Goal: Information Seeking & Learning: Find specific fact

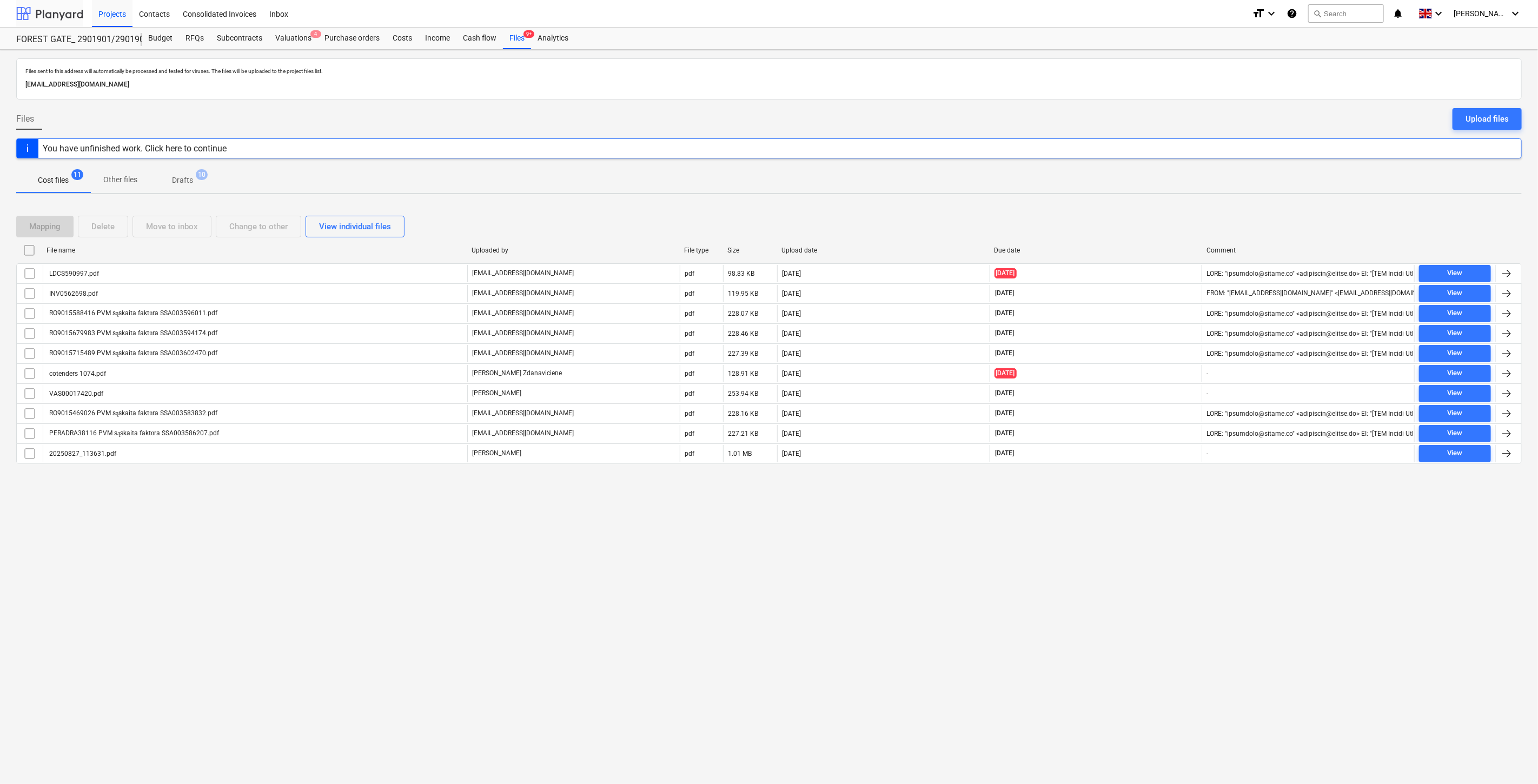
click at [67, 14] on div at bounding box center [49, 14] width 67 height 27
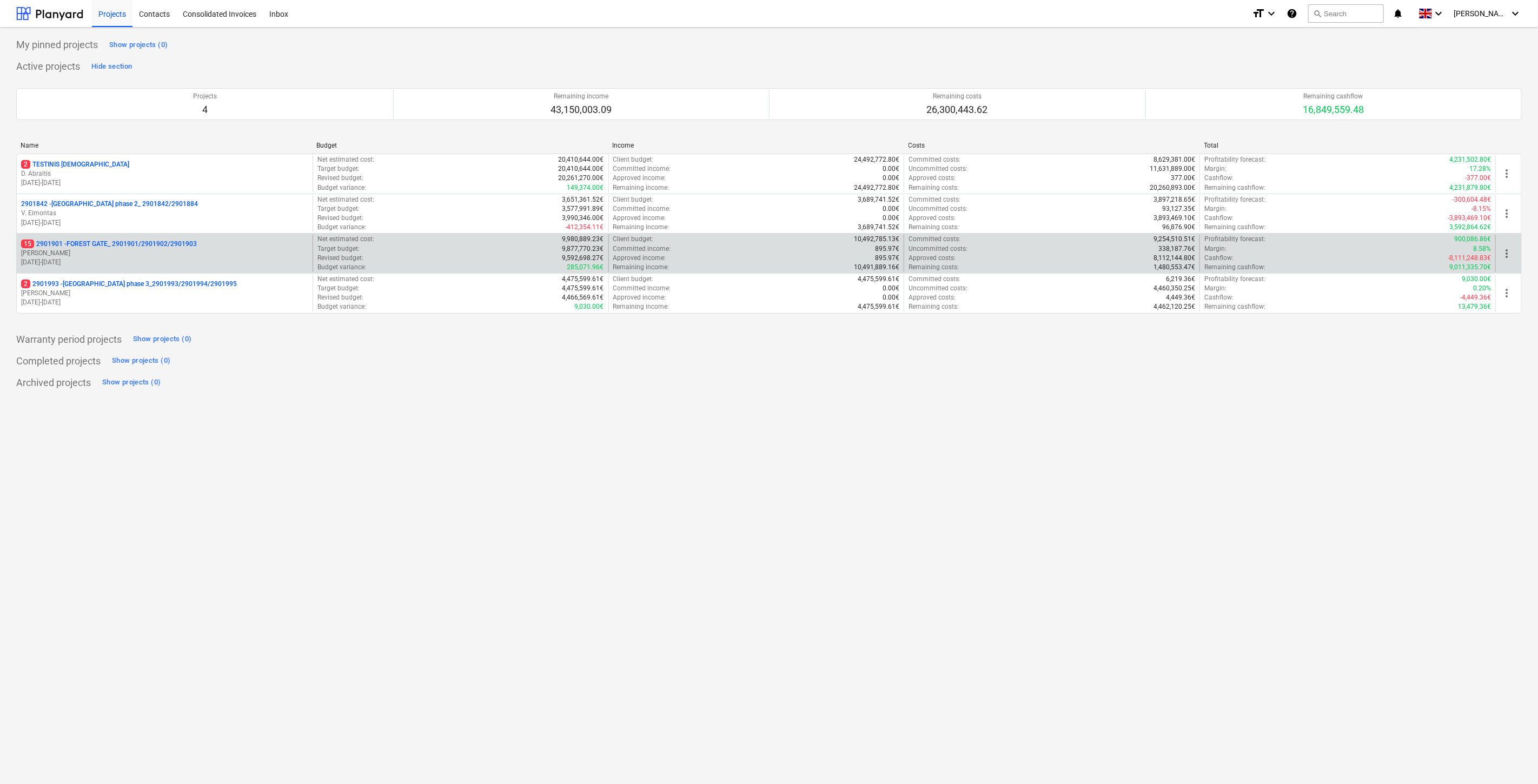
click at [133, 250] on p "[PERSON_NAME]" at bounding box center [165, 254] width 287 height 10
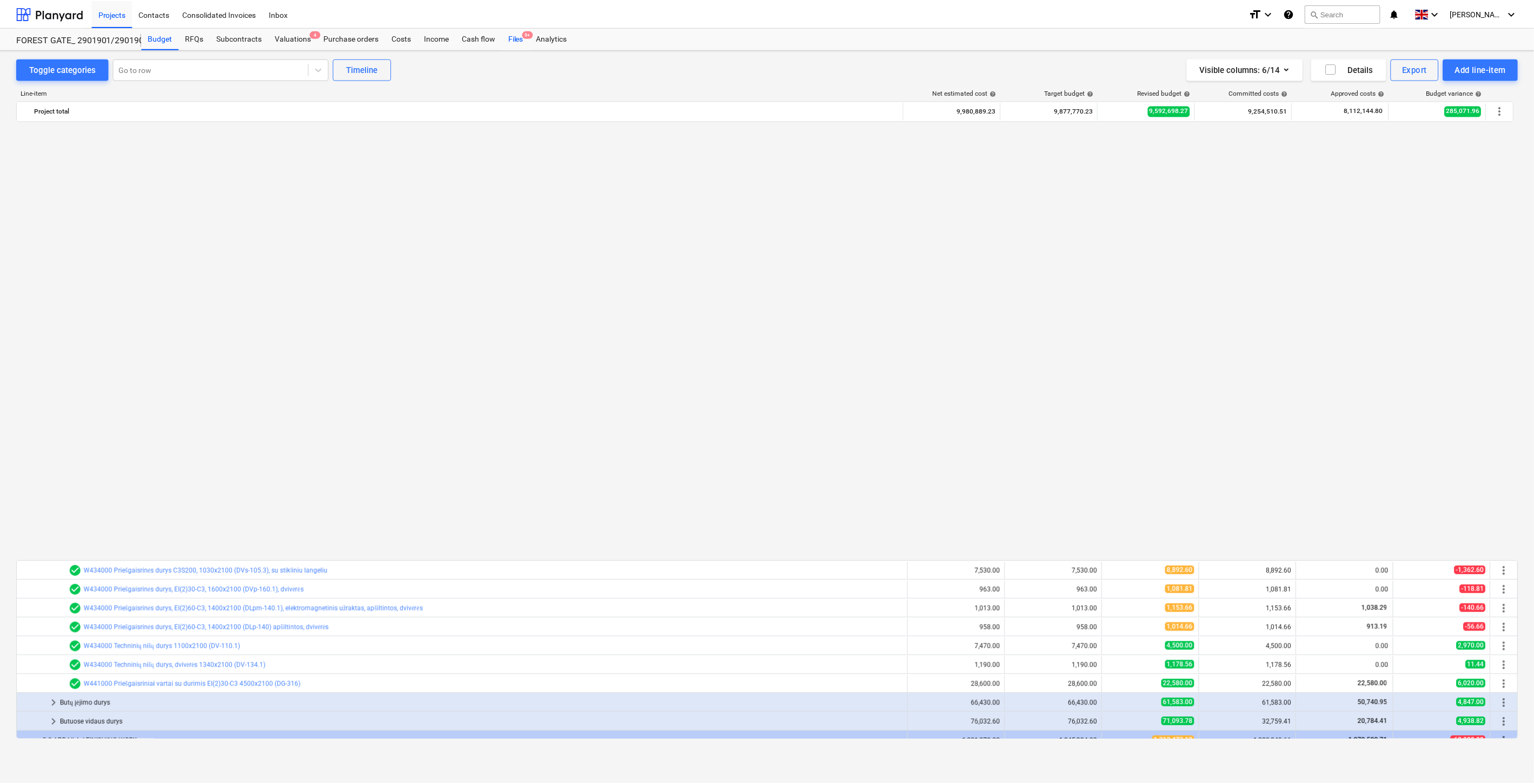
scroll to position [824, 0]
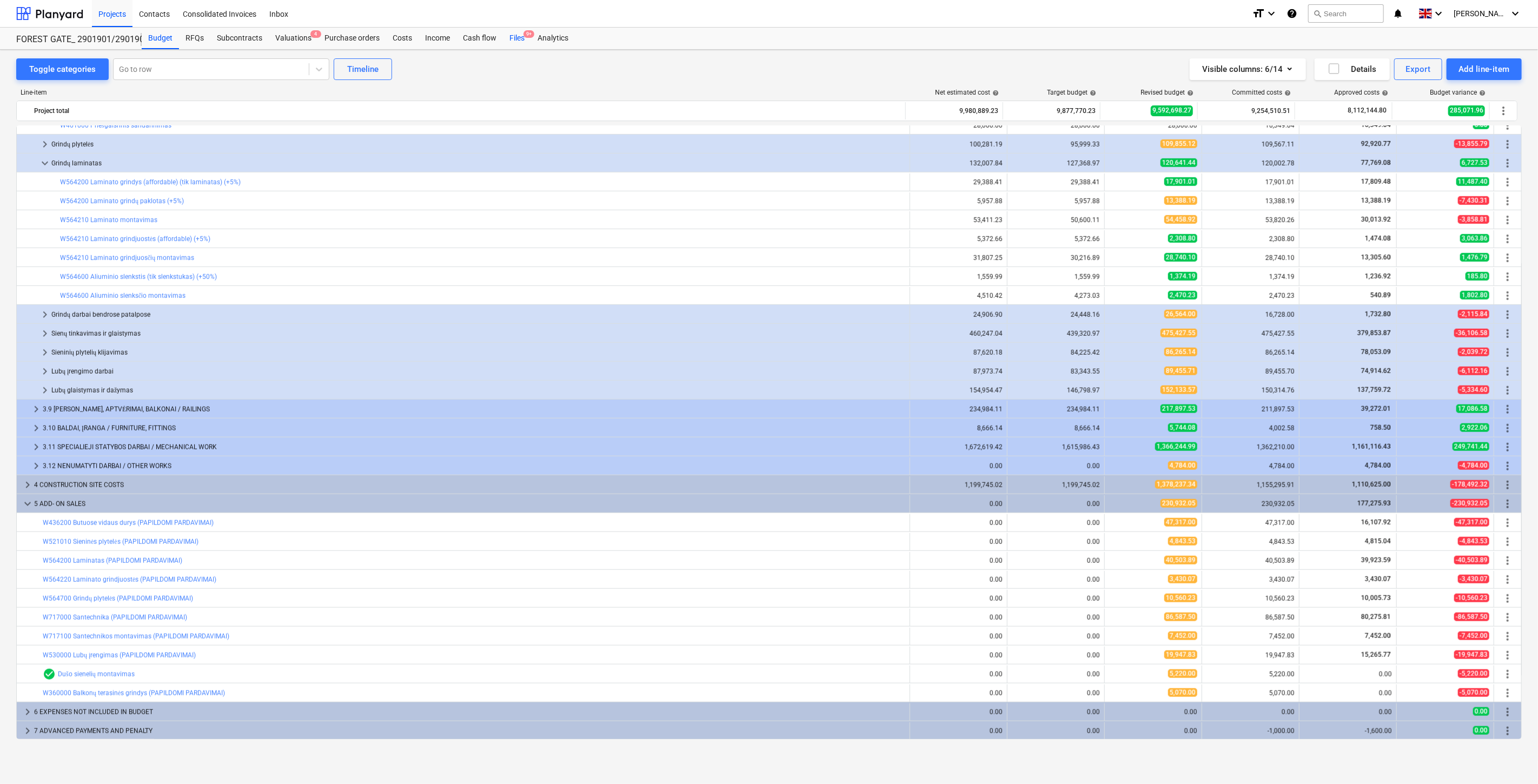
click at [504, 36] on div "Files 9+" at bounding box center [516, 38] width 28 height 21
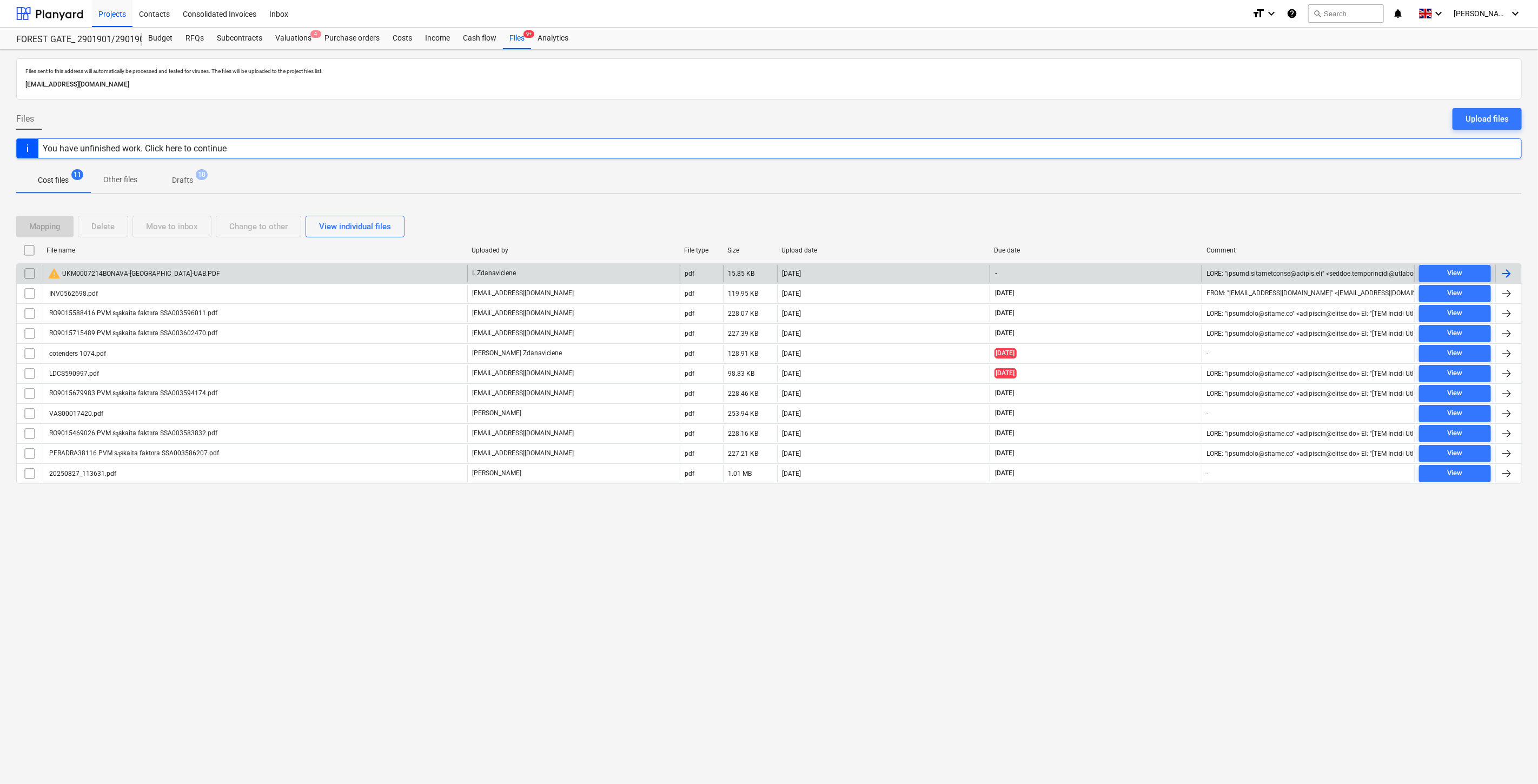
click at [282, 268] on div "warning UKM0007214BONAVA-[GEOGRAPHIC_DATA]-UAB.PDF" at bounding box center [255, 274] width 425 height 17
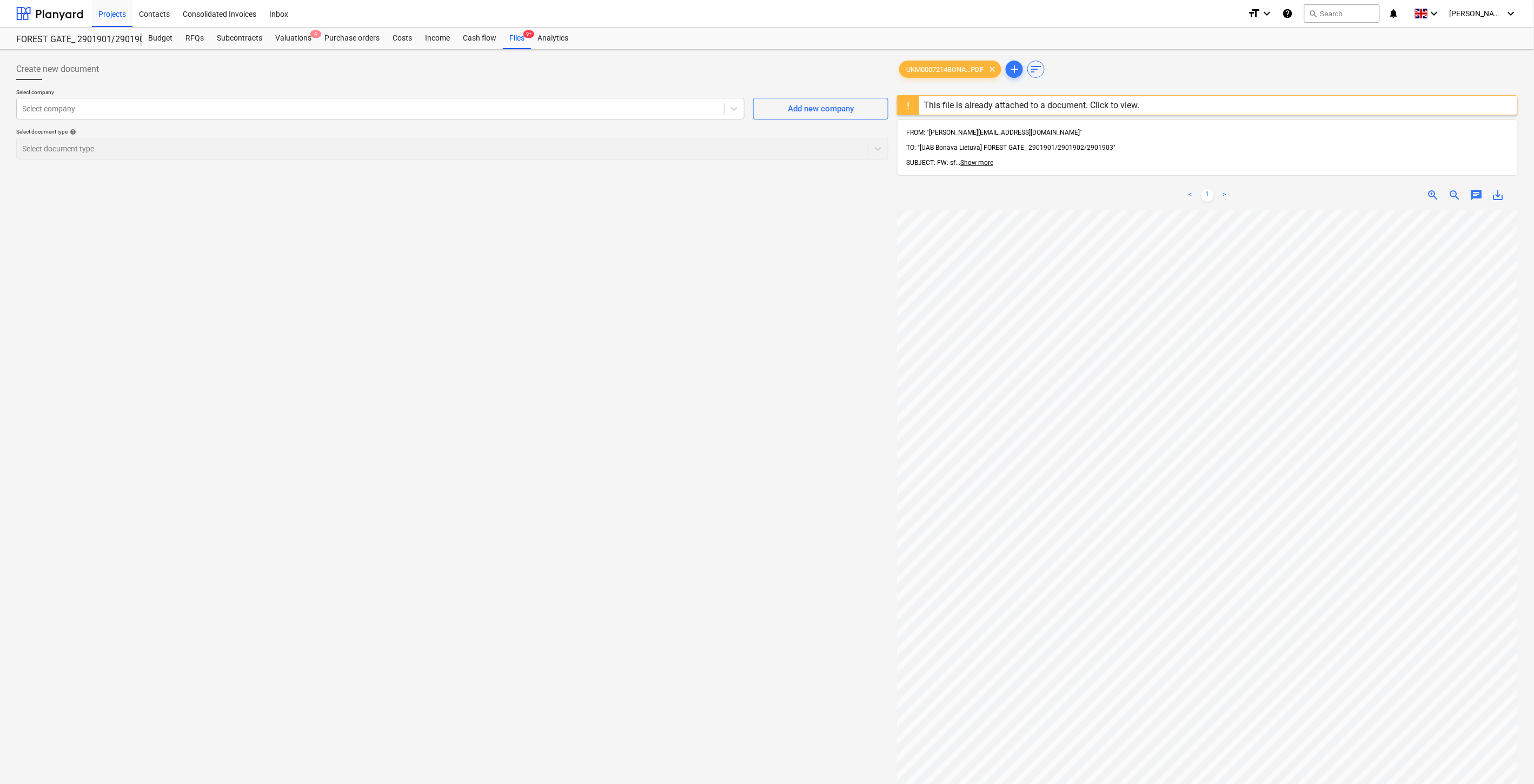
click at [1221, 109] on div "This file is already attached to a document. Click to view." at bounding box center [1207, 105] width 620 height 20
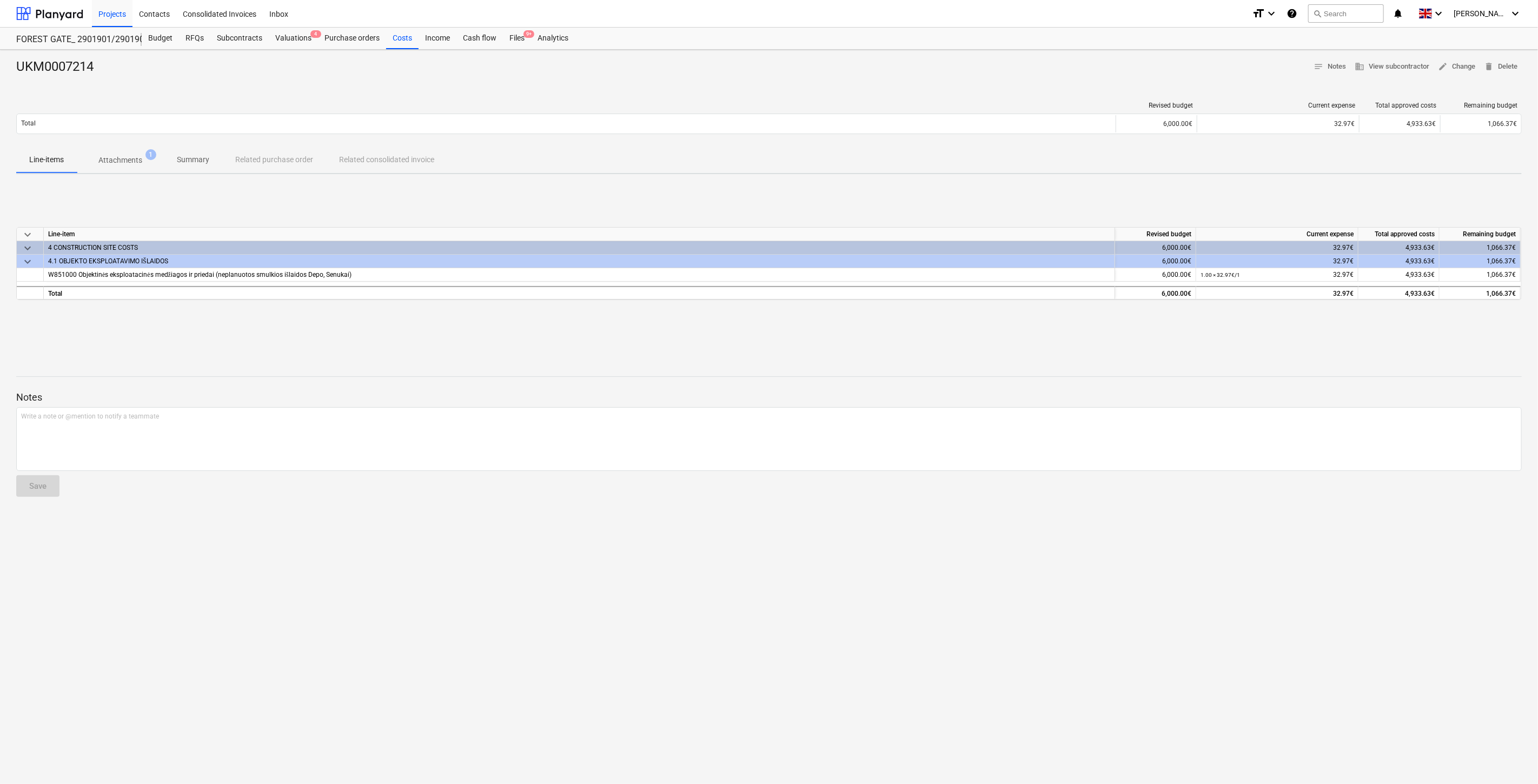
click at [402, 343] on div "keyboard_arrow_down Line-item Revised budget Current expense Total approved cos…" at bounding box center [768, 264] width 1505 height 162
click at [441, 328] on div "keyboard_arrow_down Line-item Revised budget Current expense Total approved cos…" at bounding box center [768, 264] width 1505 height 162
click at [852, 336] on div "keyboard_arrow_down Line-item Revised budget Current expense Total approved cos…" at bounding box center [768, 264] width 1505 height 162
click at [877, 326] on div "keyboard_arrow_down Line-item Revised budget Current expense Total approved cos…" at bounding box center [768, 264] width 1505 height 162
click at [151, 152] on span "1" at bounding box center [151, 155] width 11 height 11
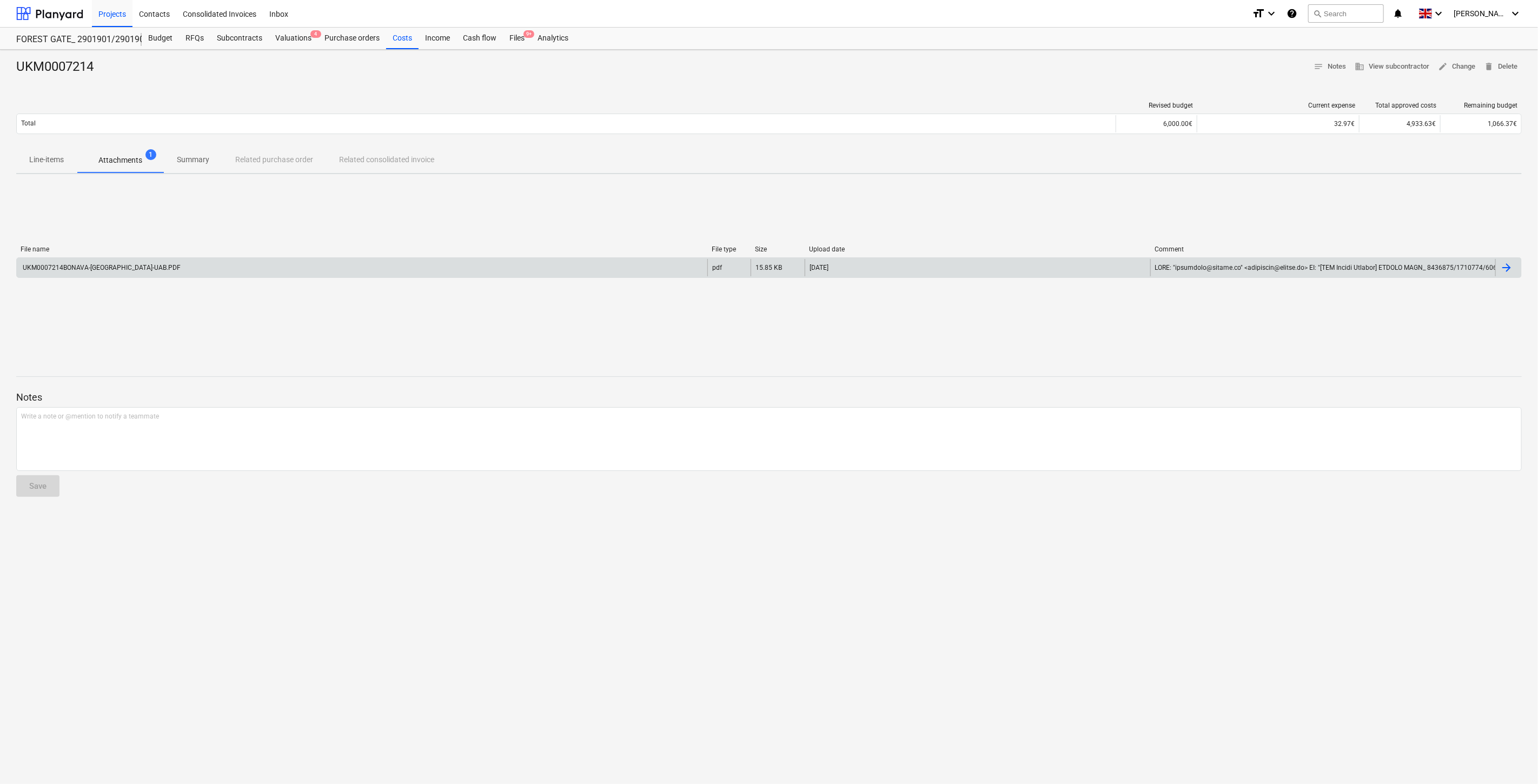
click at [156, 260] on div "UKM0007214BONAVA-[GEOGRAPHIC_DATA]-UAB.PDF" at bounding box center [362, 268] width 690 height 17
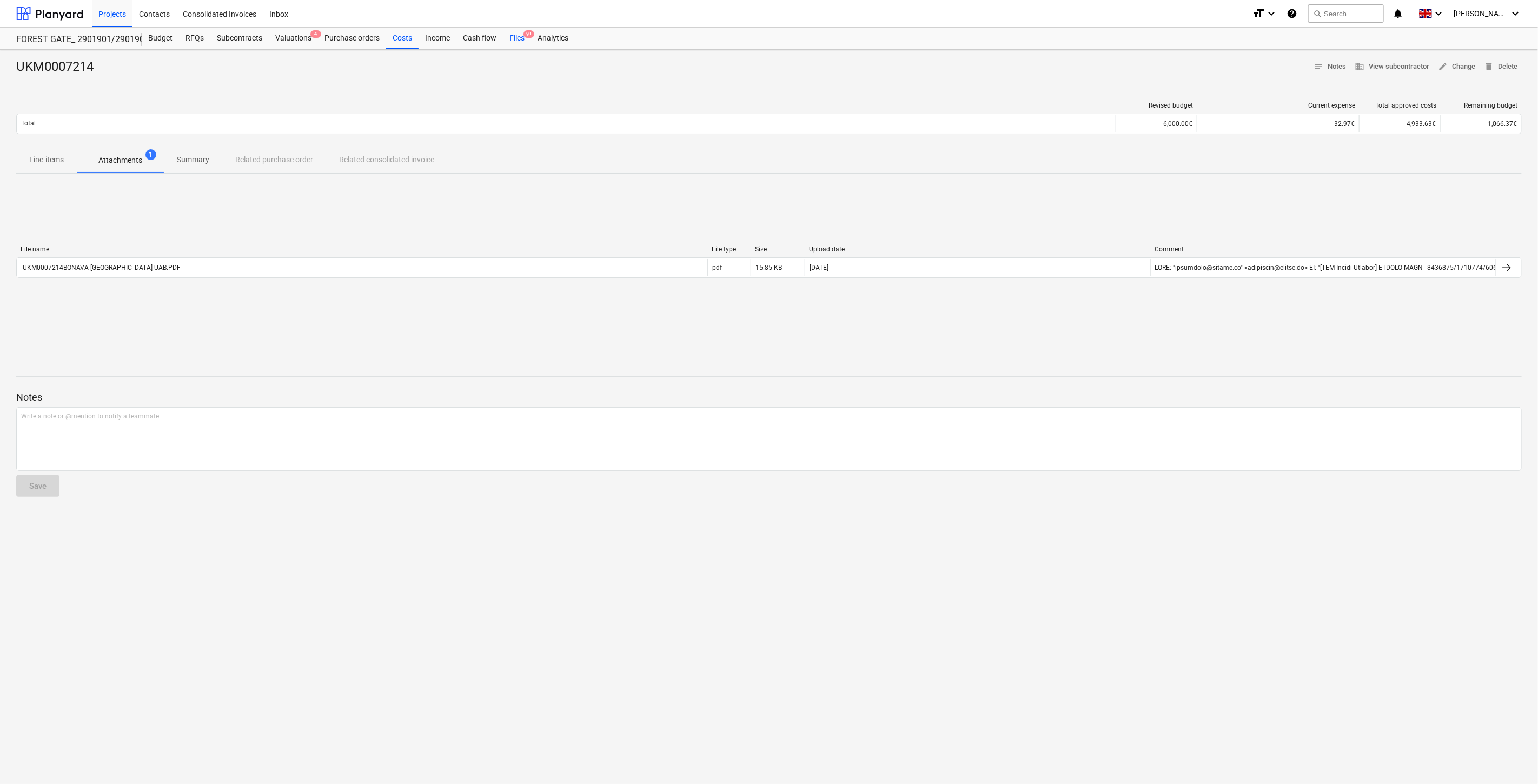
click at [512, 45] on div "Files 9+" at bounding box center [516, 38] width 28 height 21
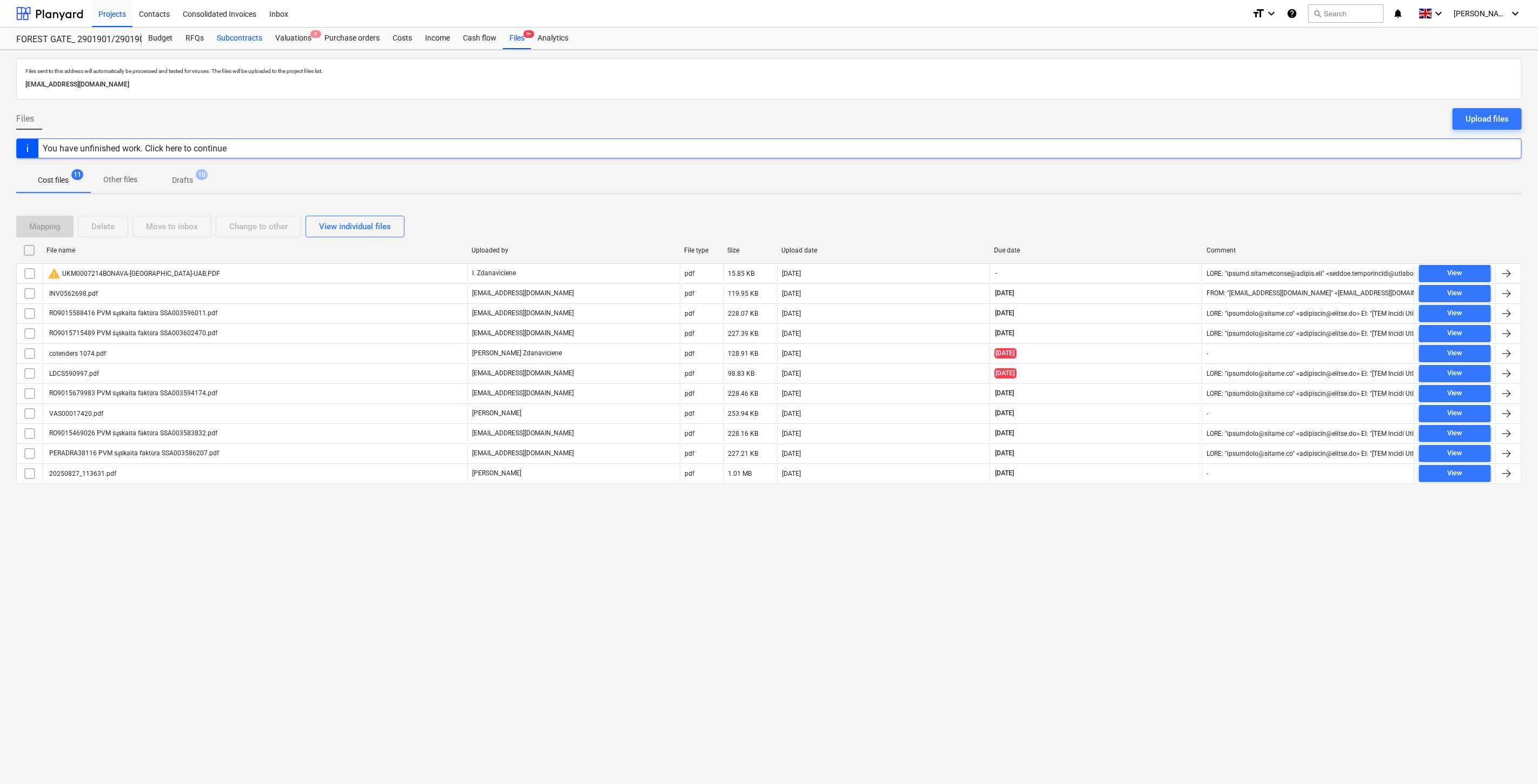
click at [235, 42] on div "Subcontracts" at bounding box center [239, 38] width 58 height 21
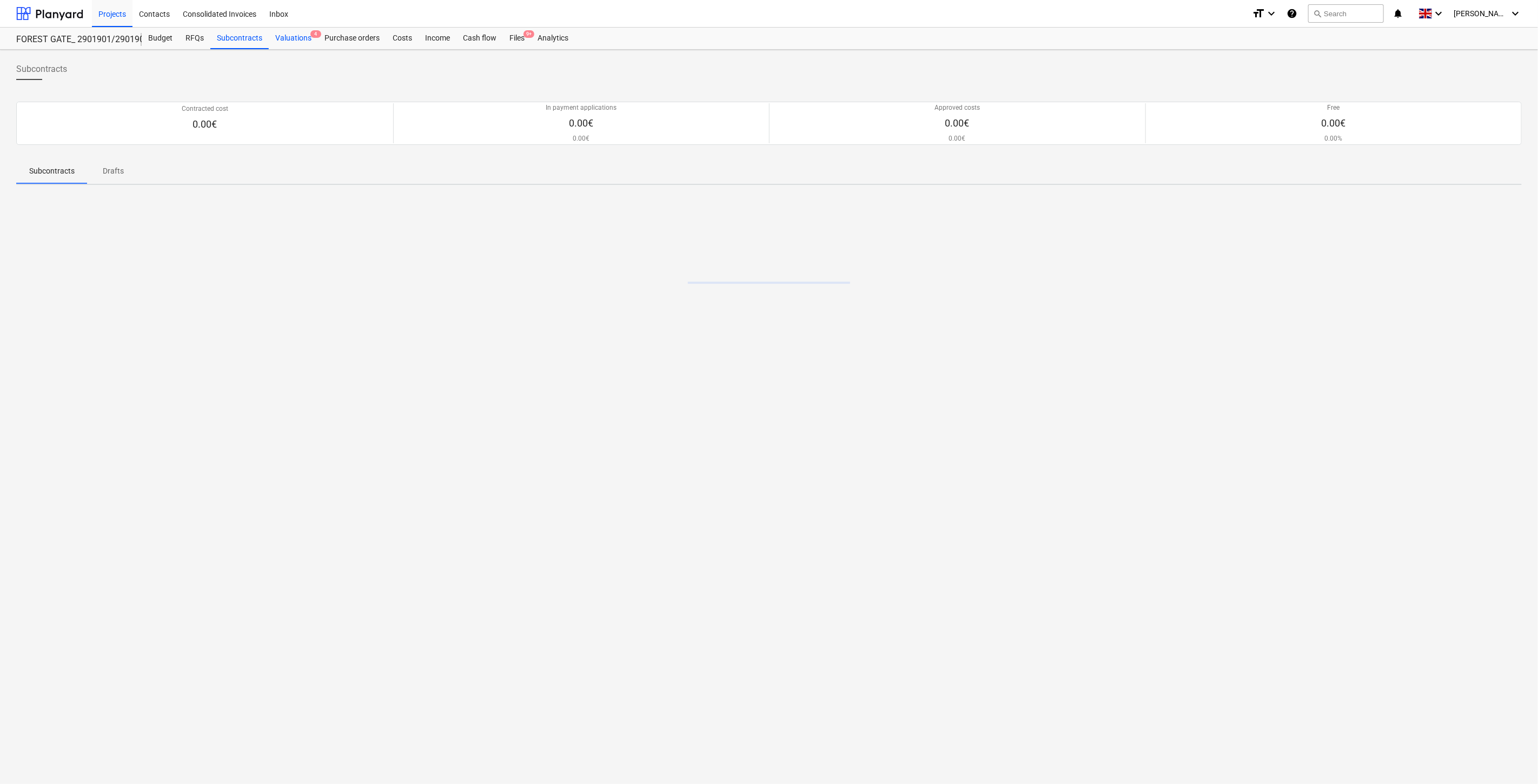
click at [278, 38] on div "Valuations 4" at bounding box center [293, 38] width 49 height 21
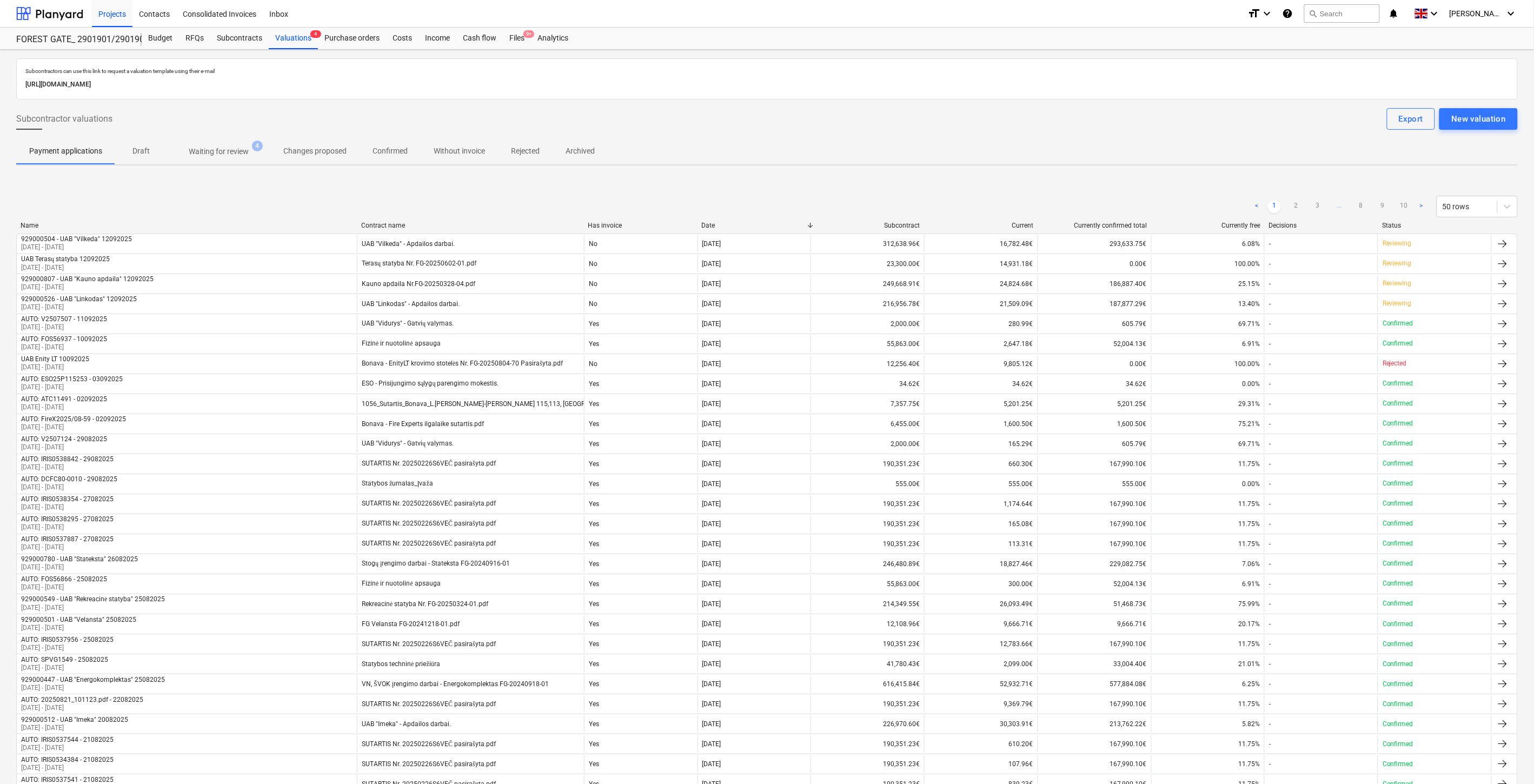
click at [234, 149] on p "Waiting for review" at bounding box center [218, 152] width 60 height 11
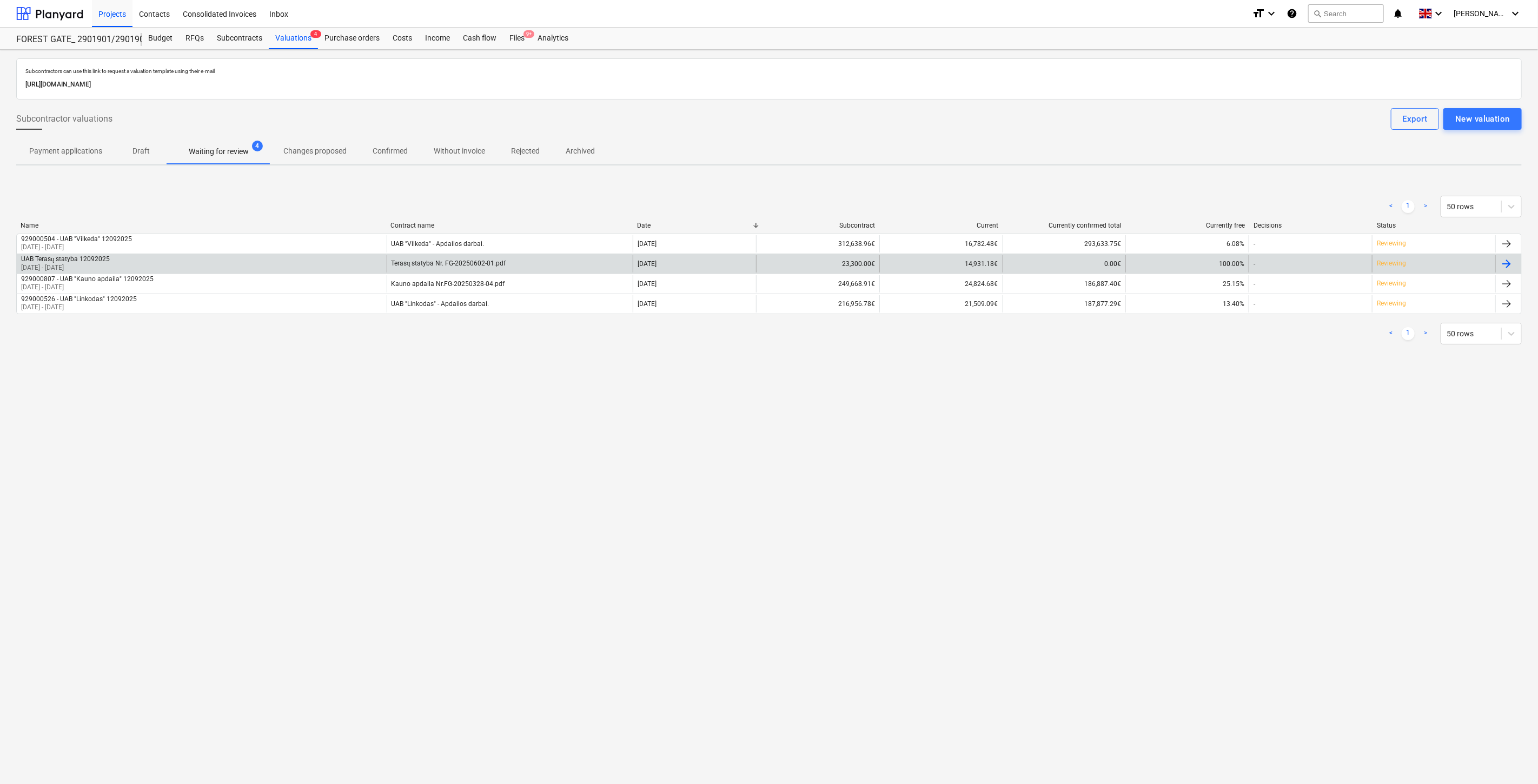
click at [249, 266] on div "UAB Terasų statyba 12092025 [DATE] - [DATE]" at bounding box center [201, 264] width 370 height 17
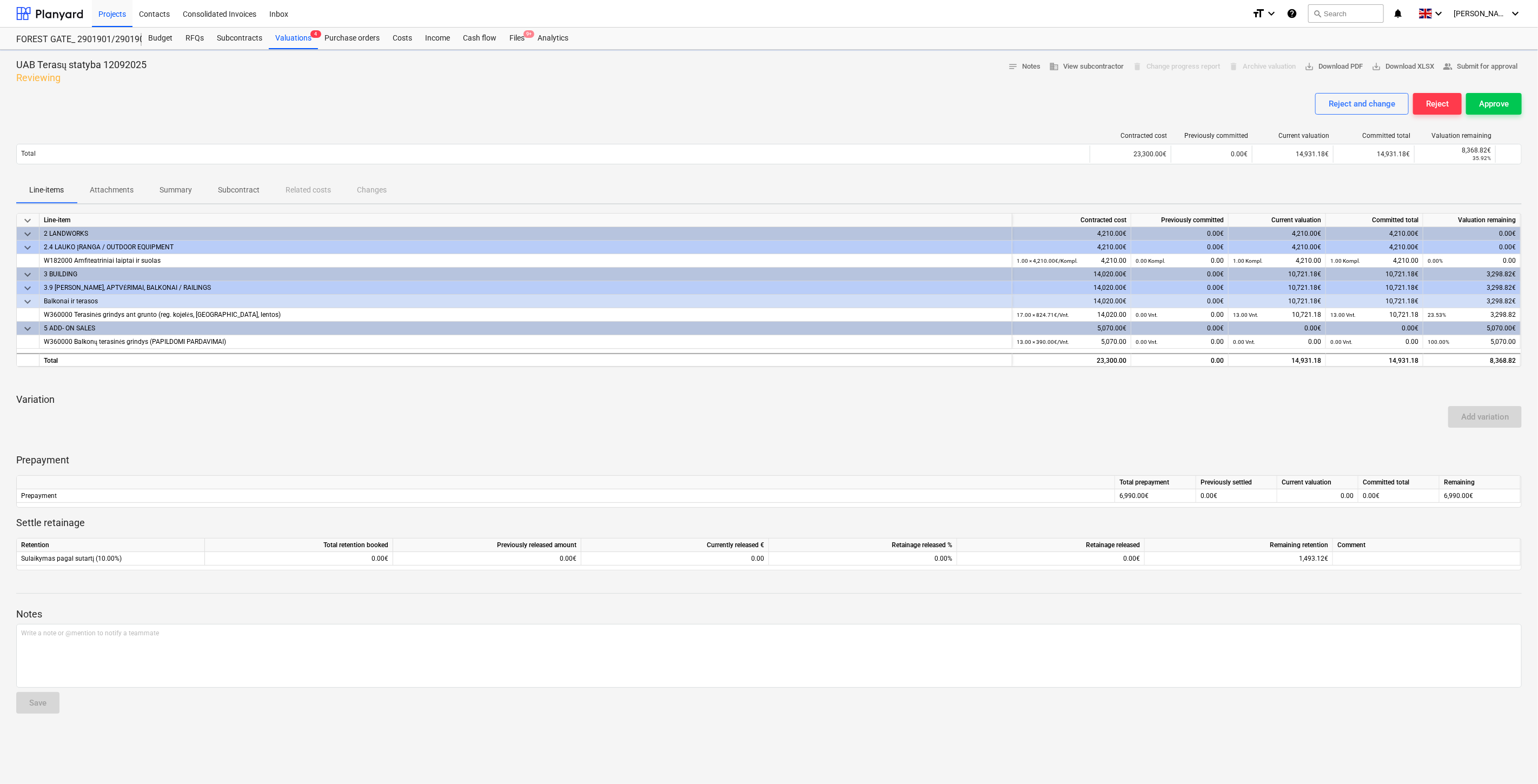
click at [698, 412] on div "Add variation" at bounding box center [769, 417] width 1514 height 30
click at [728, 406] on div "Add variation" at bounding box center [769, 417] width 1514 height 30
click at [815, 396] on p "Variation" at bounding box center [768, 399] width 1505 height 13
click at [871, 381] on div at bounding box center [768, 380] width 1505 height 9
click at [305, 41] on div "Valuations 4" at bounding box center [293, 38] width 49 height 21
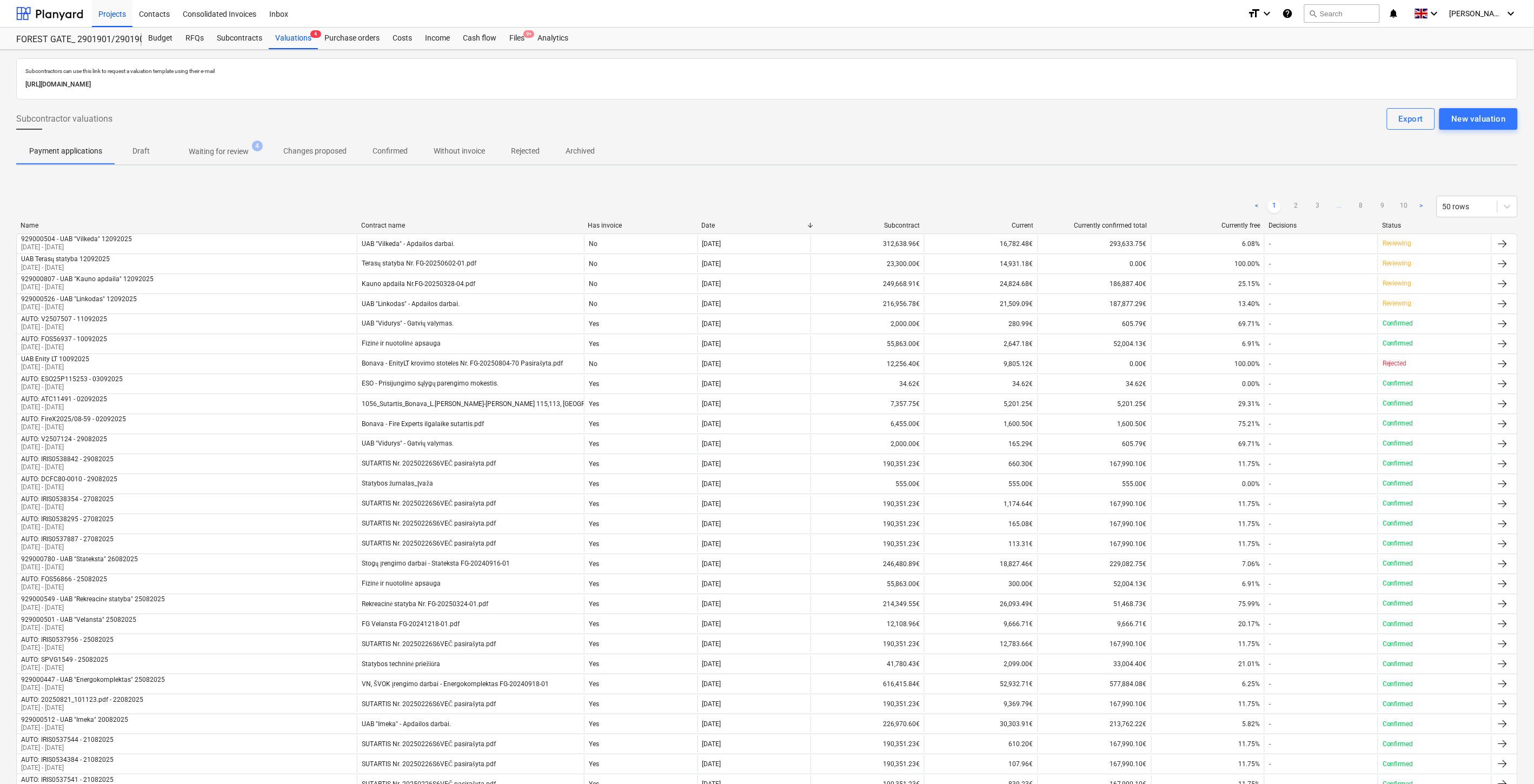
click at [243, 154] on p "Waiting for review" at bounding box center [218, 152] width 60 height 11
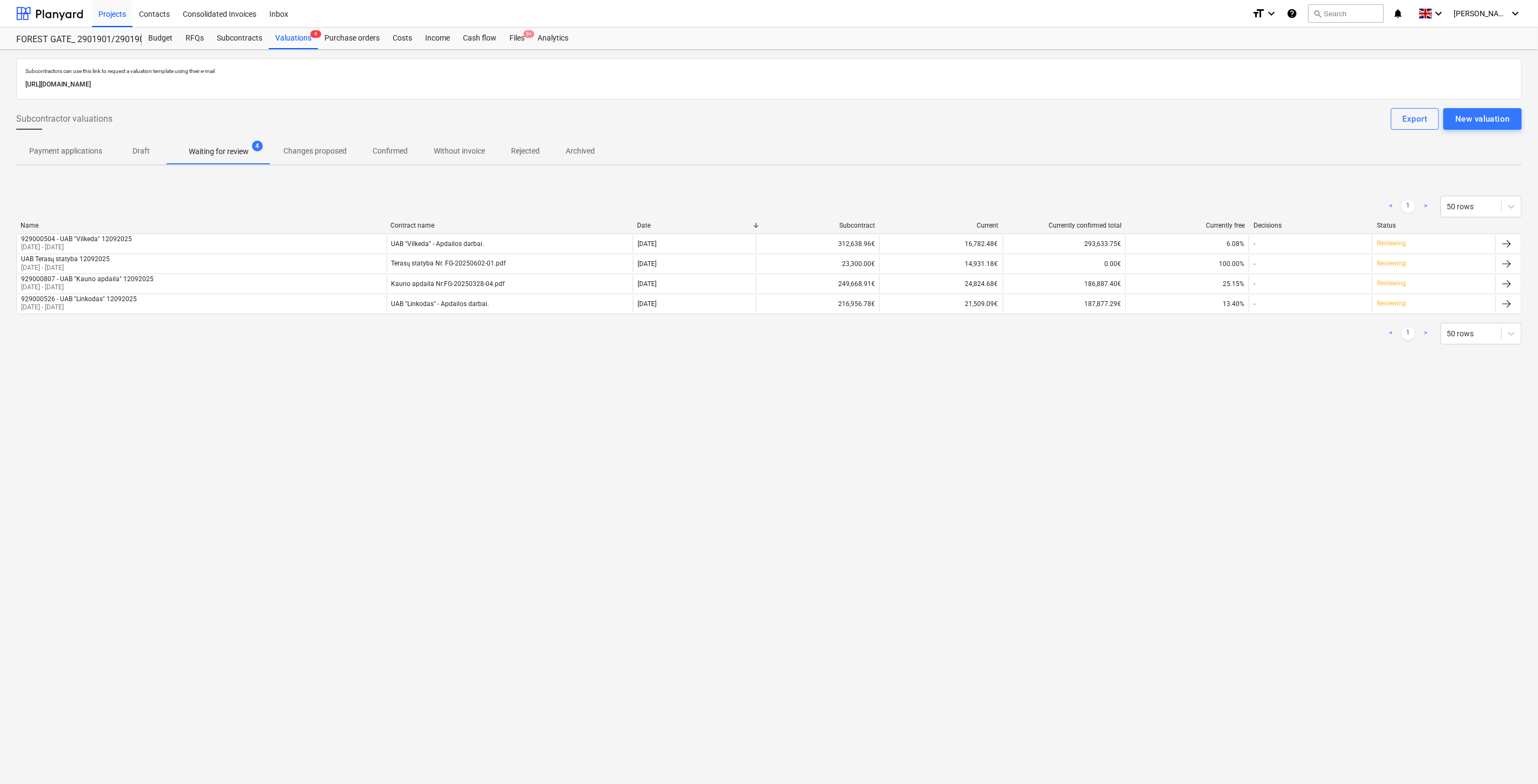
drag, startPoint x: 996, startPoint y: 526, endPoint x: 1000, endPoint y: 521, distance: 6.4
click at [1000, 521] on div "Subcontractors can use this link to request a valuation template using their e-…" at bounding box center [769, 417] width 1538 height 734
click at [1030, 496] on div "Subcontractors can use this link to request a valuation template using their e-…" at bounding box center [769, 417] width 1538 height 734
click at [230, 37] on div "Subcontracts" at bounding box center [239, 38] width 58 height 21
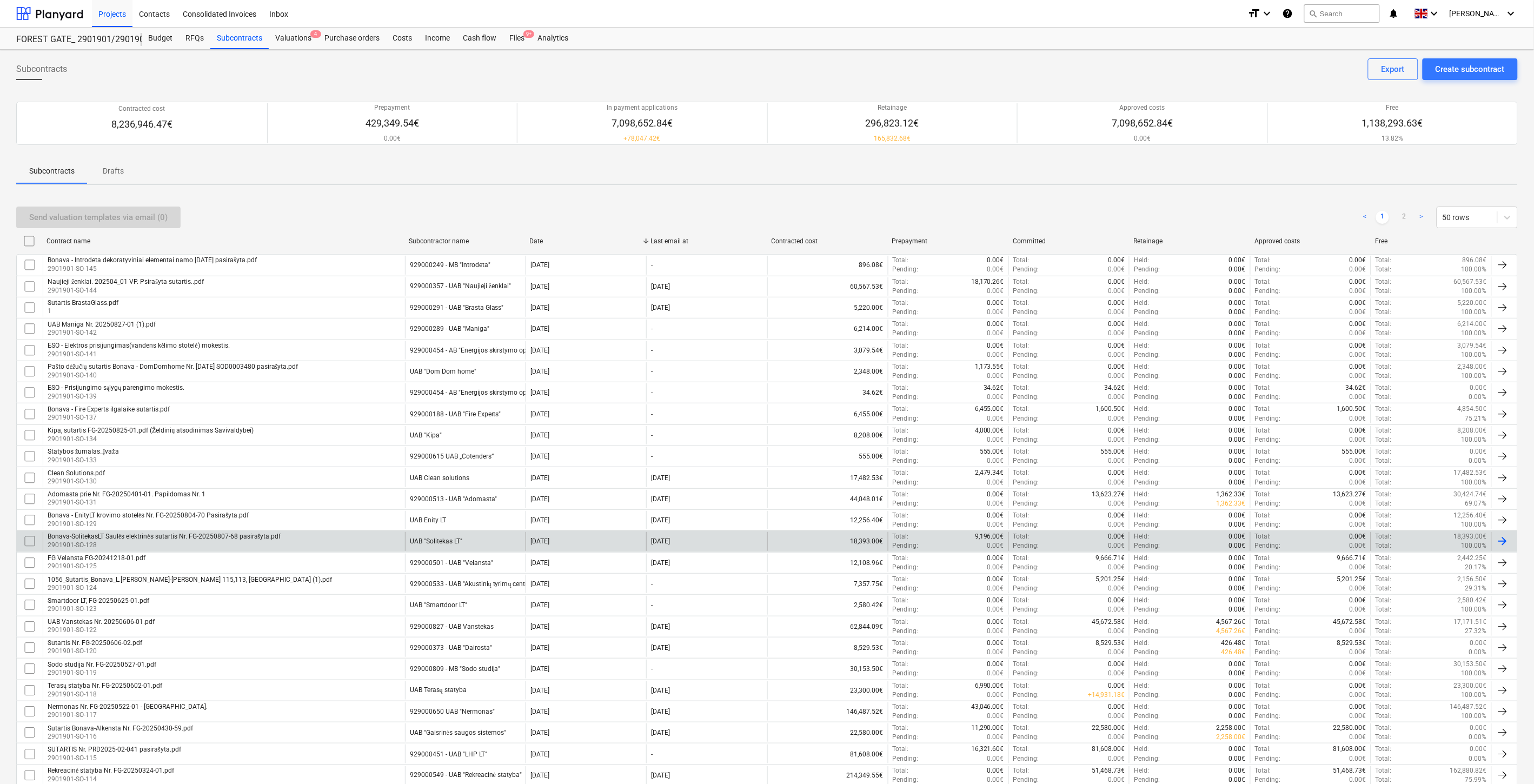
click at [333, 543] on div "Bonava-SolitekasLT Saulės elektrinės sutartis Nr. FG-20250807-68 pasirašyta.pdf…" at bounding box center [224, 541] width 363 height 18
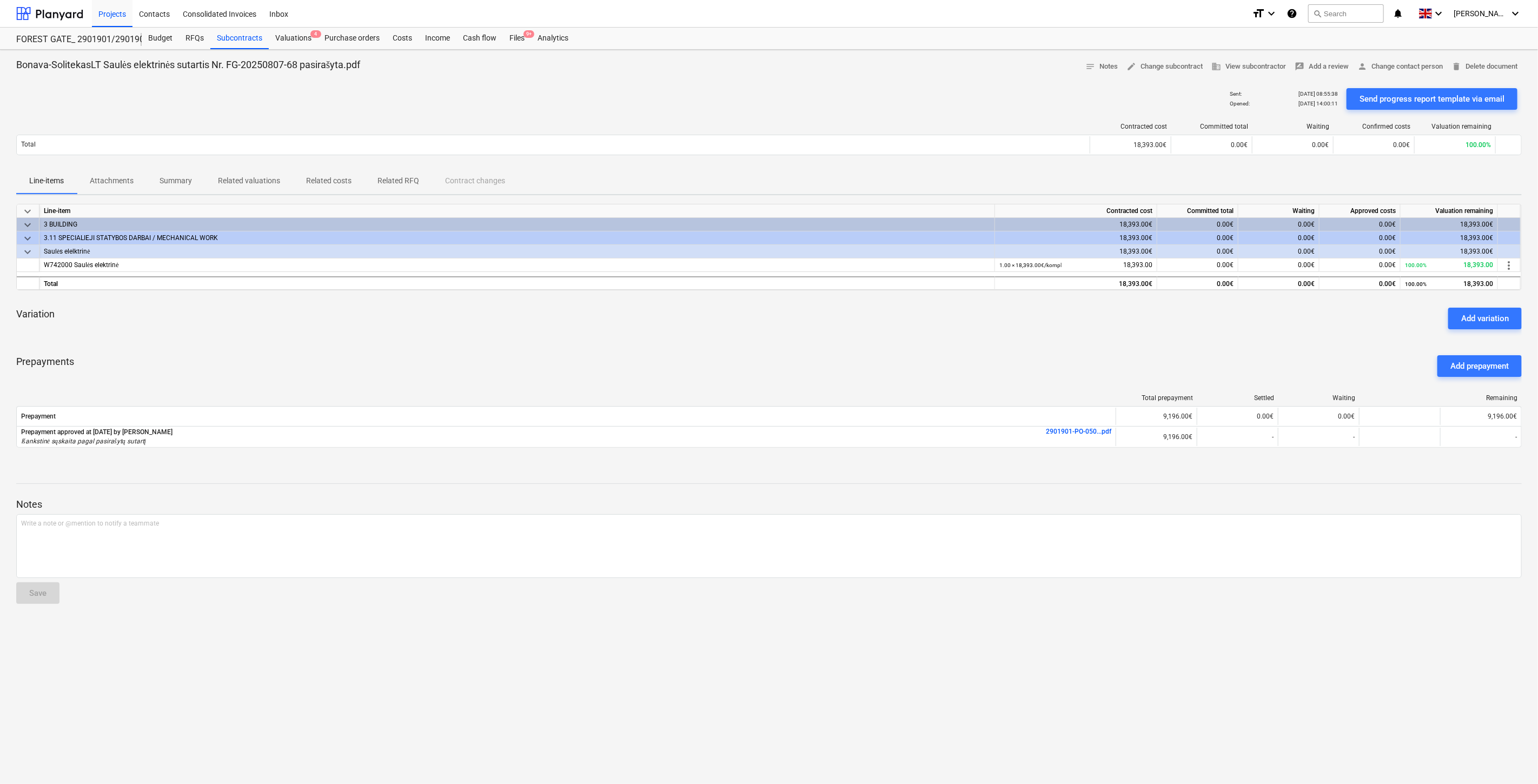
click at [673, 332] on div "Variation Add variation" at bounding box center [768, 318] width 1505 height 39
drag, startPoint x: 707, startPoint y: 326, endPoint x: 695, endPoint y: 326, distance: 12.0
click at [695, 326] on div "Variation Add variation" at bounding box center [768, 318] width 1505 height 39
click at [847, 364] on div "Prepayments Add prepayment" at bounding box center [768, 366] width 1505 height 39
click at [868, 353] on div "Prepayments Add prepayment" at bounding box center [768, 366] width 1505 height 39
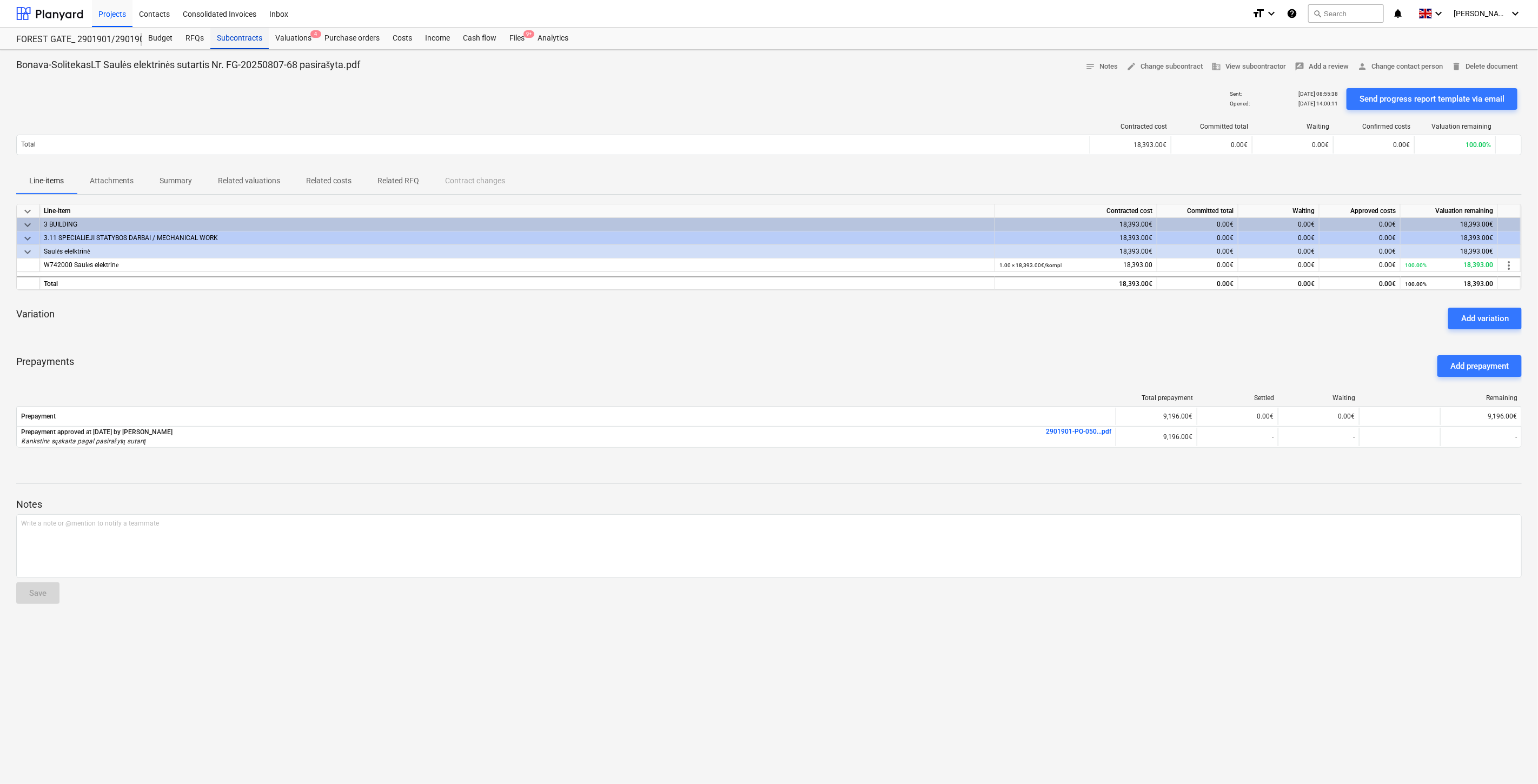
drag, startPoint x: 229, startPoint y: 41, endPoint x: 242, endPoint y: 47, distance: 14.3
click at [229, 41] on div "Subcontracts" at bounding box center [239, 38] width 58 height 21
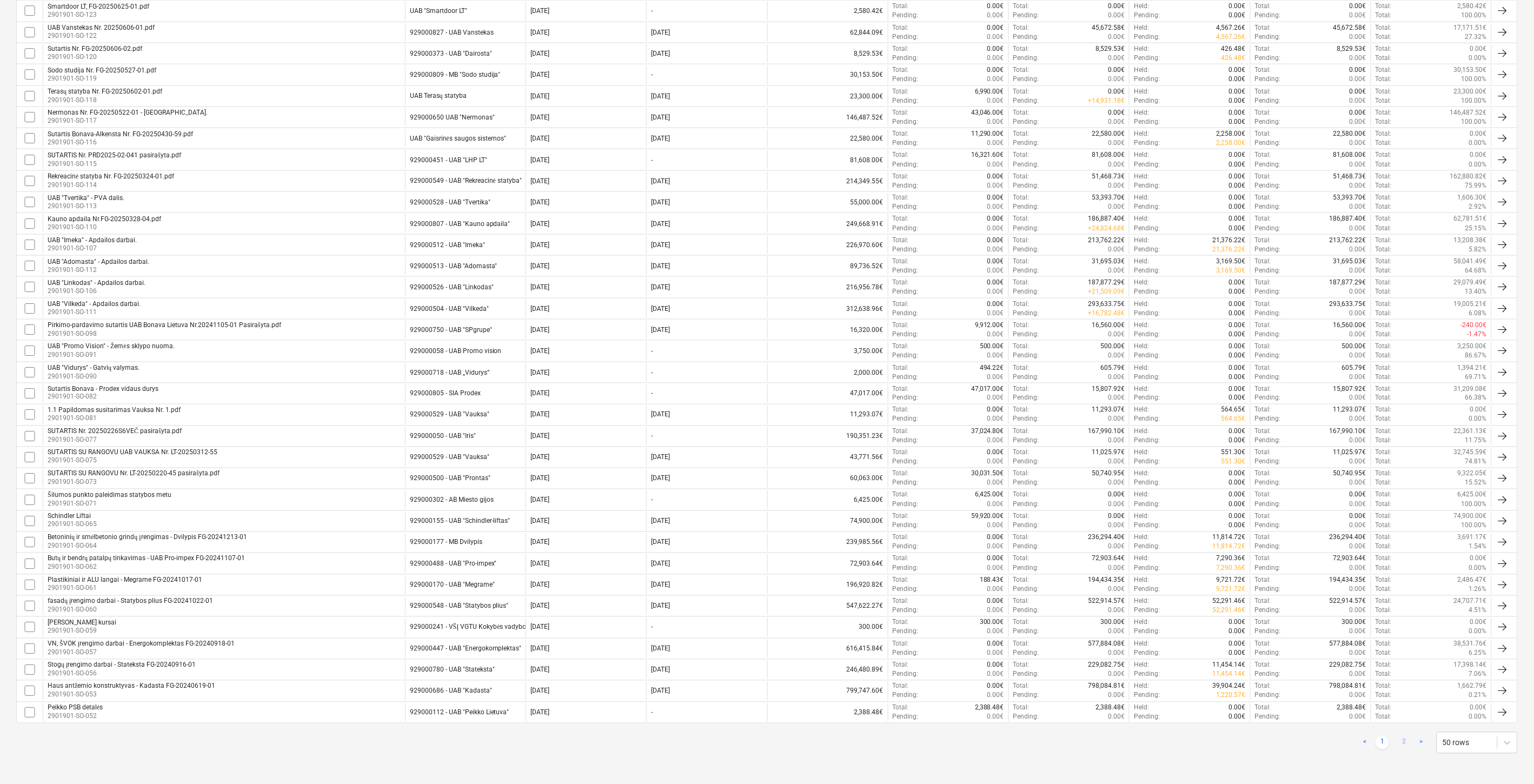
click at [1399, 740] on link "2" at bounding box center [1404, 743] width 13 height 13
checkbox input "false"
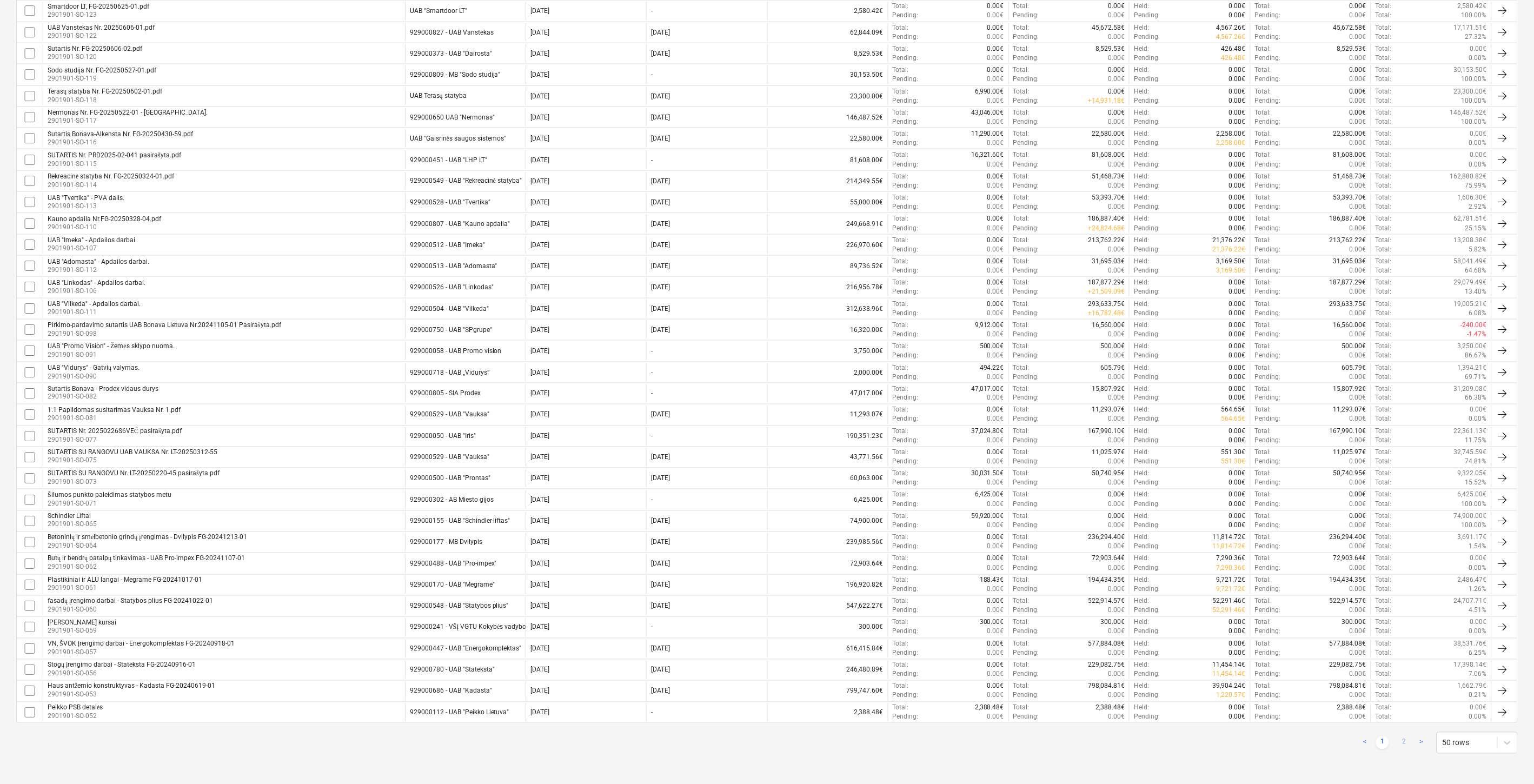
checkbox input "false"
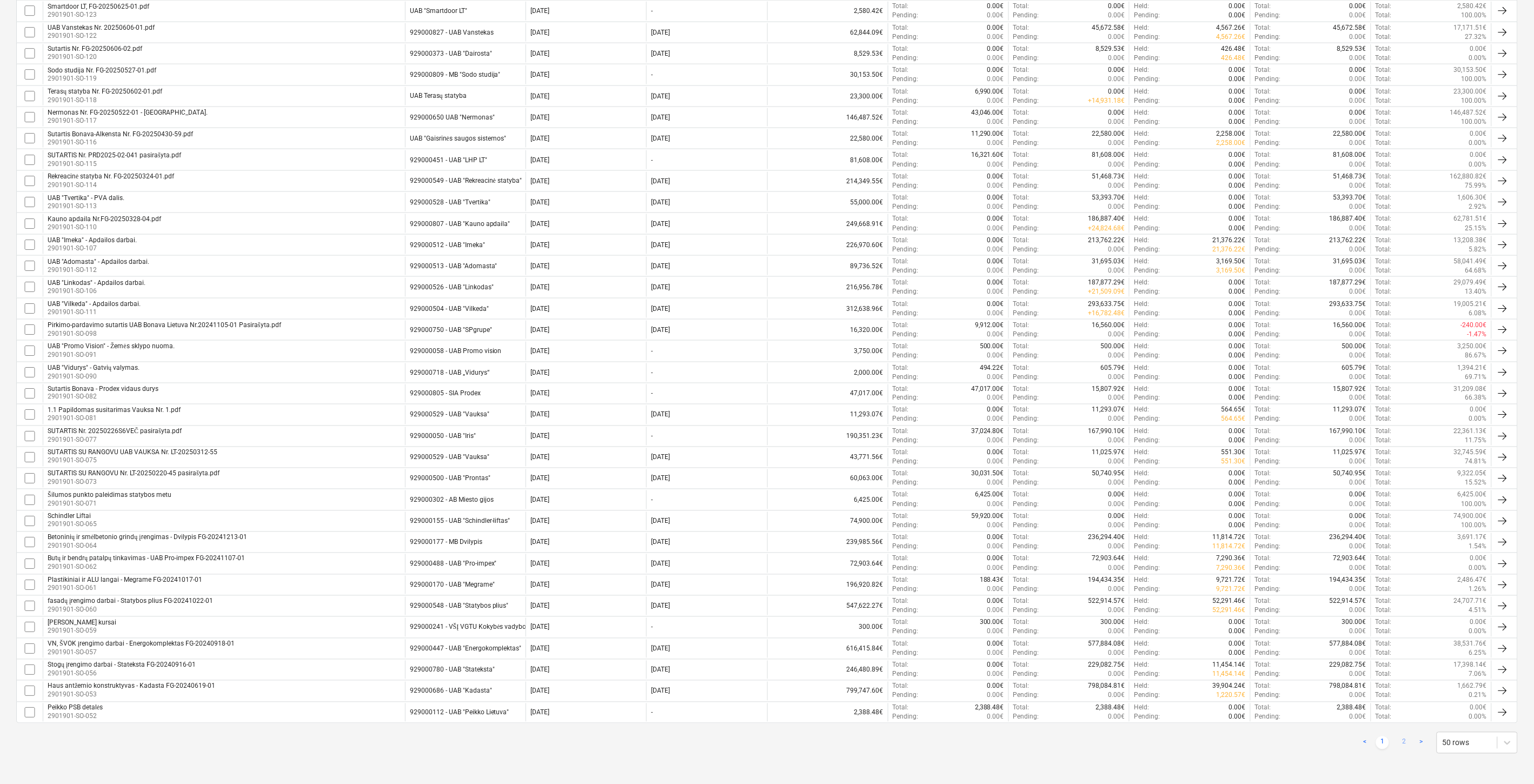
checkbox input "false"
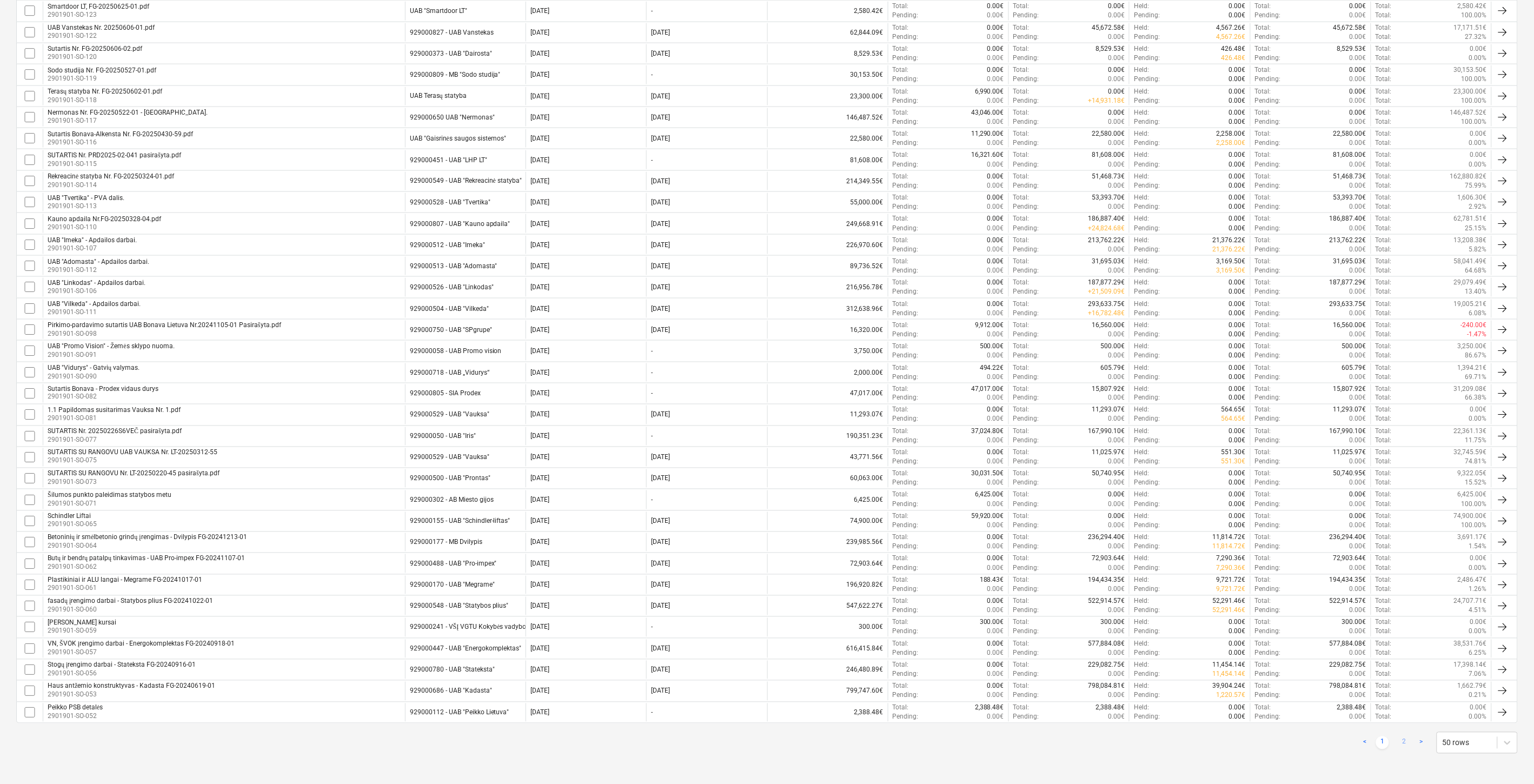
checkbox input "false"
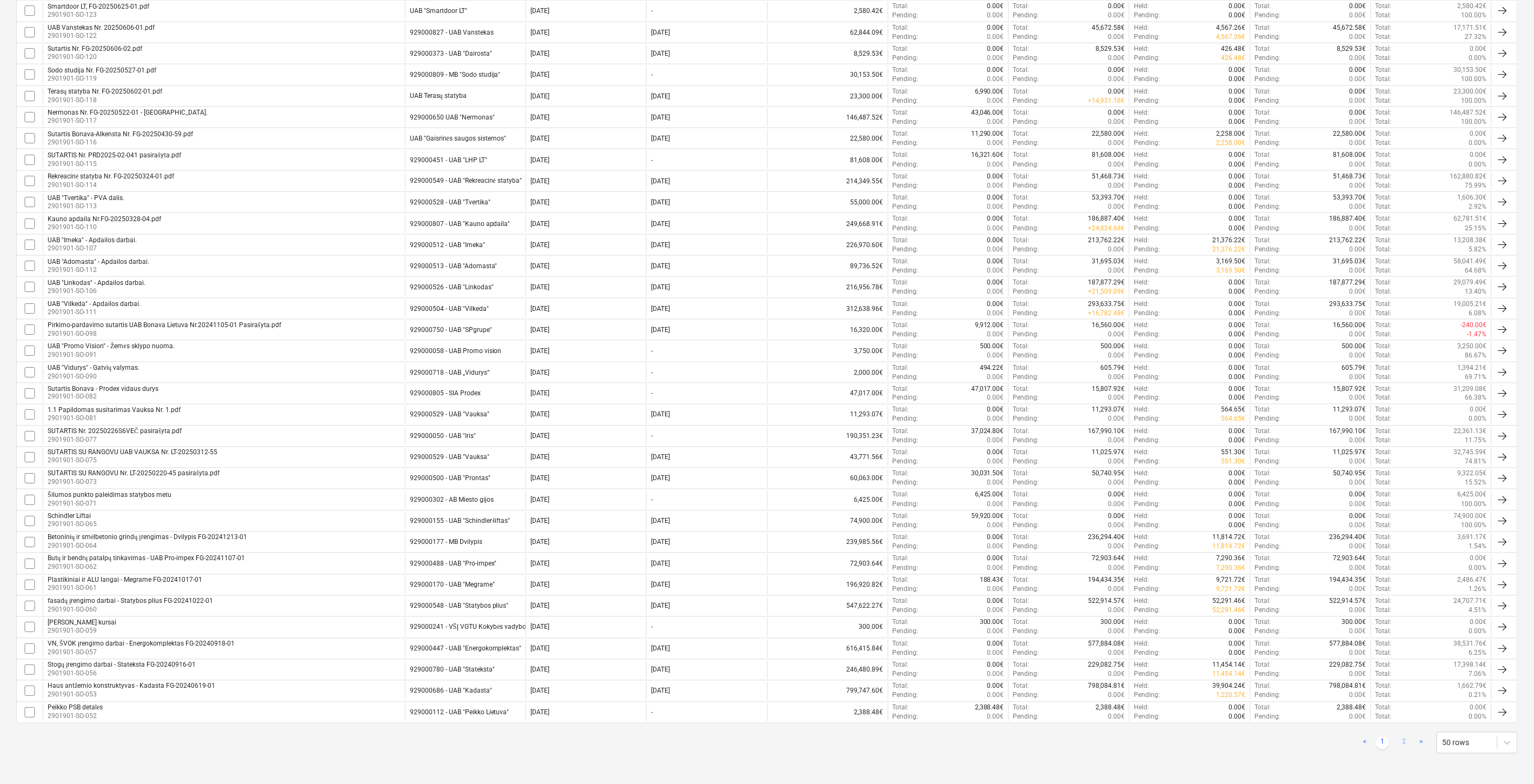
checkbox input "false"
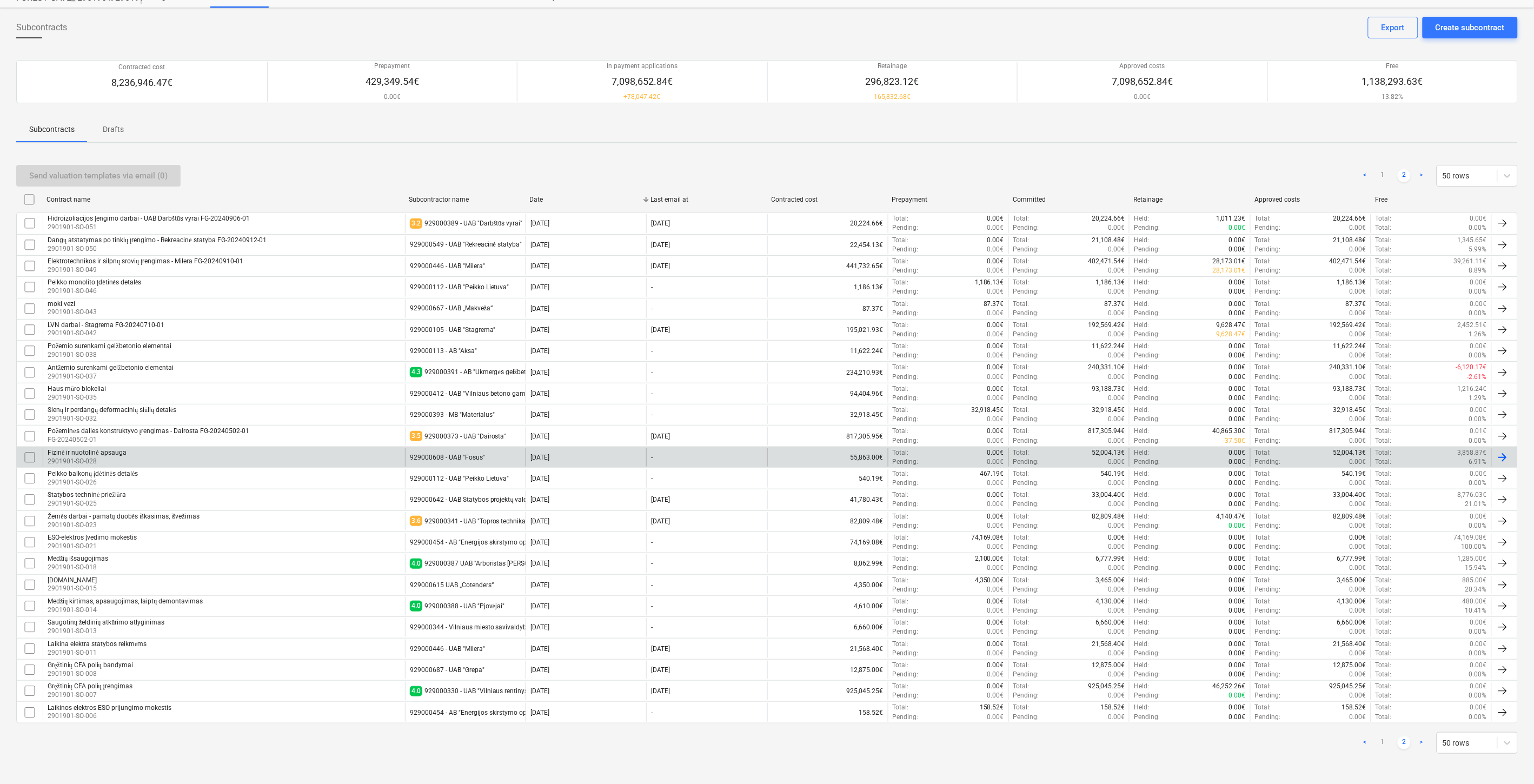
scroll to position [42, 0]
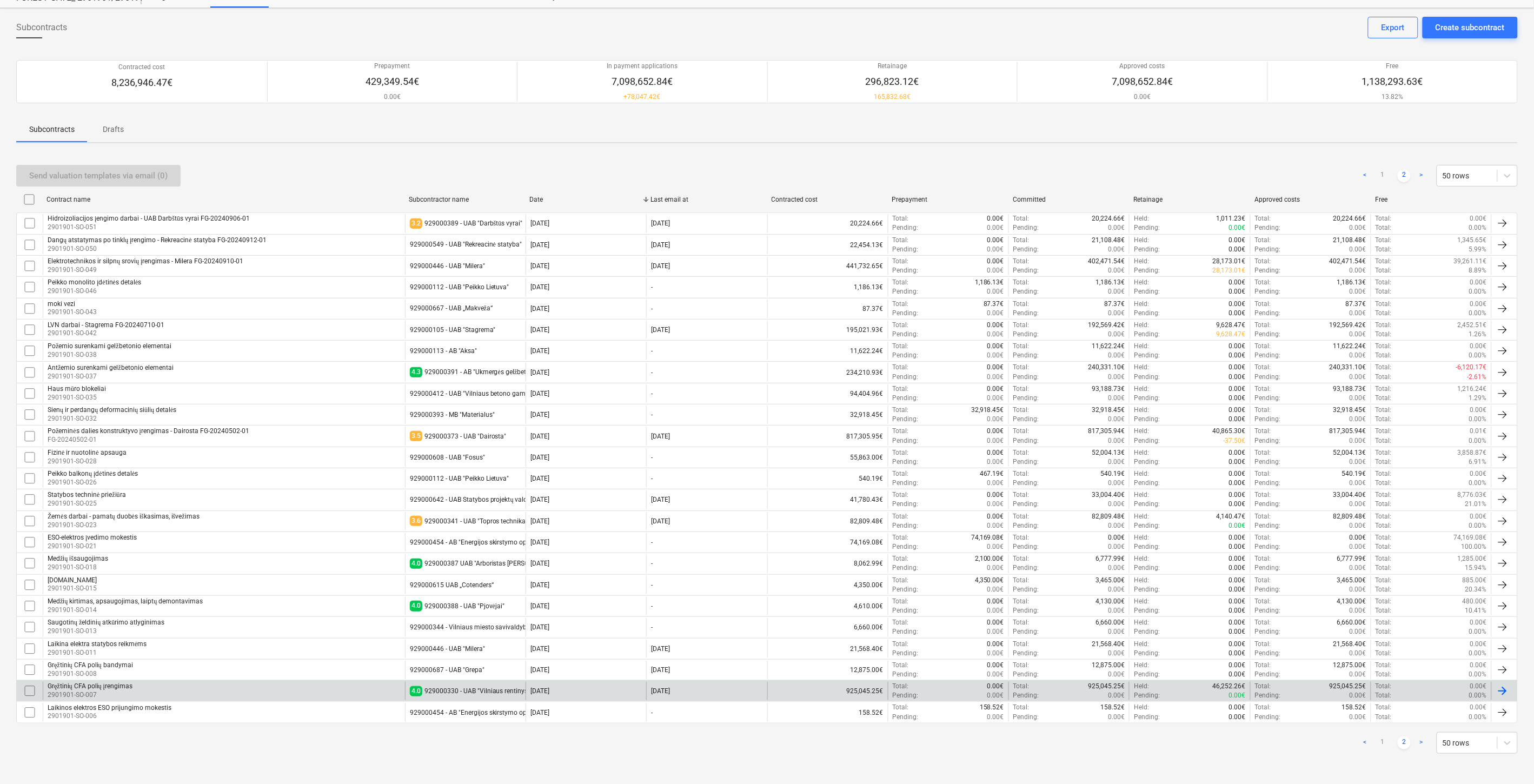
click at [499, 686] on div "4.0 929000330 - UAB "Vilniaus rentinys"" at bounding box center [470, 691] width 121 height 10
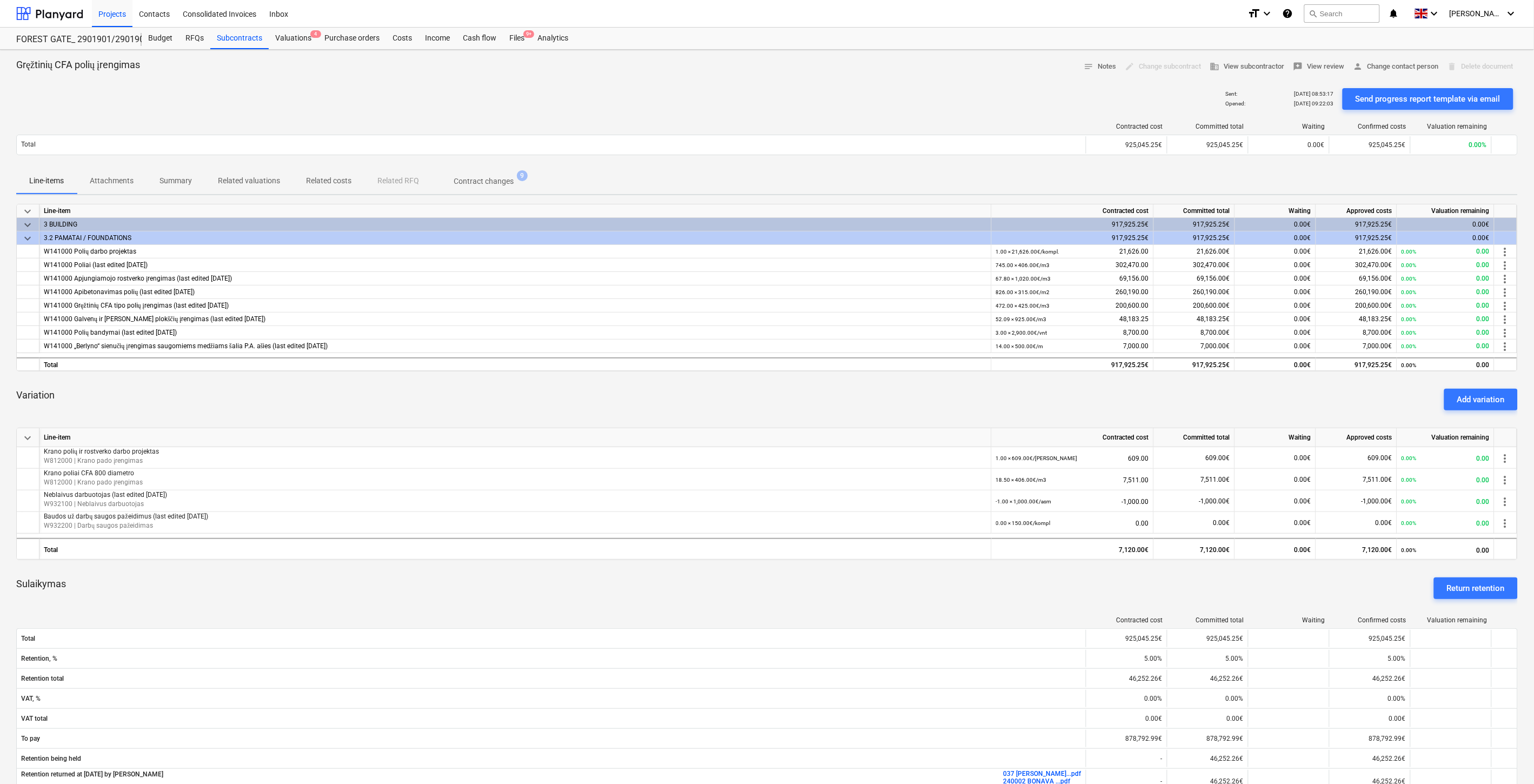
click at [953, 406] on div "Variation Add variation" at bounding box center [767, 399] width 1501 height 39
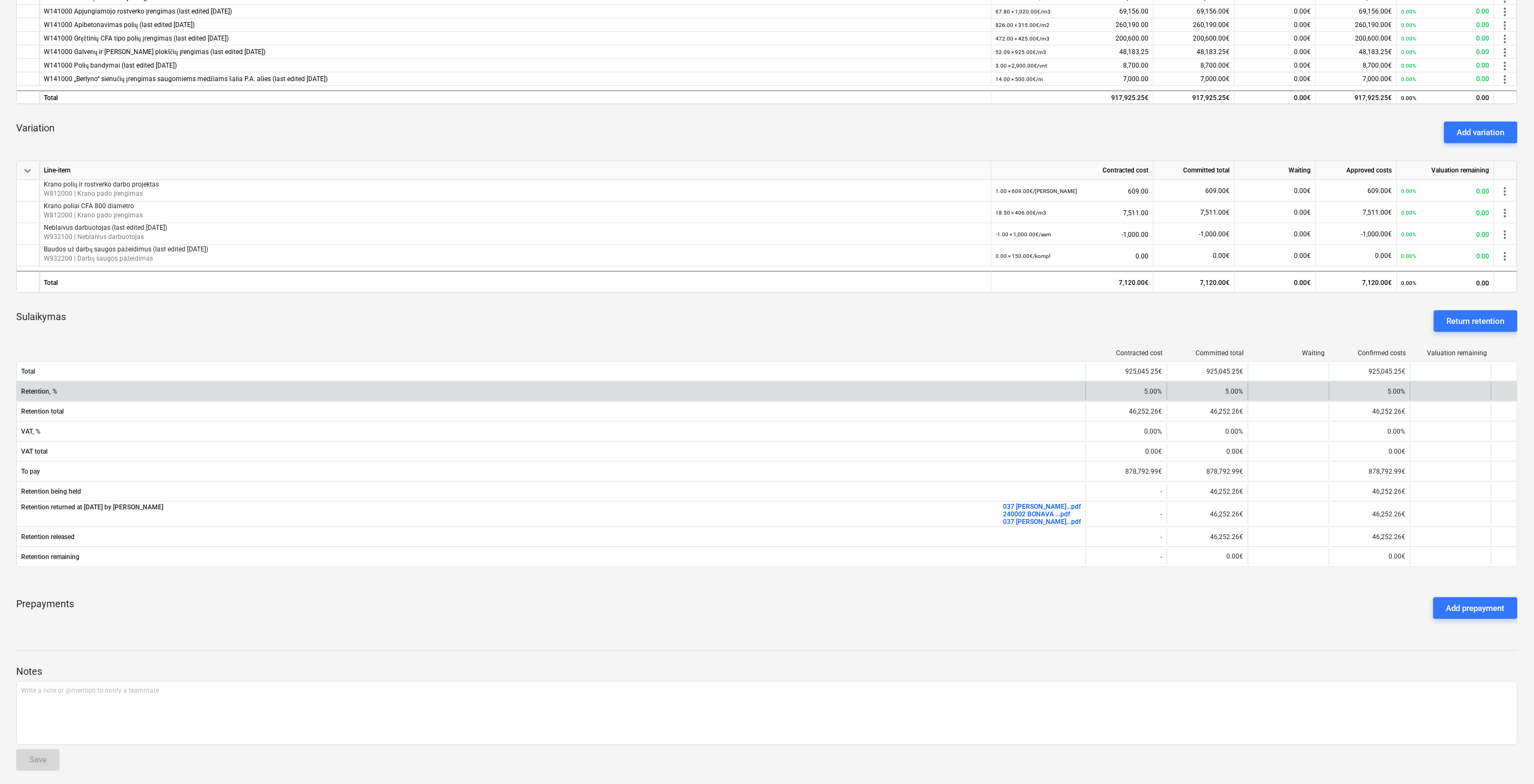
scroll to position [273, 0]
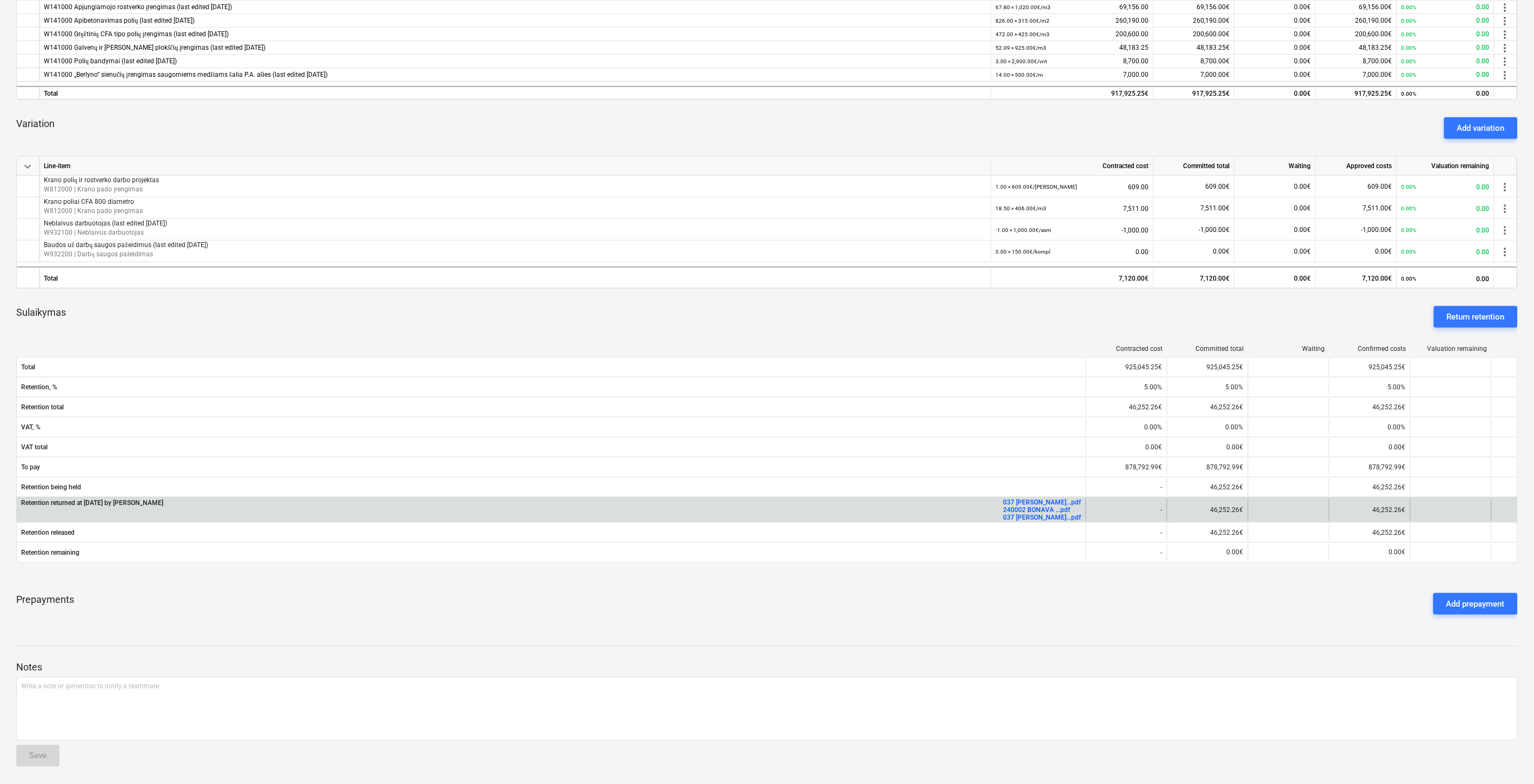
click at [1041, 515] on link "037 [PERSON_NAME]...pdf" at bounding box center [1043, 518] width 78 height 8
click at [1053, 507] on link "240002 BONAVA ...pdf" at bounding box center [1037, 510] width 67 height 8
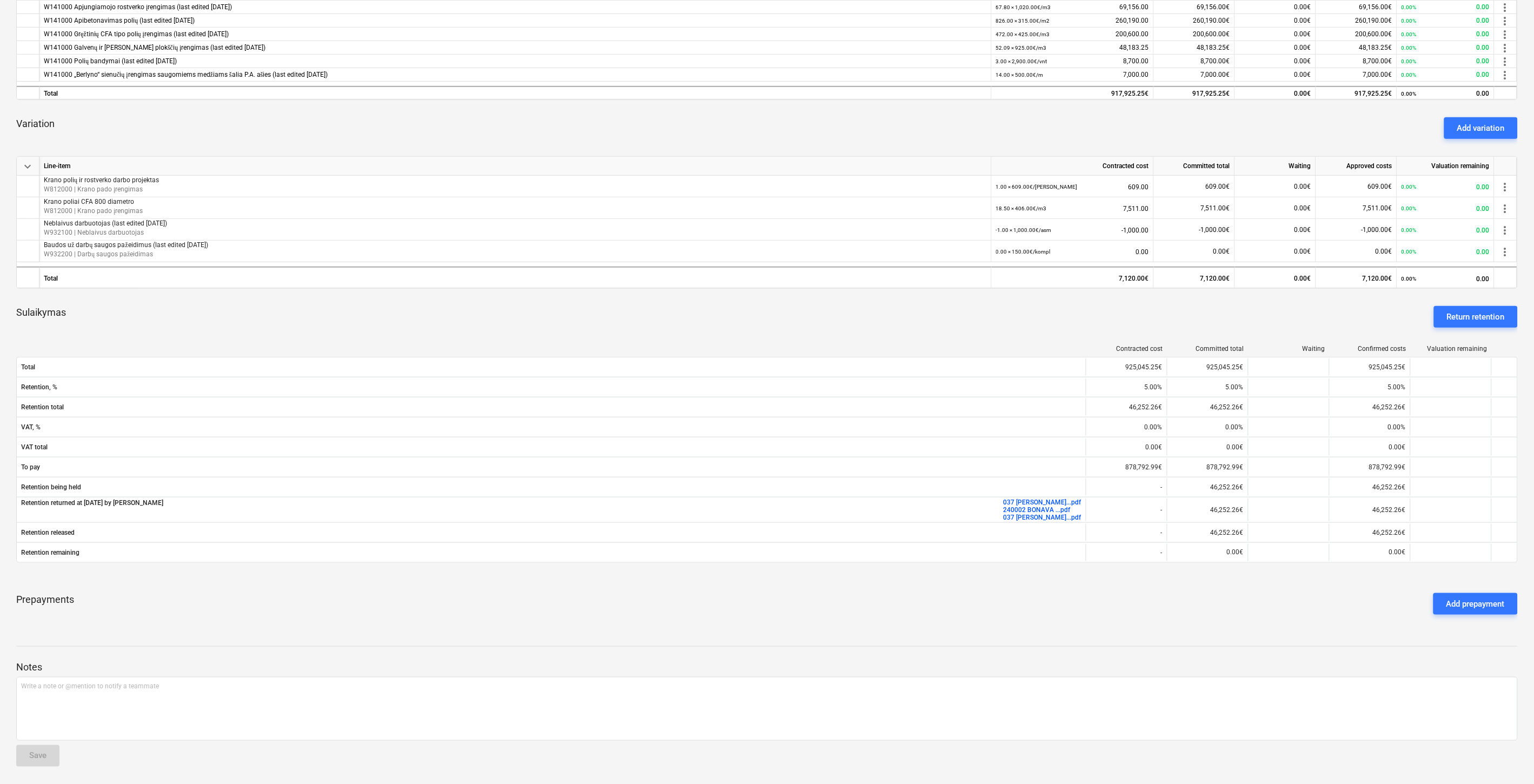
click at [1143, 633] on div at bounding box center [767, 636] width 1501 height 9
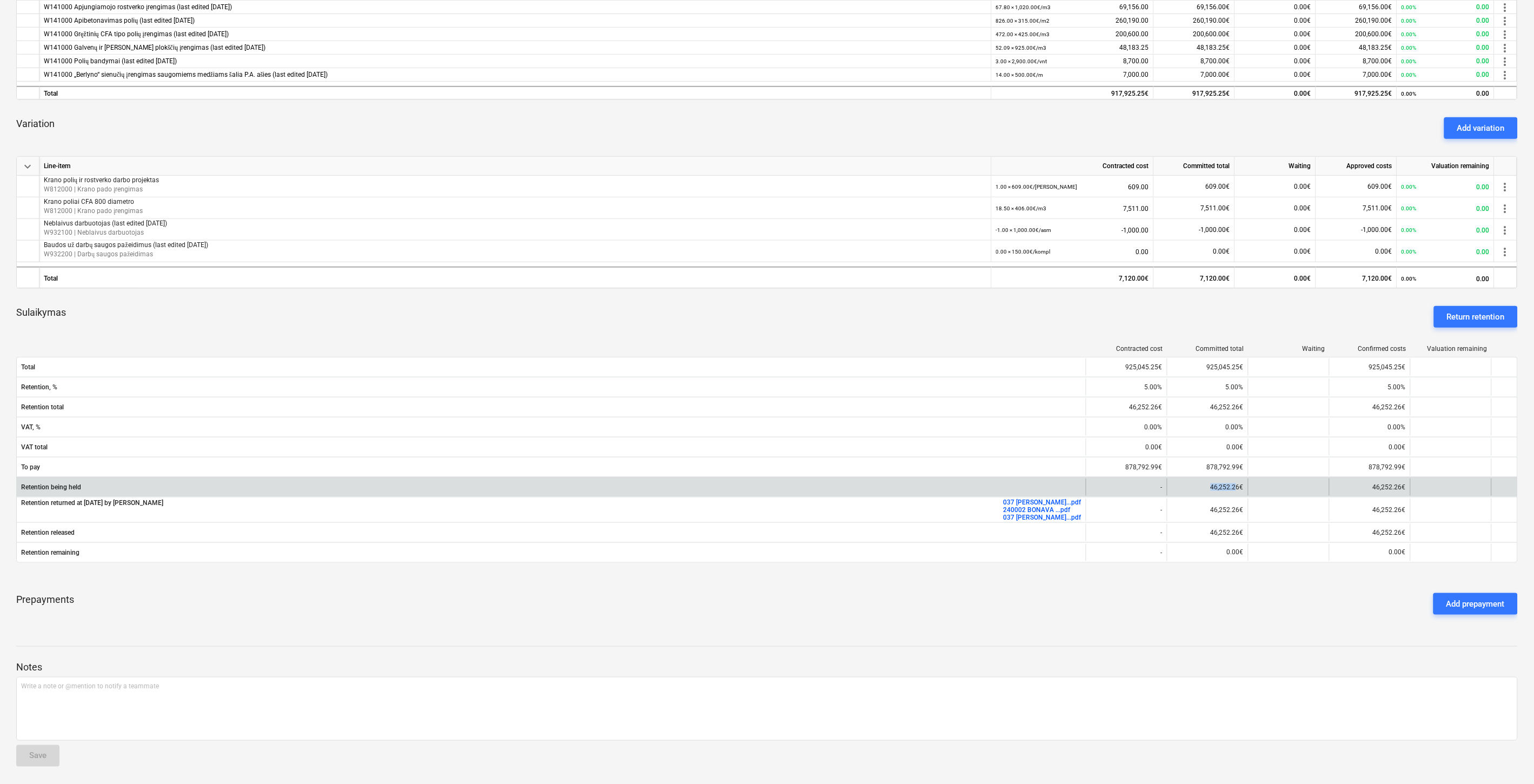
drag, startPoint x: 1237, startPoint y: 483, endPoint x: 1214, endPoint y: 483, distance: 23.0
click at [1211, 484] on div "46,252.26€" at bounding box center [1207, 487] width 81 height 17
click at [1244, 488] on div "46,252.26€" at bounding box center [1207, 487] width 81 height 17
drag, startPoint x: 1239, startPoint y: 487, endPoint x: 1206, endPoint y: 485, distance: 33.1
click at [1206, 486] on div "46,252.26€" at bounding box center [1207, 487] width 81 height 17
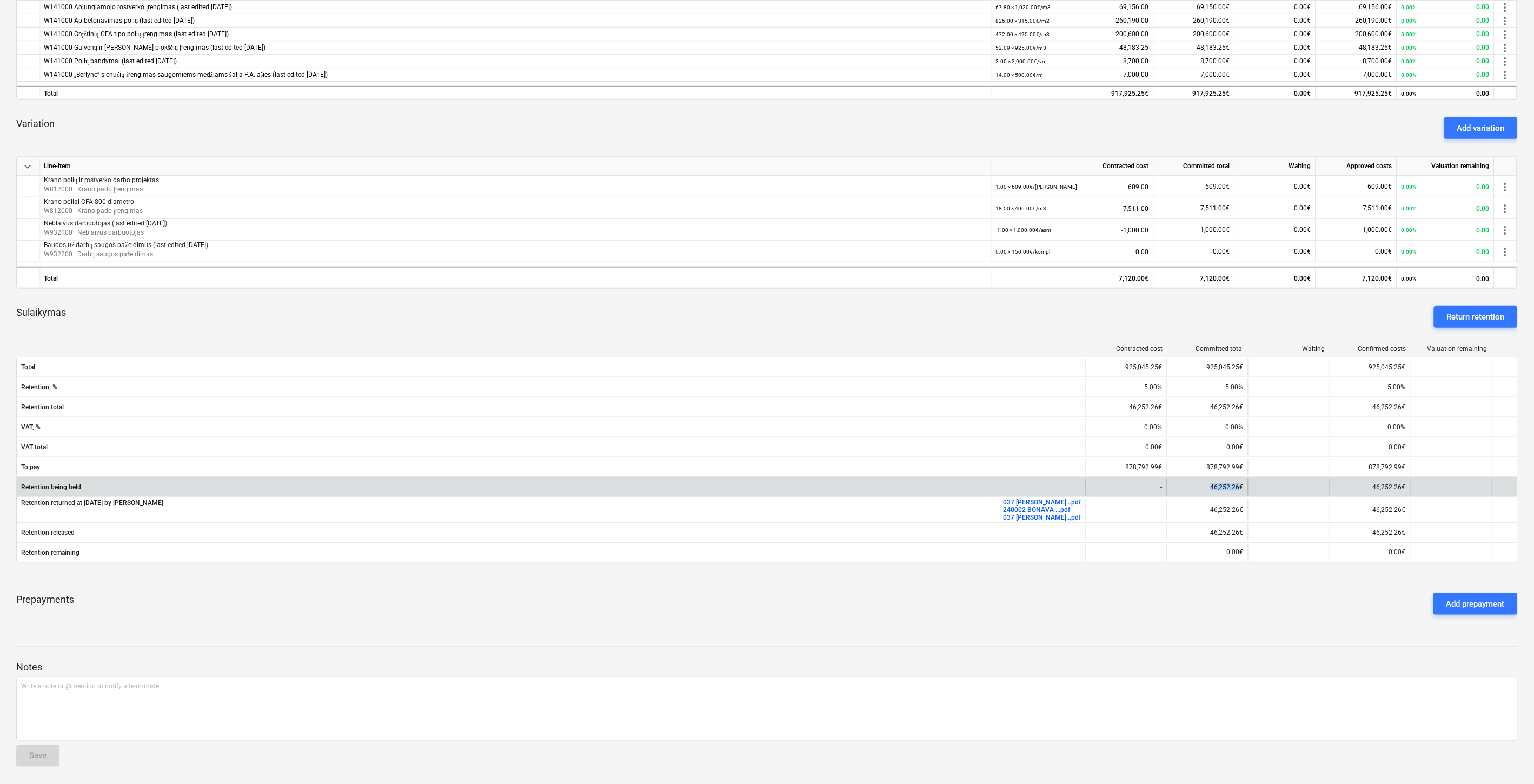
click at [1202, 489] on div "46,252.26€" at bounding box center [1207, 487] width 81 height 17
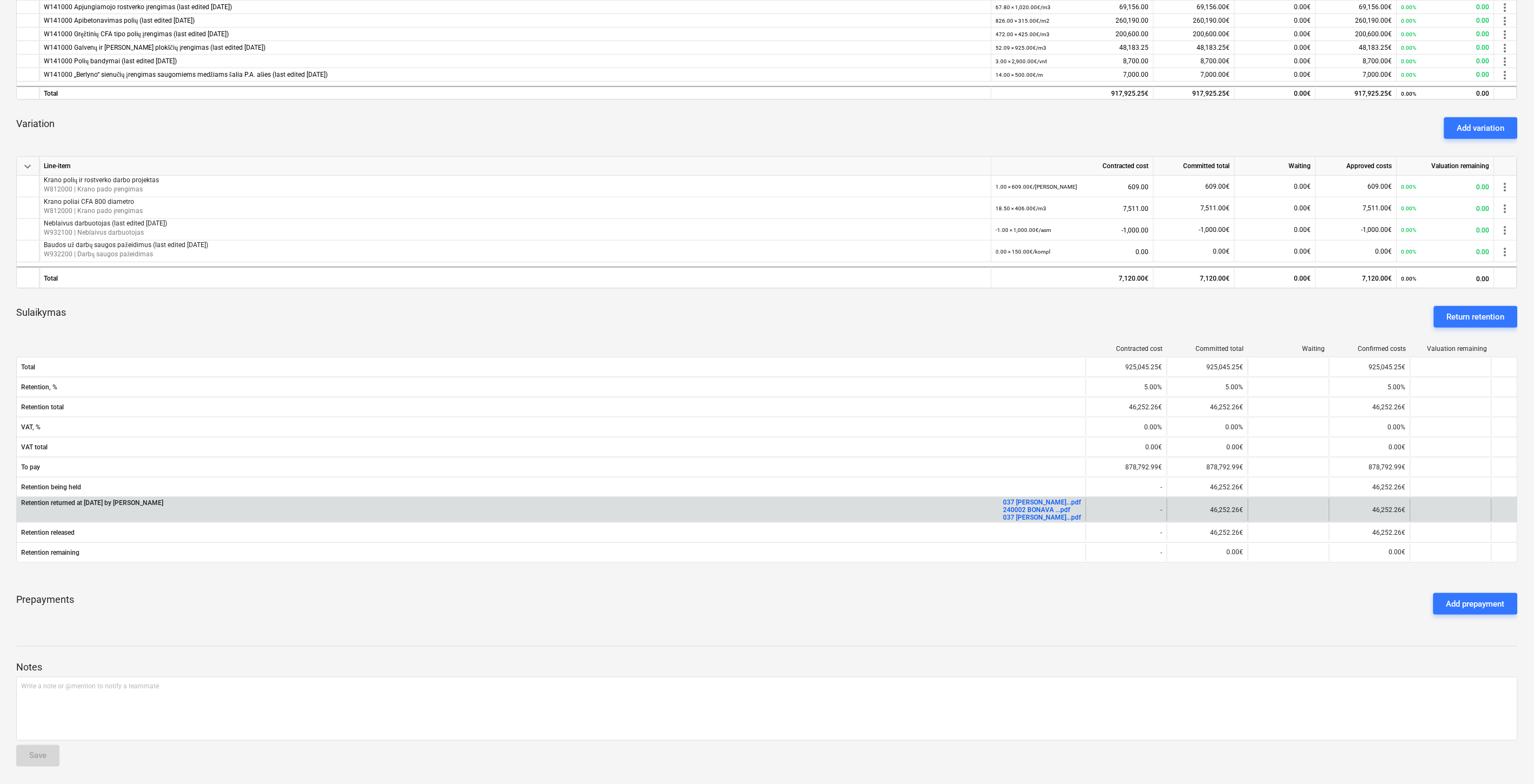
click at [1062, 499] on link "037 [PERSON_NAME]...pdf" at bounding box center [1043, 503] width 78 height 8
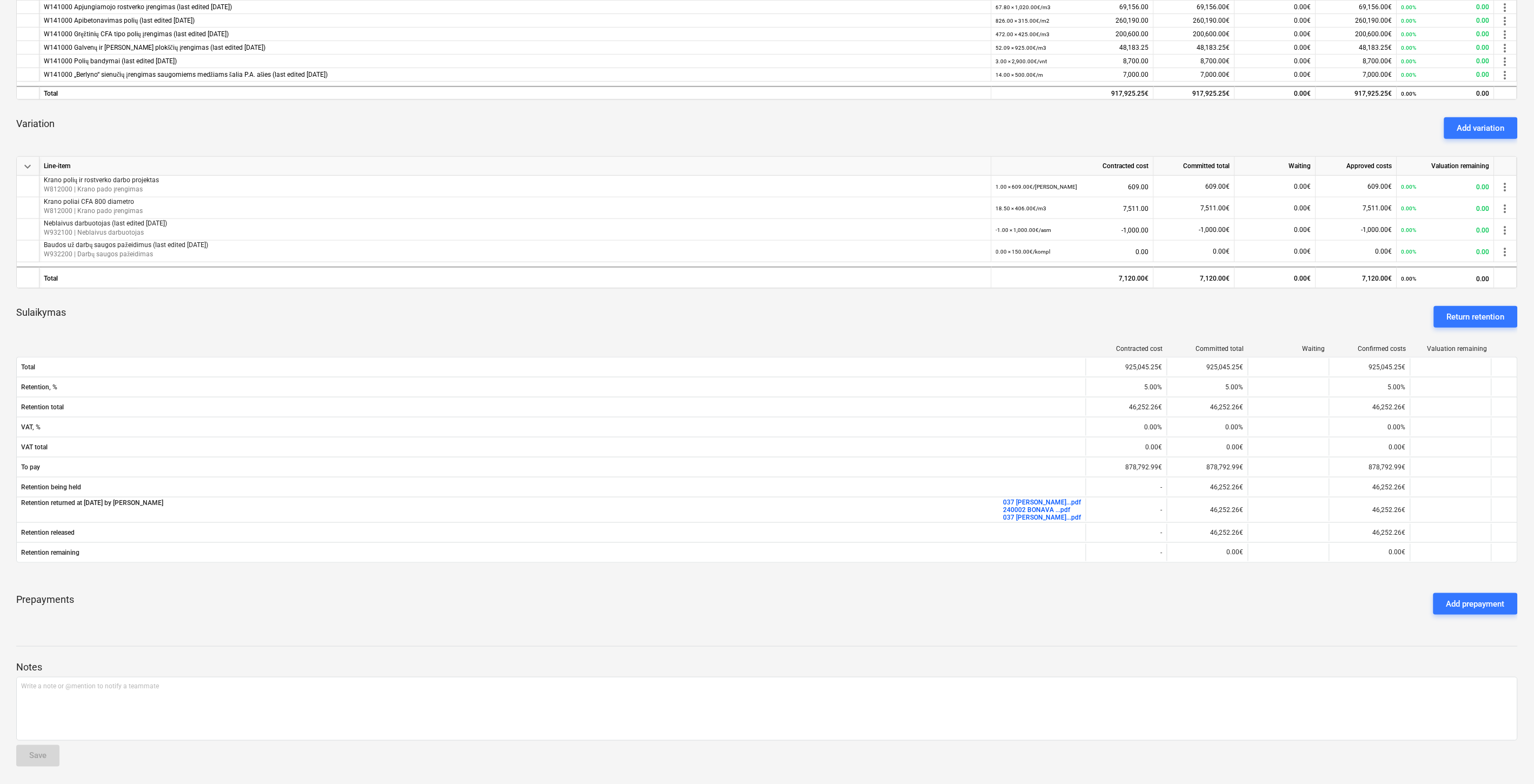
click at [1191, 312] on div "Sulaikymas Return retention" at bounding box center [767, 316] width 1501 height 39
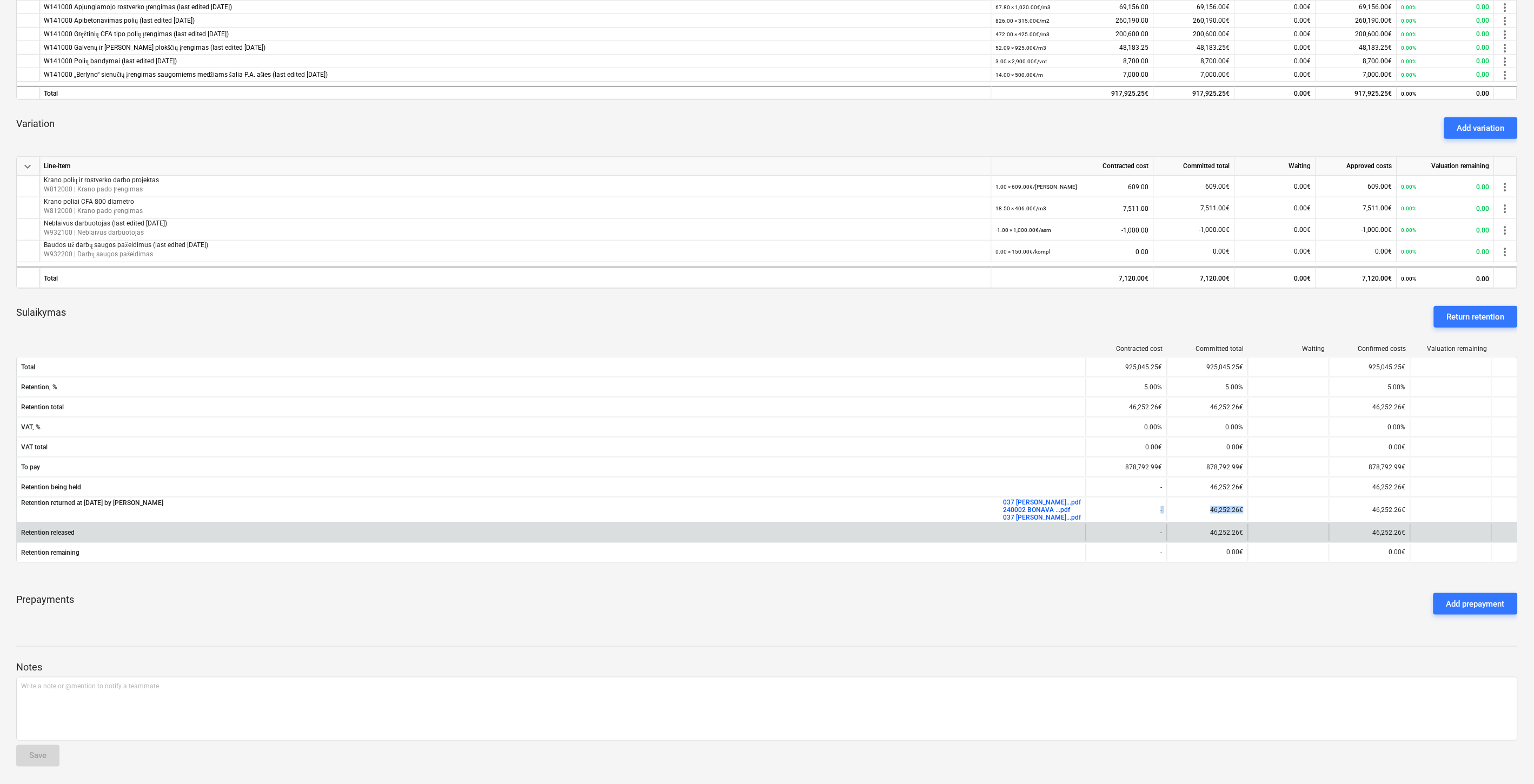
drag, startPoint x: 1242, startPoint y: 506, endPoint x: 1095, endPoint y: 531, distance: 149.1
click at [1153, 506] on div "Retention returned at [DATE] by [PERSON_NAME] 037 [PERSON_NAME]...pdf 240002 BO…" at bounding box center [767, 510] width 1501 height 23
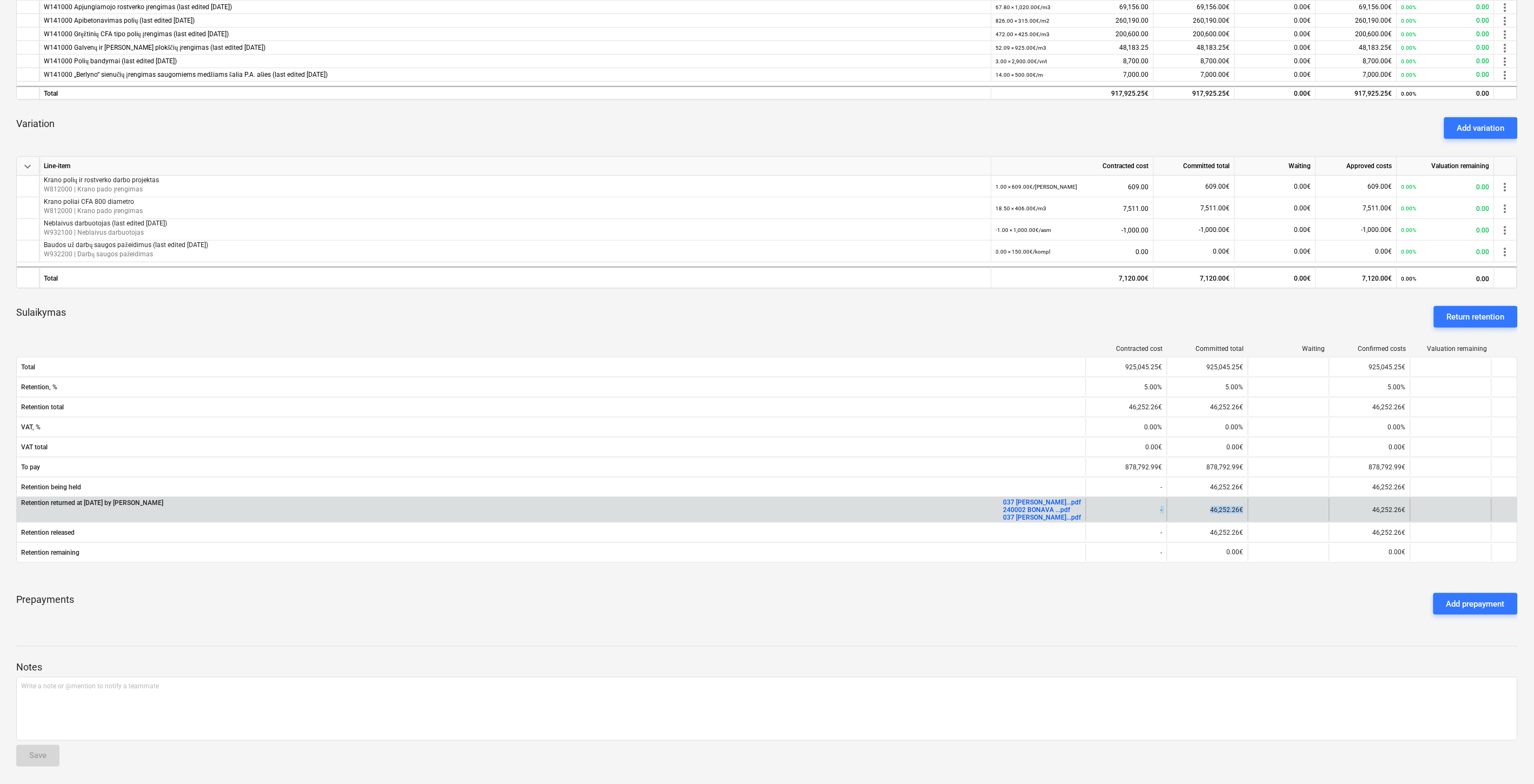
click at [1239, 510] on div "46,252.26€" at bounding box center [1207, 510] width 81 height 23
drag, startPoint x: 1239, startPoint y: 508, endPoint x: 1212, endPoint y: 507, distance: 27.0
click at [1212, 507] on div "46,252.26€" at bounding box center [1207, 510] width 81 height 23
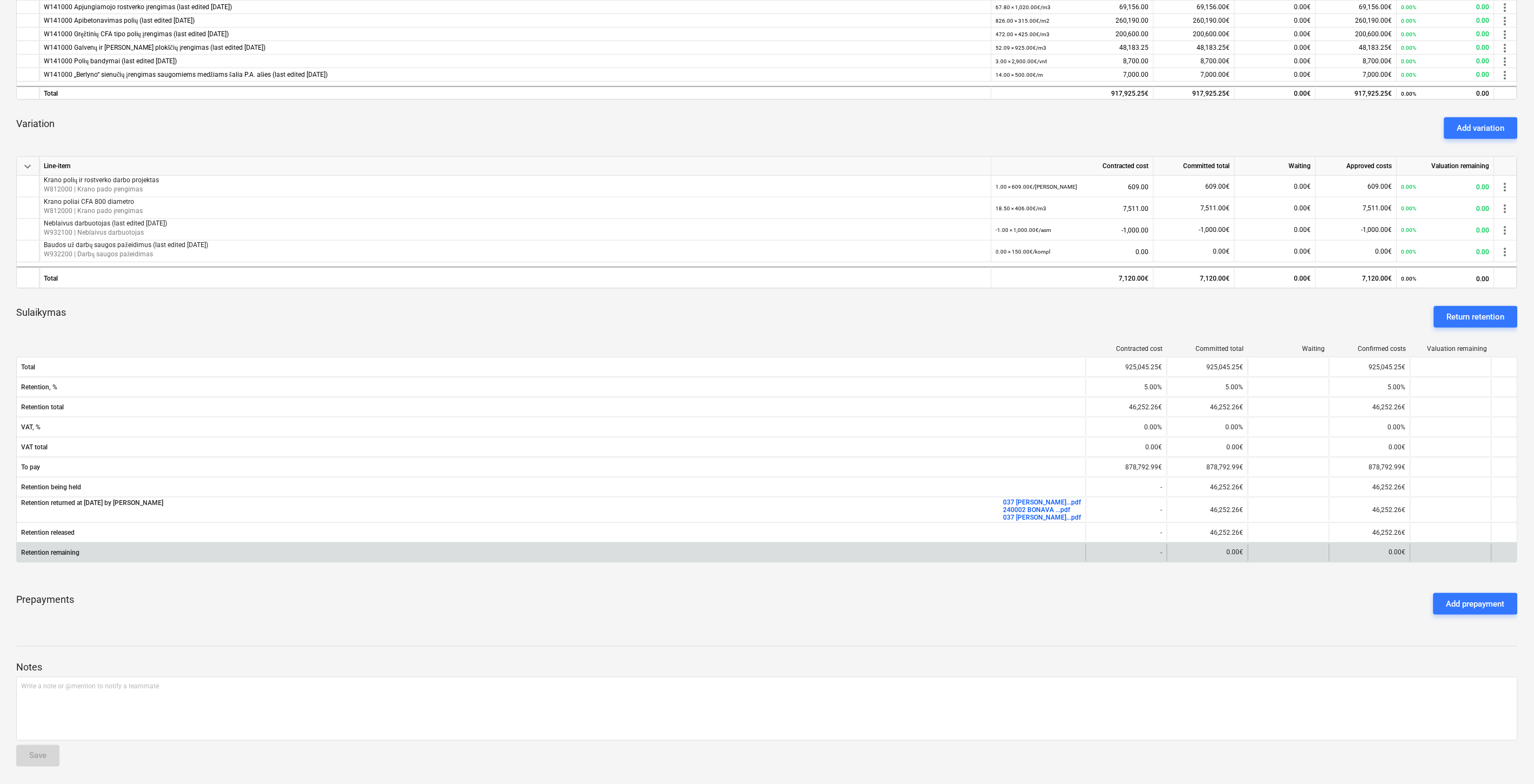
click at [1225, 554] on div "0.00€" at bounding box center [1207, 553] width 81 height 17
drag, startPoint x: 1241, startPoint y: 549, endPoint x: 1211, endPoint y: 550, distance: 30.0
click at [1211, 550] on div "0.00€" at bounding box center [1207, 553] width 81 height 17
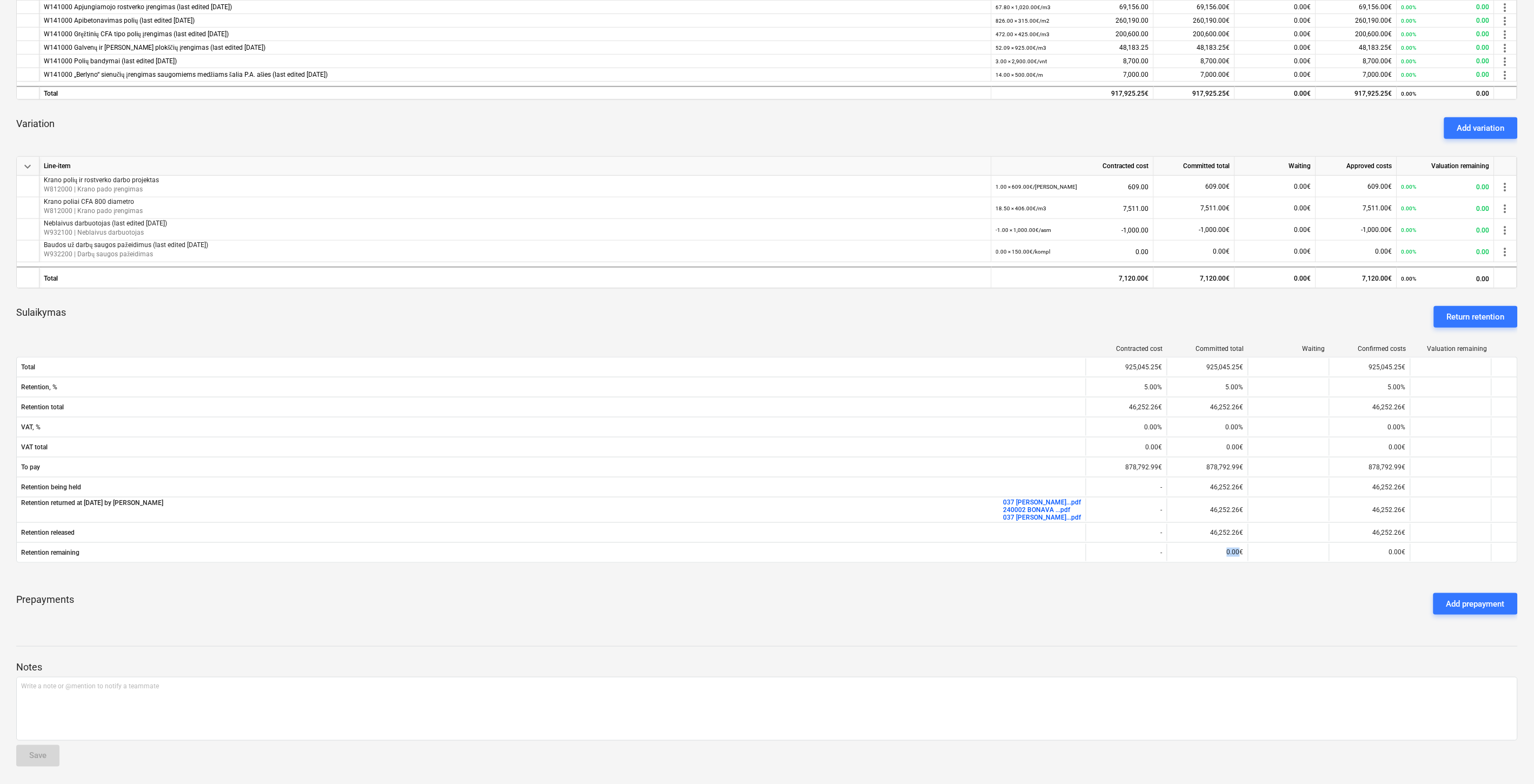
drag, startPoint x: 1112, startPoint y: 643, endPoint x: 1085, endPoint y: 645, distance: 27.1
click at [1104, 646] on div "Notes Write a note or @mention to notify a teammate ﻿ Save" at bounding box center [767, 704] width 1501 height 143
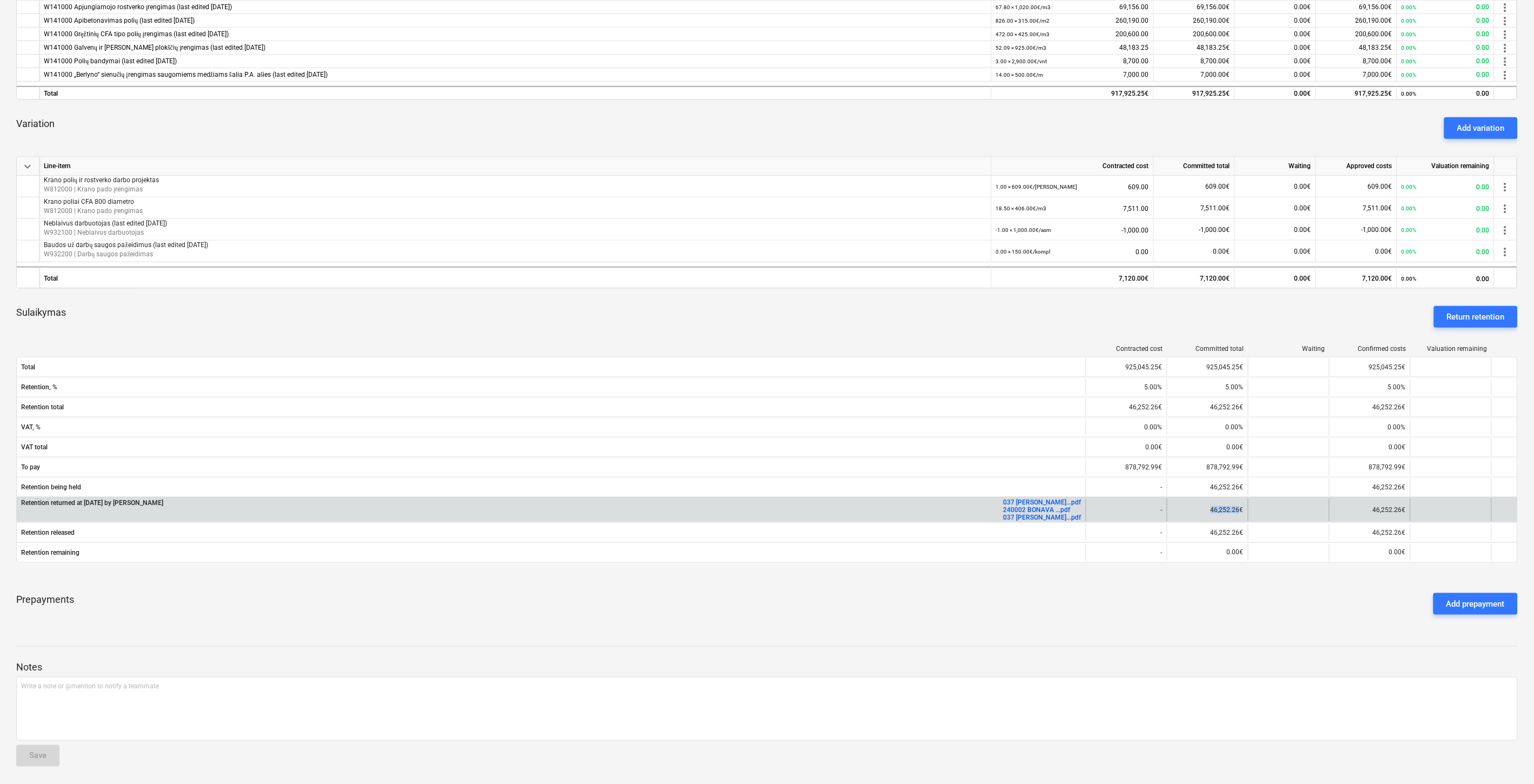
drag, startPoint x: 1239, startPoint y: 509, endPoint x: 1212, endPoint y: 510, distance: 27.0
click at [1212, 510] on div "46,252.26€" at bounding box center [1207, 510] width 81 height 23
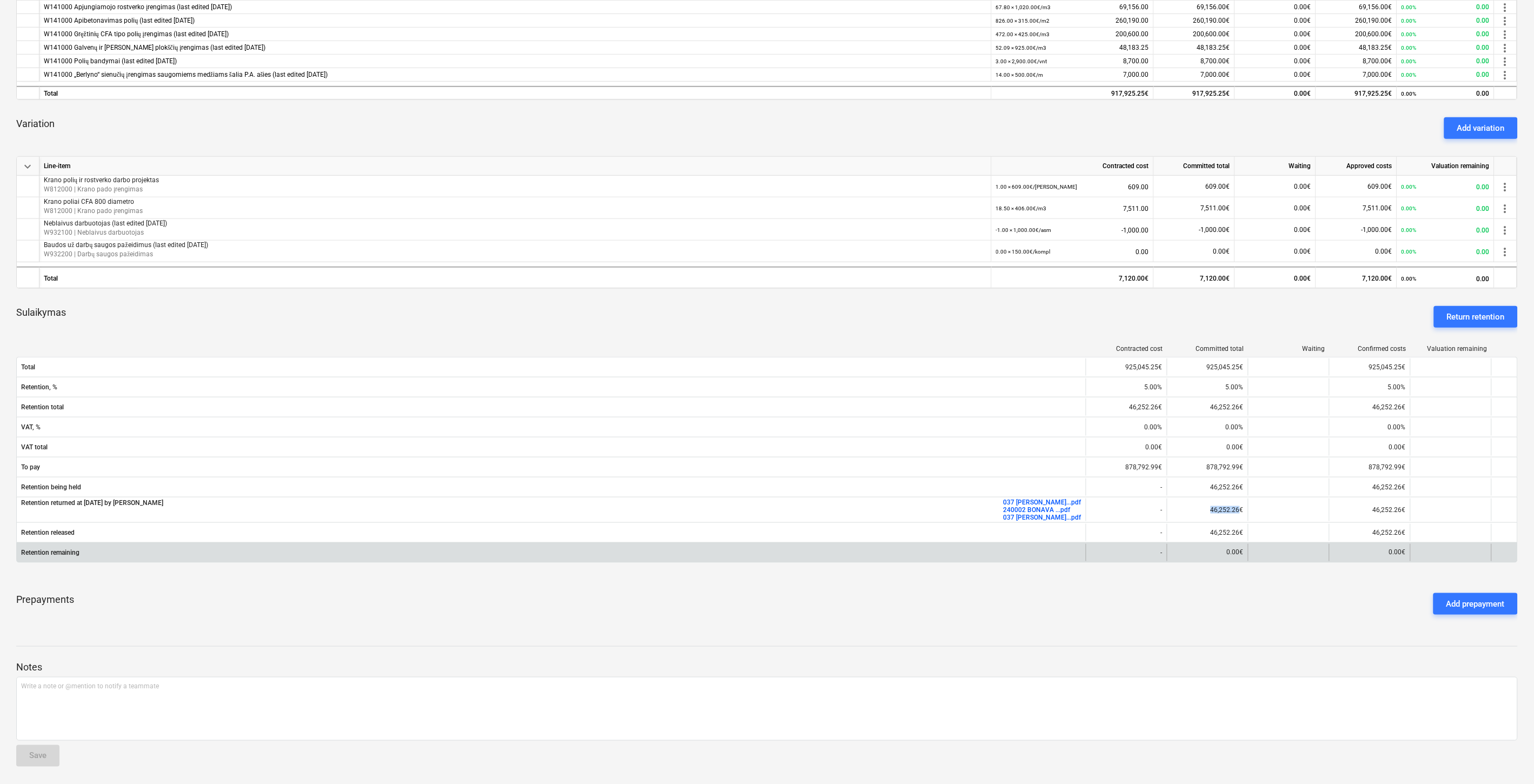
copy div "46,252.26"
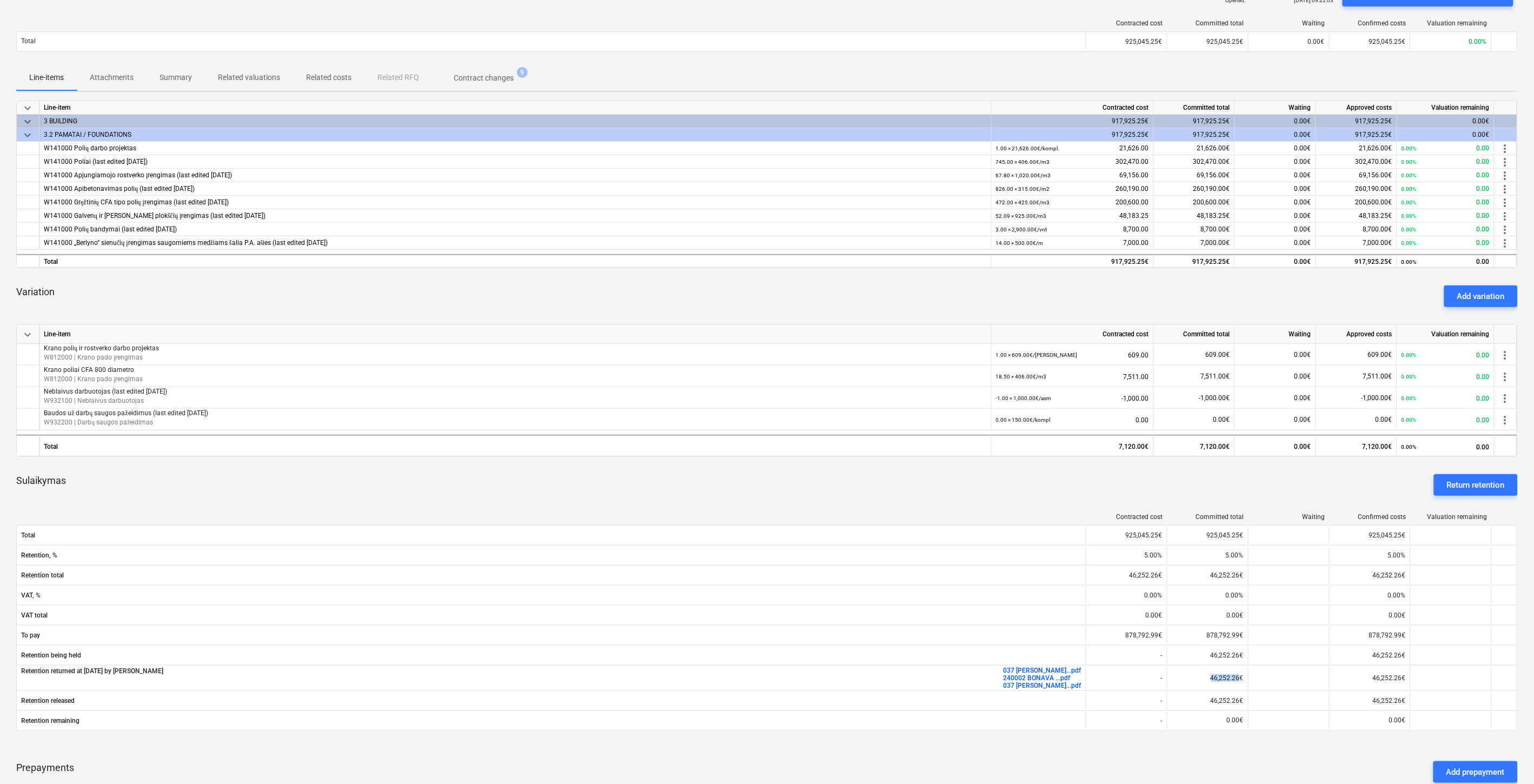
scroll to position [0, 0]
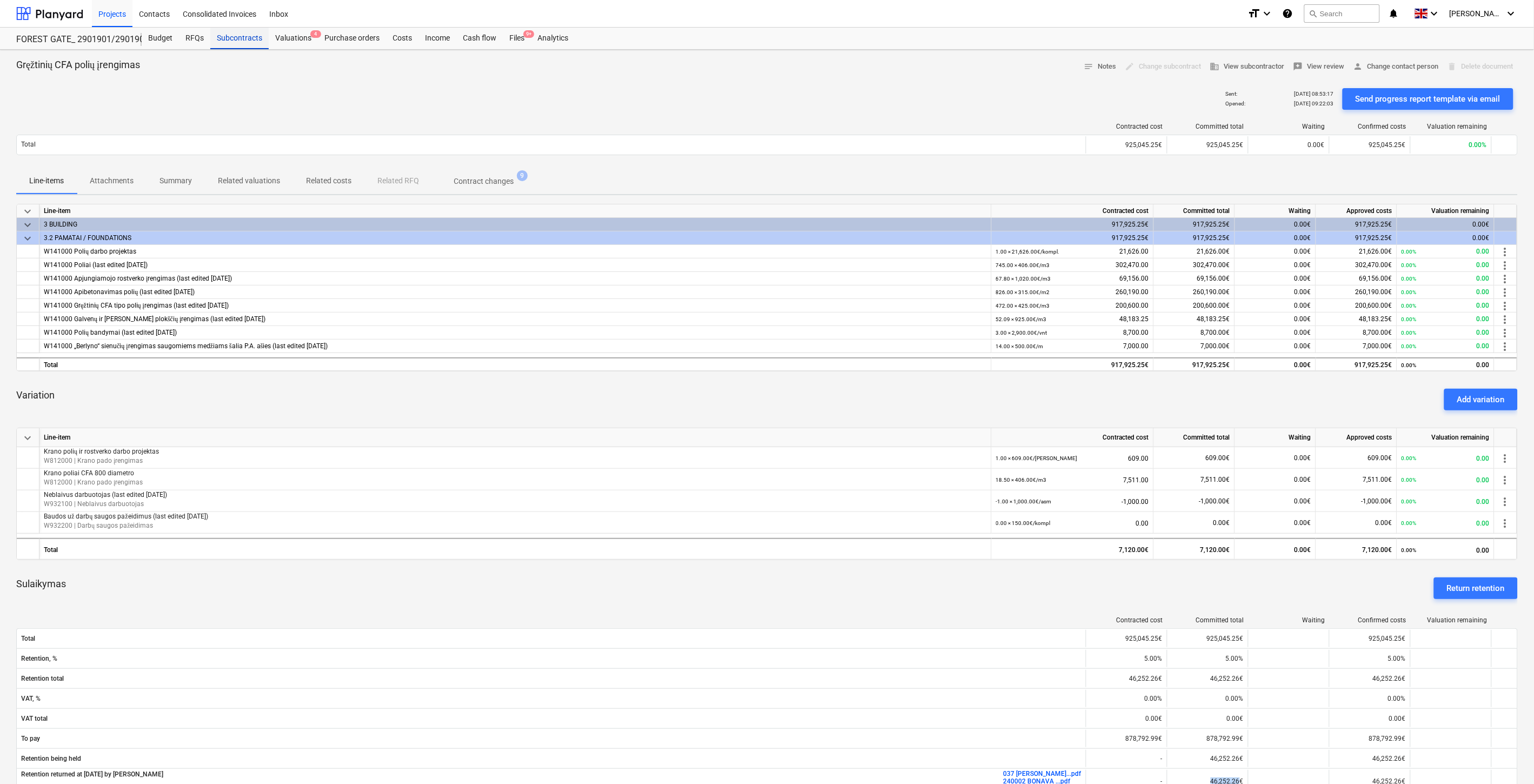
click at [250, 43] on div "Subcontracts" at bounding box center [239, 38] width 58 height 21
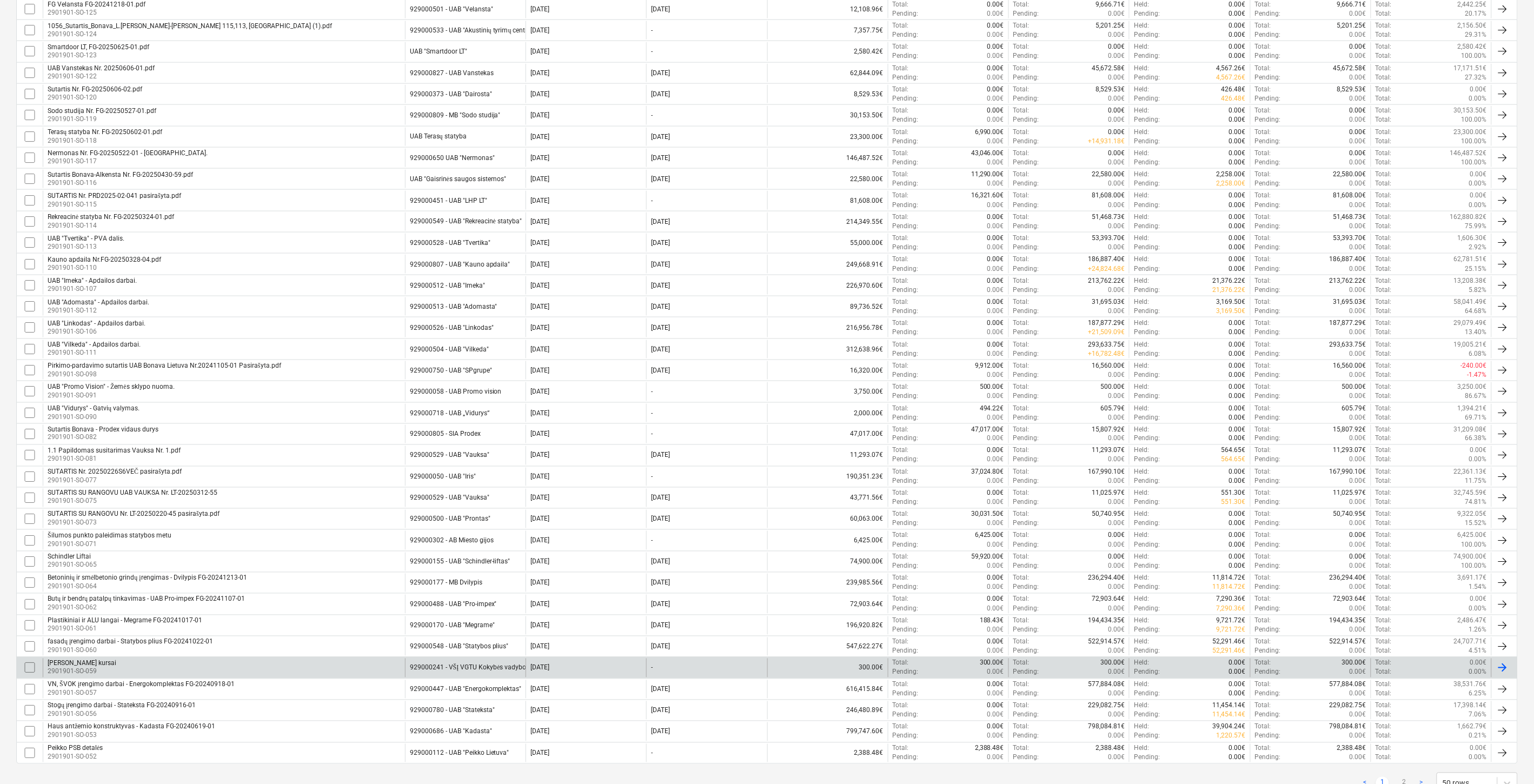
scroll to position [596, 0]
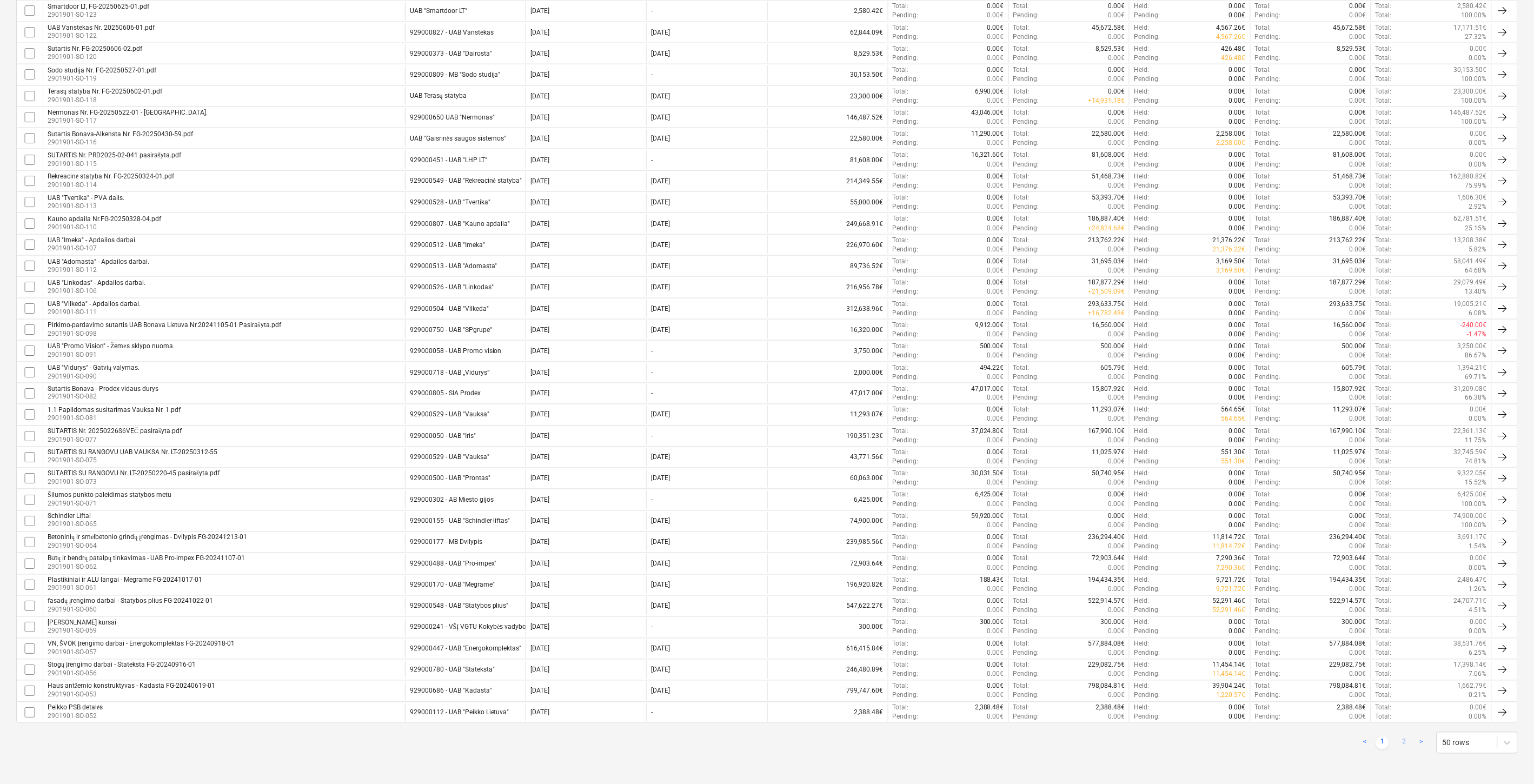
click at [1406, 741] on link "2" at bounding box center [1404, 743] width 13 height 13
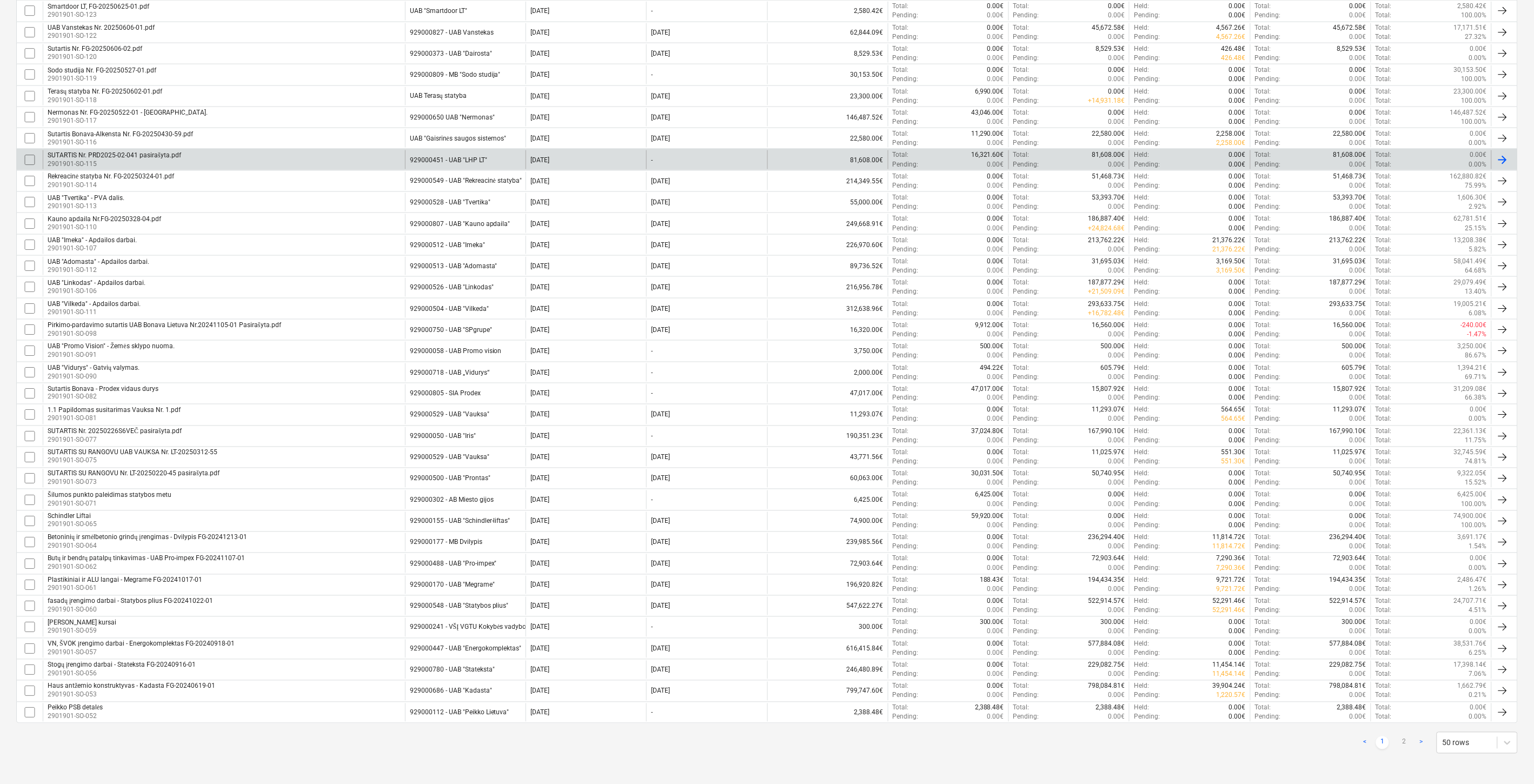
checkbox input "false"
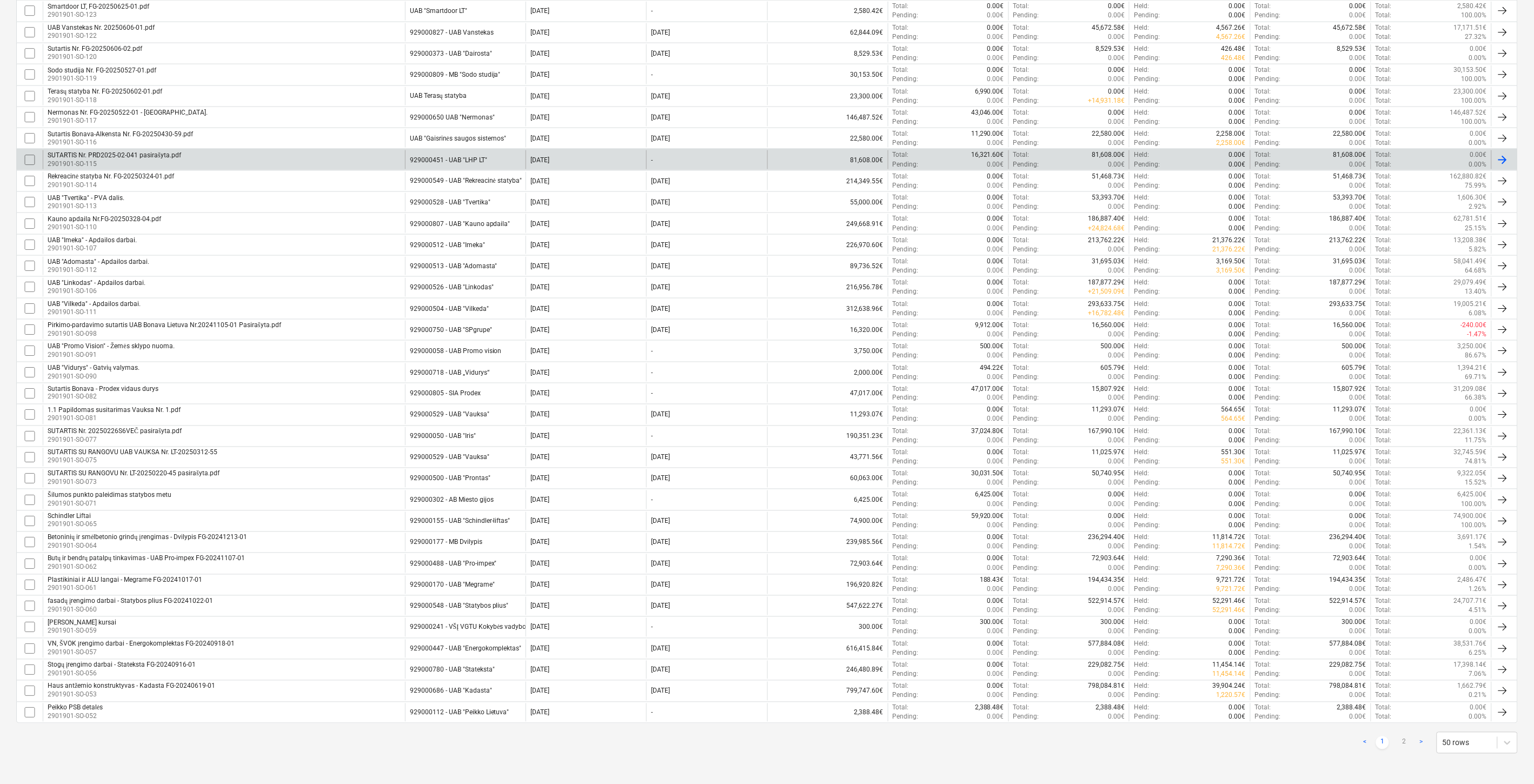
checkbox input "false"
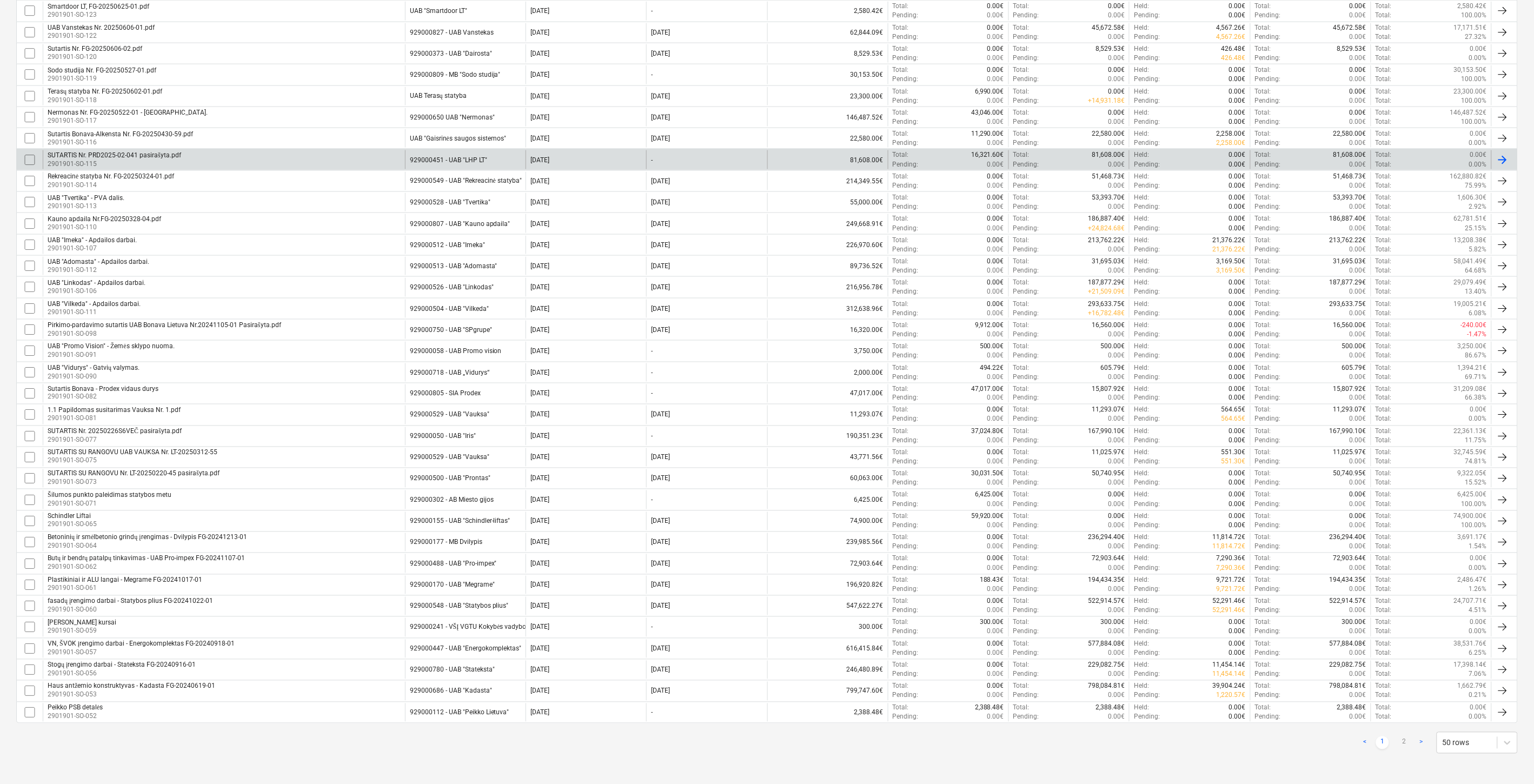
checkbox input "false"
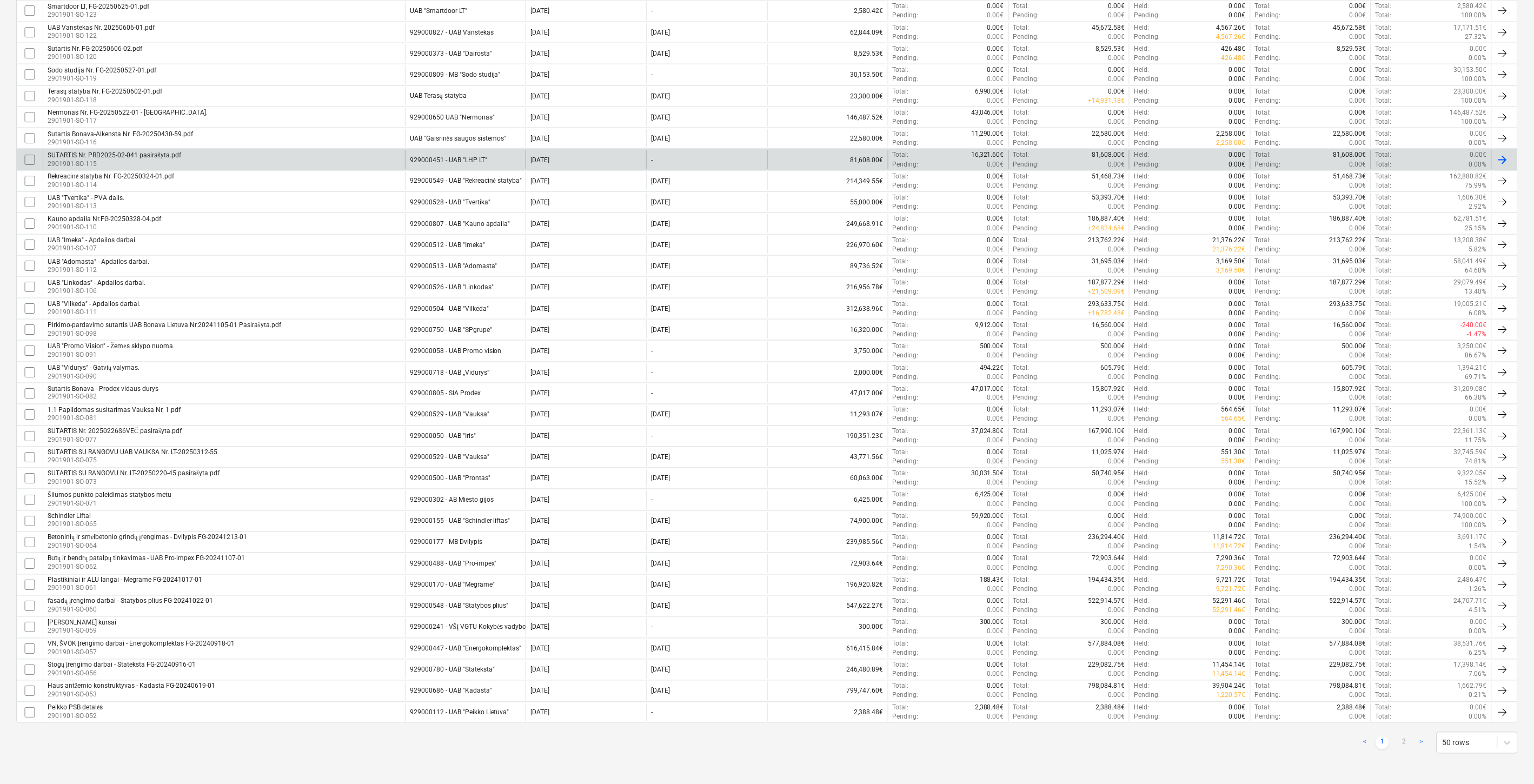
checkbox input "false"
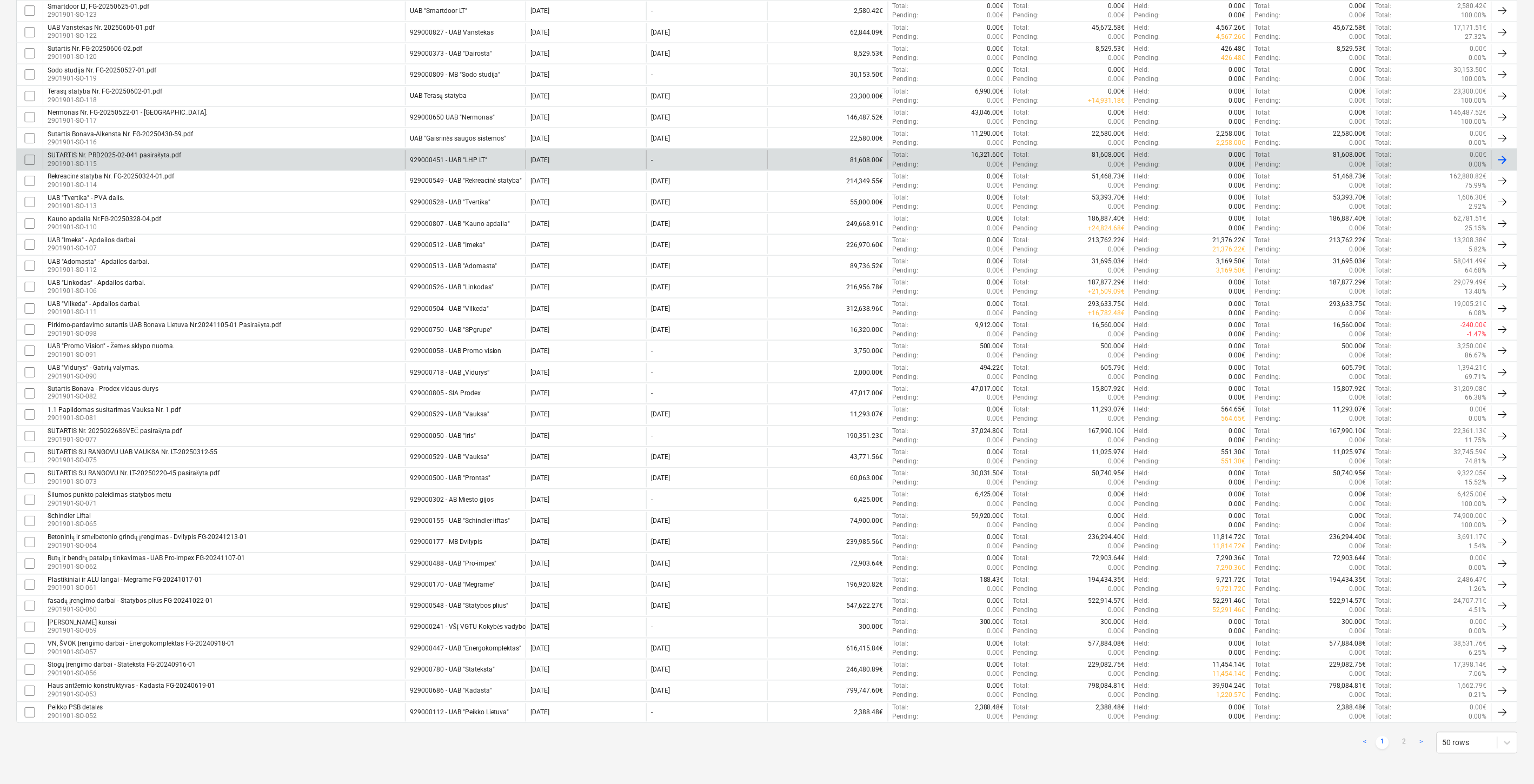
checkbox input "false"
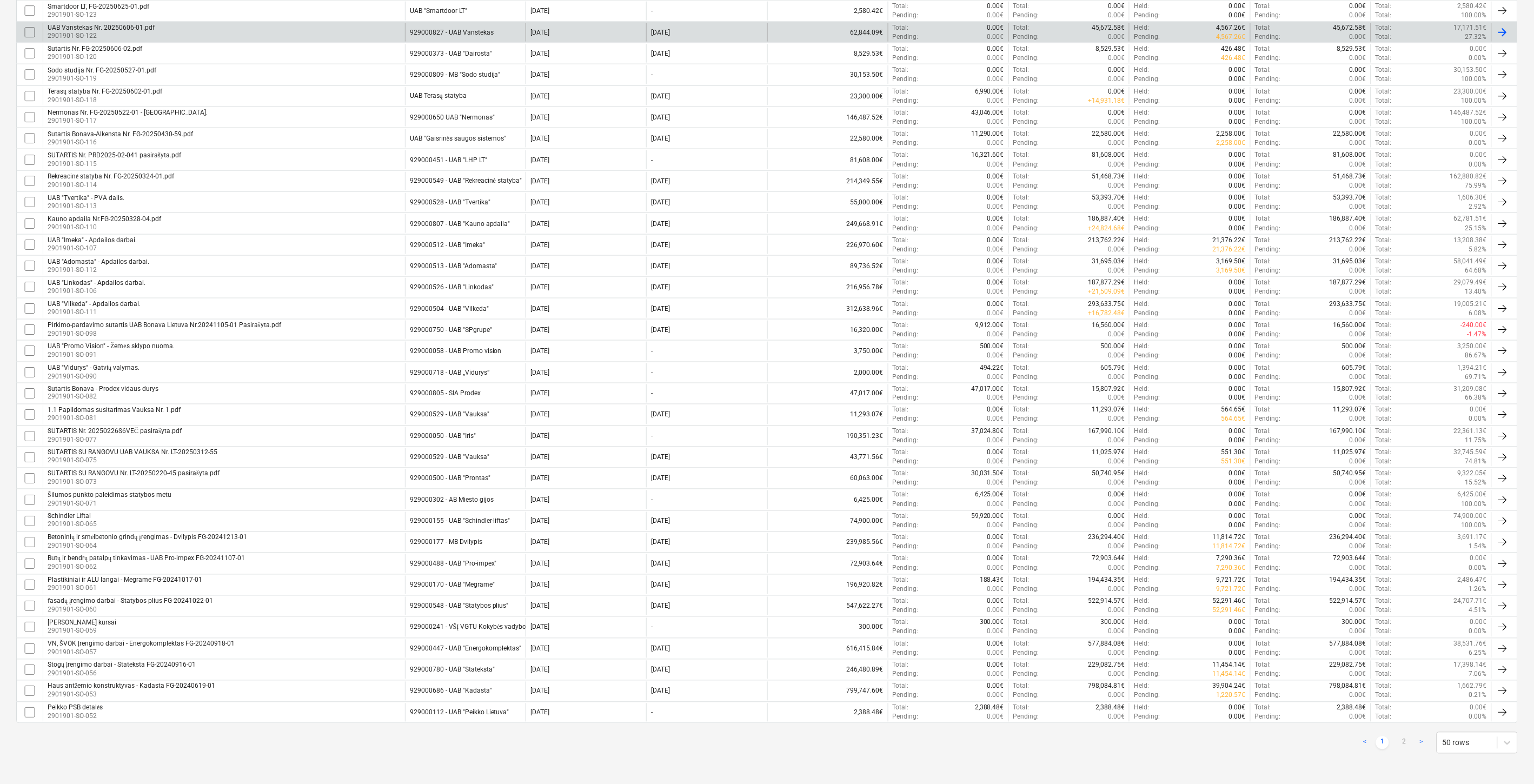
scroll to position [42, 0]
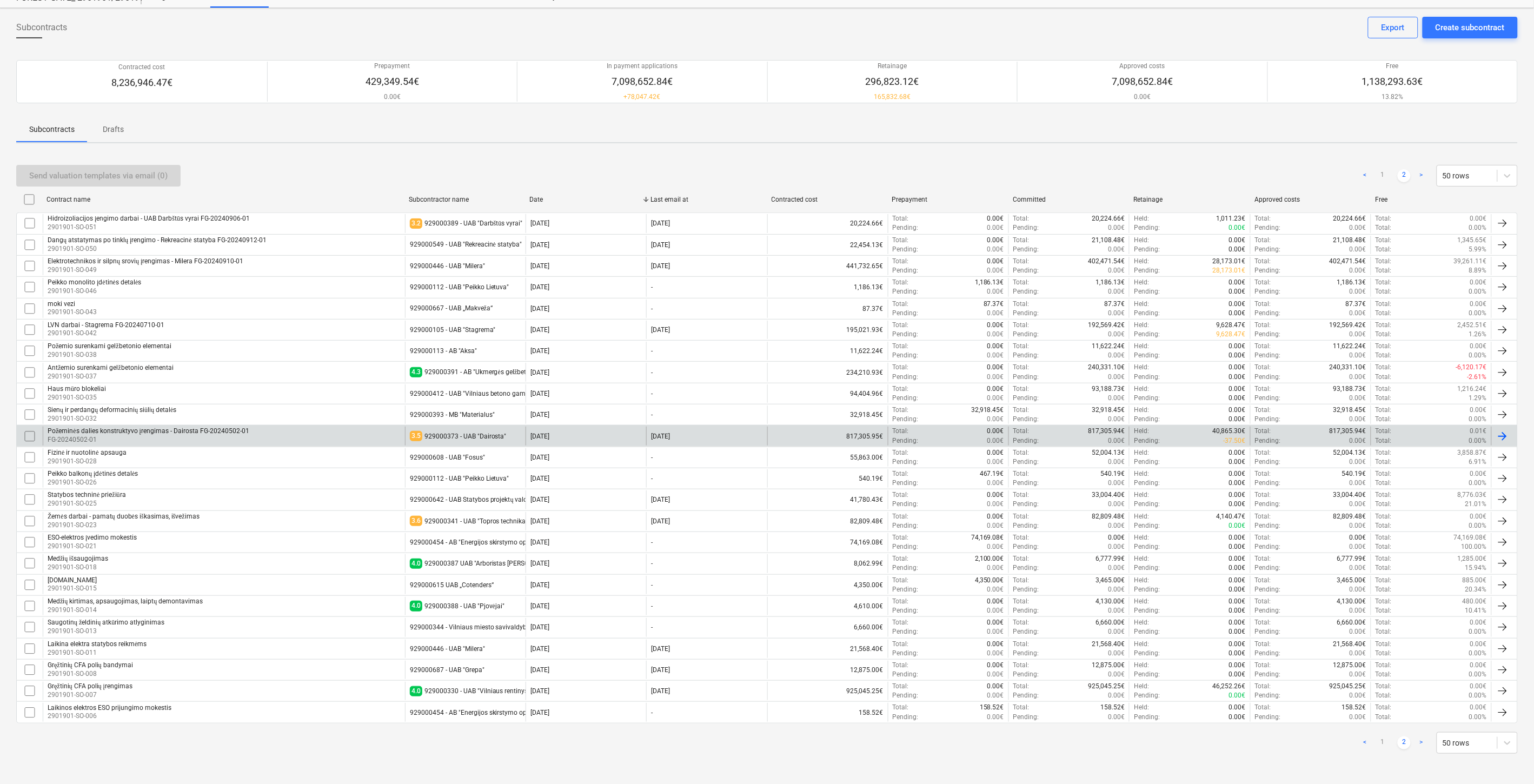
click at [484, 436] on div "929000373 - UAB "Dairosta"" at bounding box center [465, 437] width 82 height 8
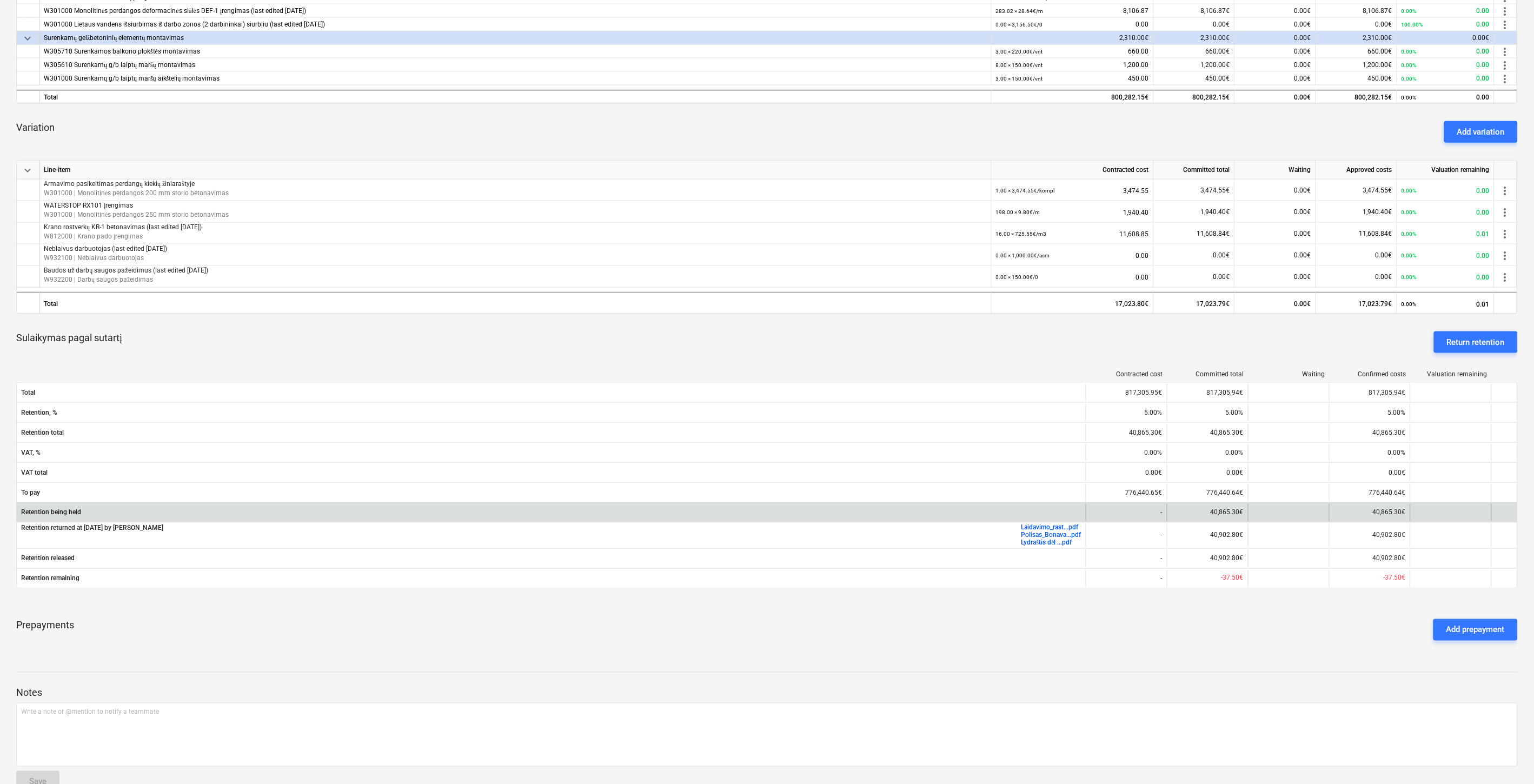
scroll to position [649, 0]
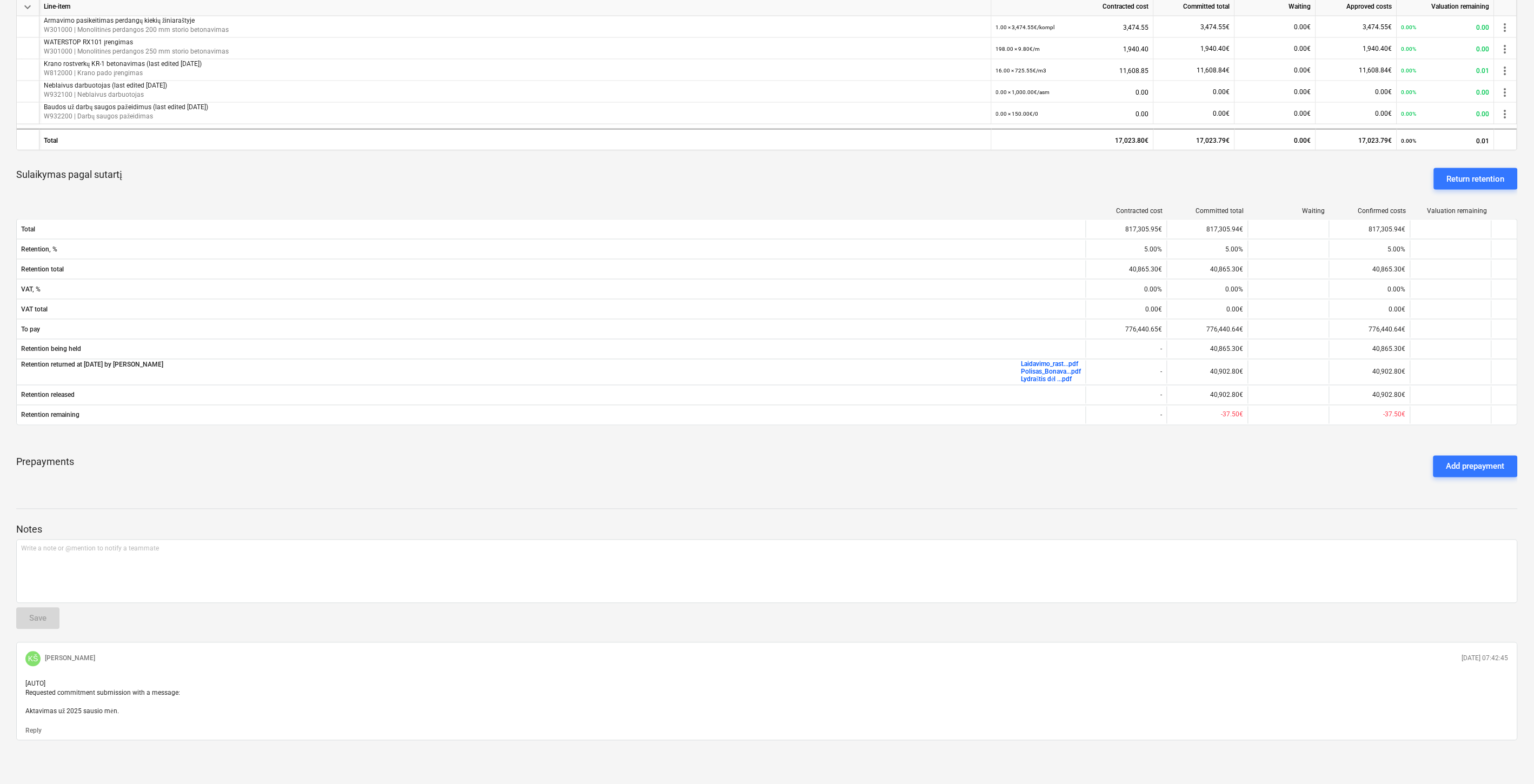
click at [999, 487] on div "Požeminės dalies konstruktyvo įrengimas - Dairosta FG-20240502-01 notes Notes (…" at bounding box center [767, 93] width 1534 height 1381
click at [1016, 480] on div "Prepayments Add prepayment" at bounding box center [767, 466] width 1501 height 39
click at [1063, 469] on div "Prepayments Add prepayment" at bounding box center [767, 466] width 1501 height 39
click at [1078, 464] on div "Prepayments Add prepayment" at bounding box center [767, 466] width 1501 height 39
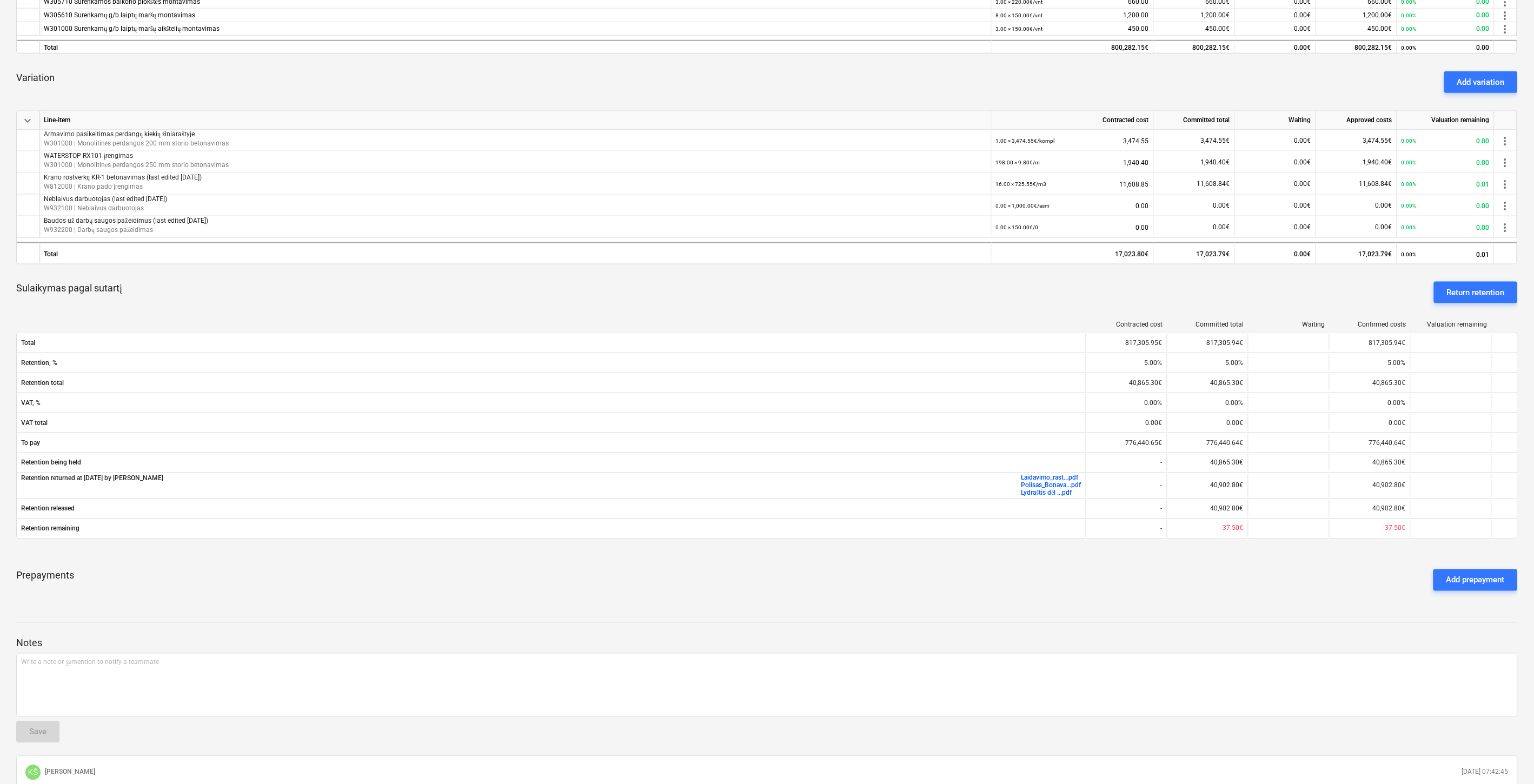
scroll to position [528, 0]
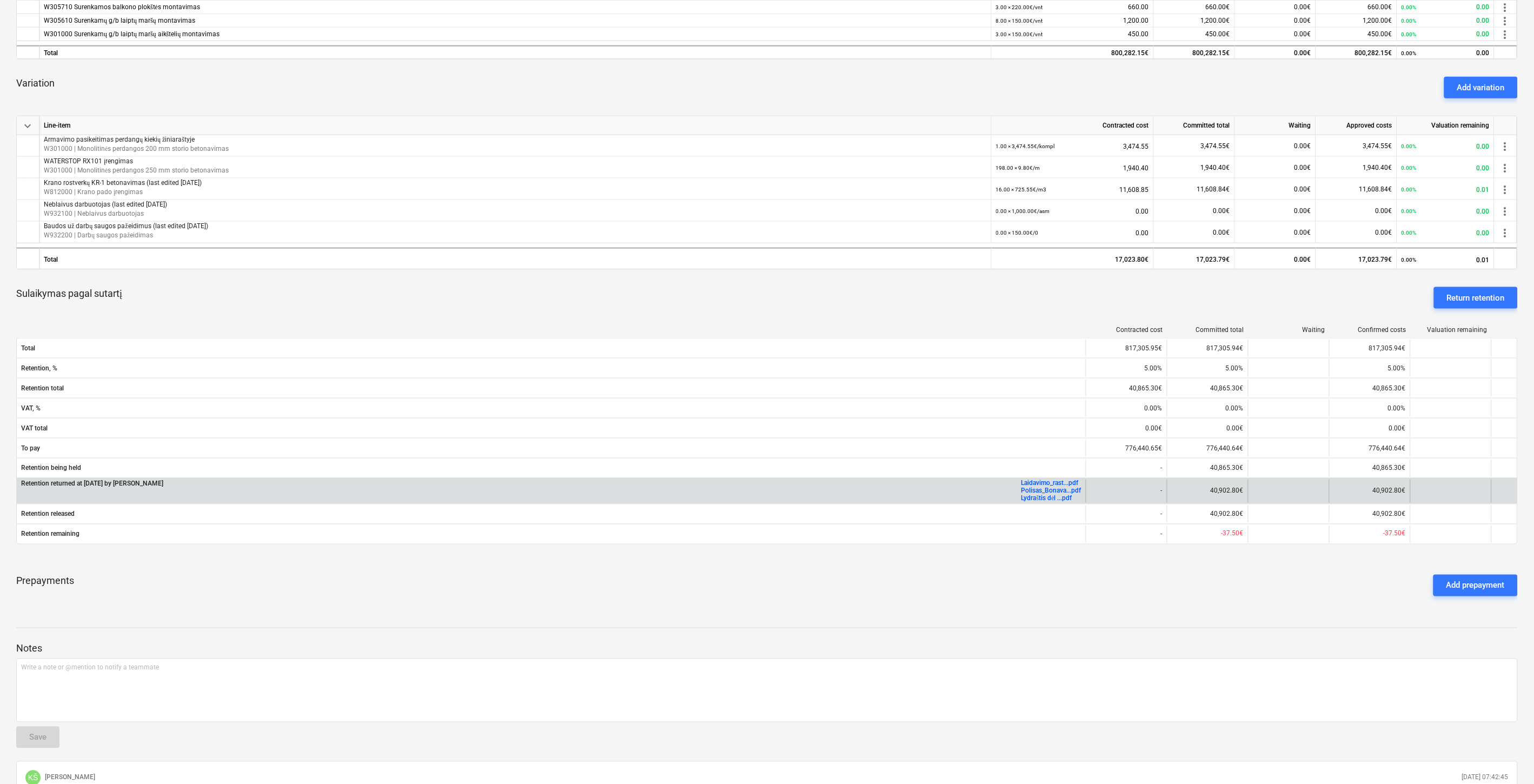
click at [1033, 482] on link "Laidavimo_rast...pdf" at bounding box center [1050, 483] width 57 height 8
click at [1047, 491] on link "Polisas_Bonava...pdf" at bounding box center [1050, 491] width 60 height 8
click at [1045, 498] on link "Lydraštis dėl ...pdf" at bounding box center [1047, 499] width 51 height 8
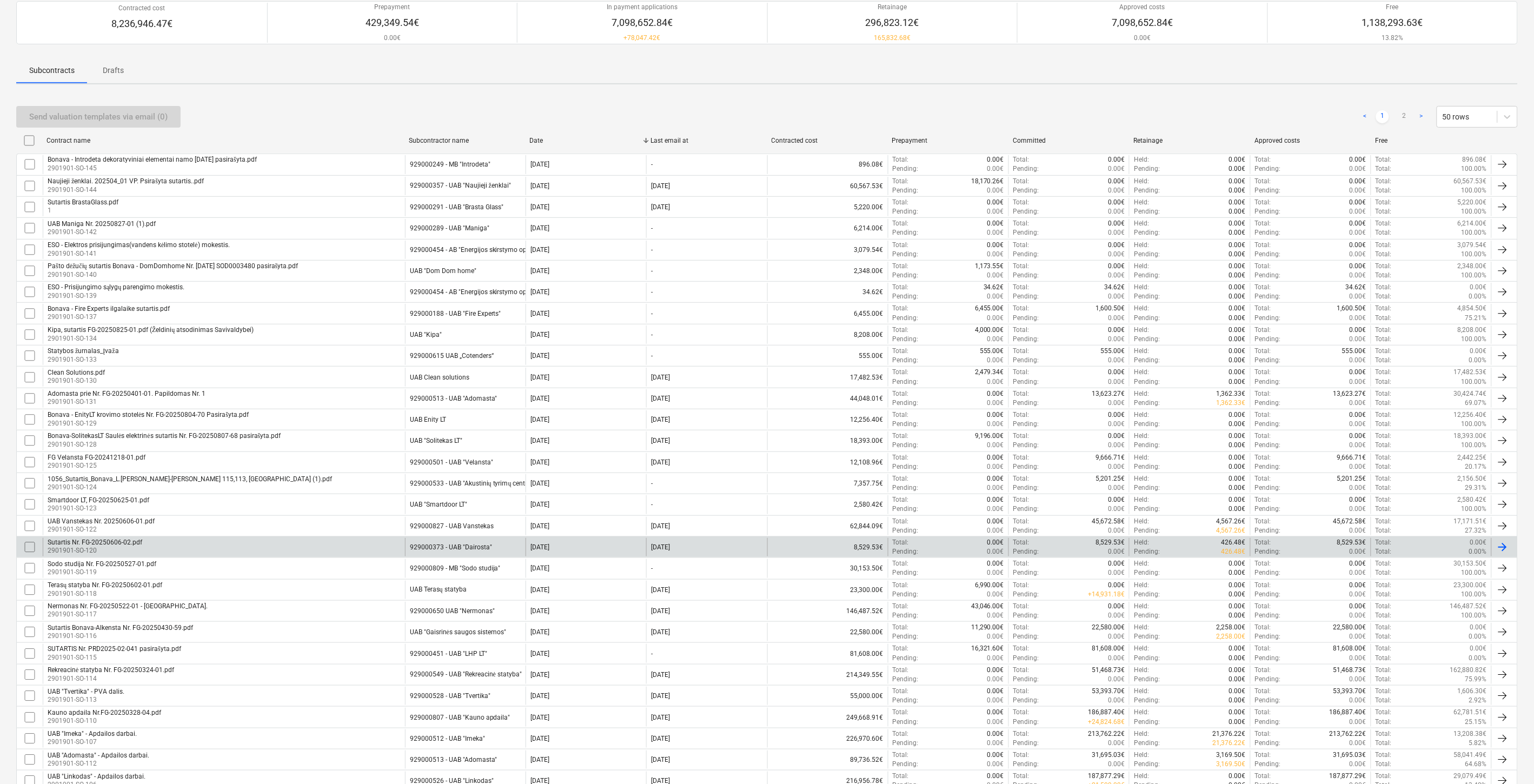
scroll to position [120, 0]
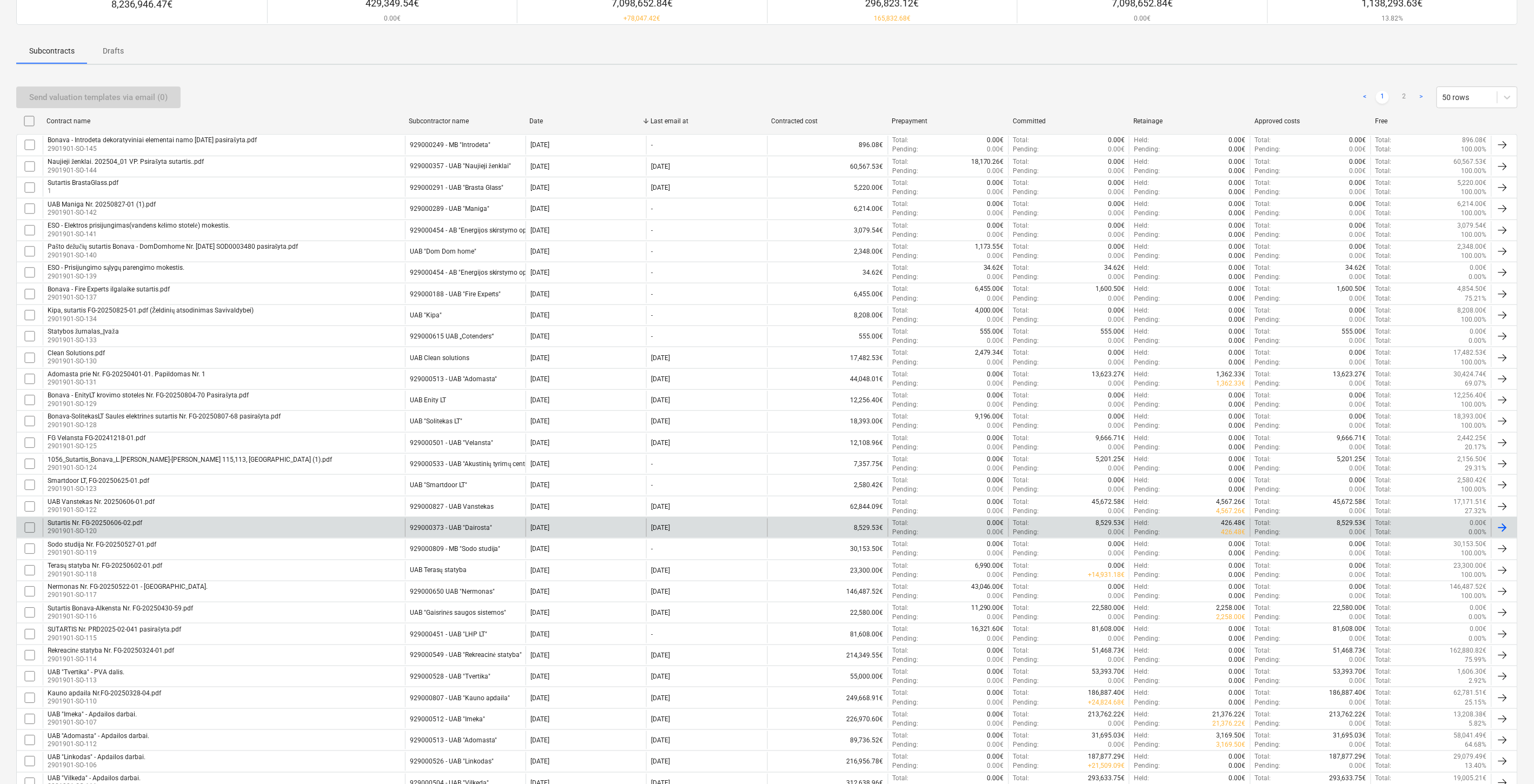
click at [492, 522] on div "929000373 - UAB "Dairosta"" at bounding box center [465, 527] width 121 height 18
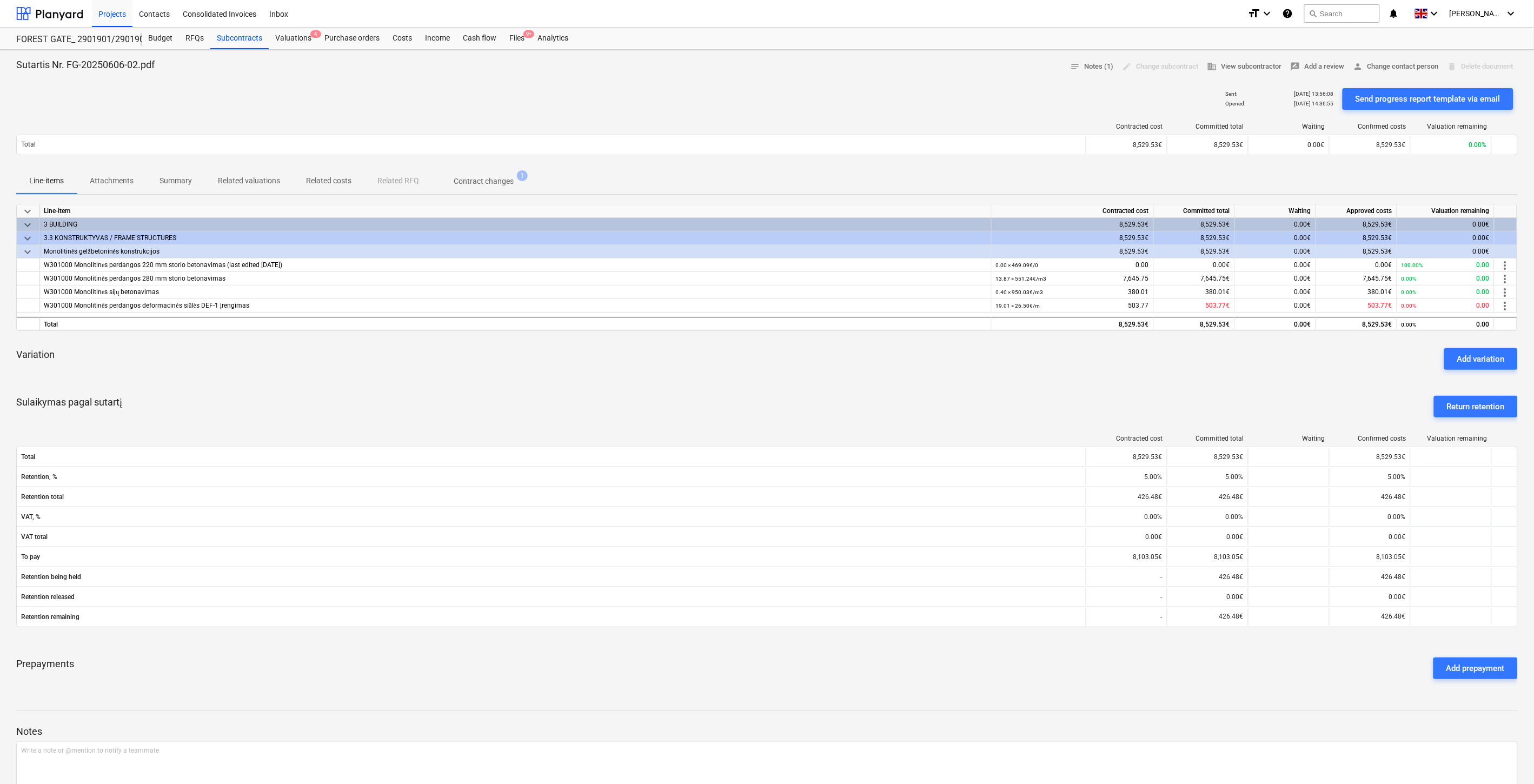
click at [933, 704] on div at bounding box center [767, 701] width 1501 height 9
drag, startPoint x: 982, startPoint y: 680, endPoint x: 990, endPoint y: 677, distance: 8.5
click at [986, 678] on div "Prepayments Add prepayment" at bounding box center [767, 668] width 1501 height 39
click at [1008, 670] on div "Prepayments Add prepayment" at bounding box center [767, 668] width 1501 height 39
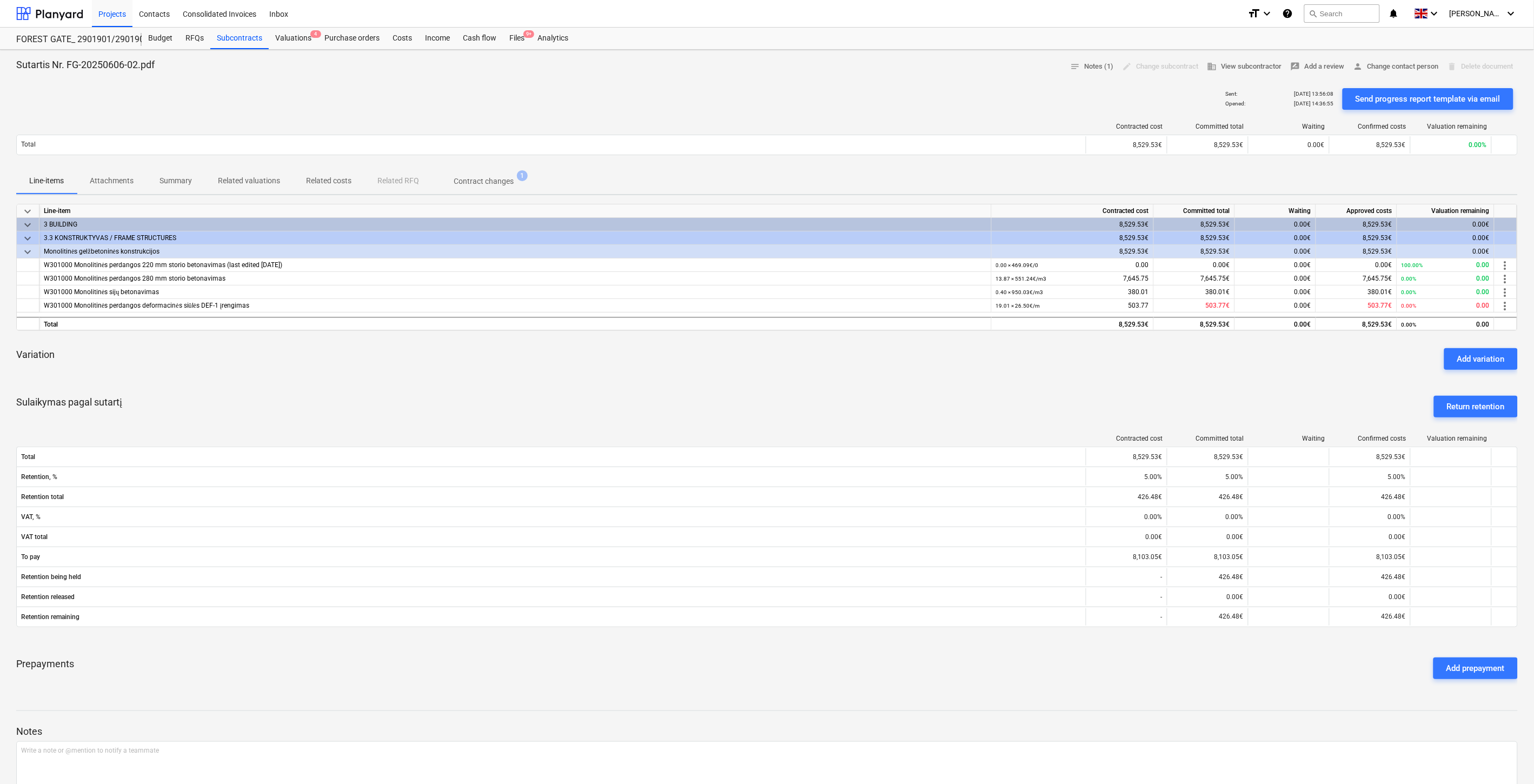
click at [1060, 685] on div "Prepayments Add prepayment" at bounding box center [767, 668] width 1501 height 39
click at [1093, 671] on div "Prepayments Add prepayment" at bounding box center [767, 668] width 1501 height 39
click at [788, 681] on div "Prepayments Add prepayment" at bounding box center [767, 668] width 1501 height 39
click at [995, 665] on div "Prepayments Add prepayment" at bounding box center [767, 668] width 1501 height 39
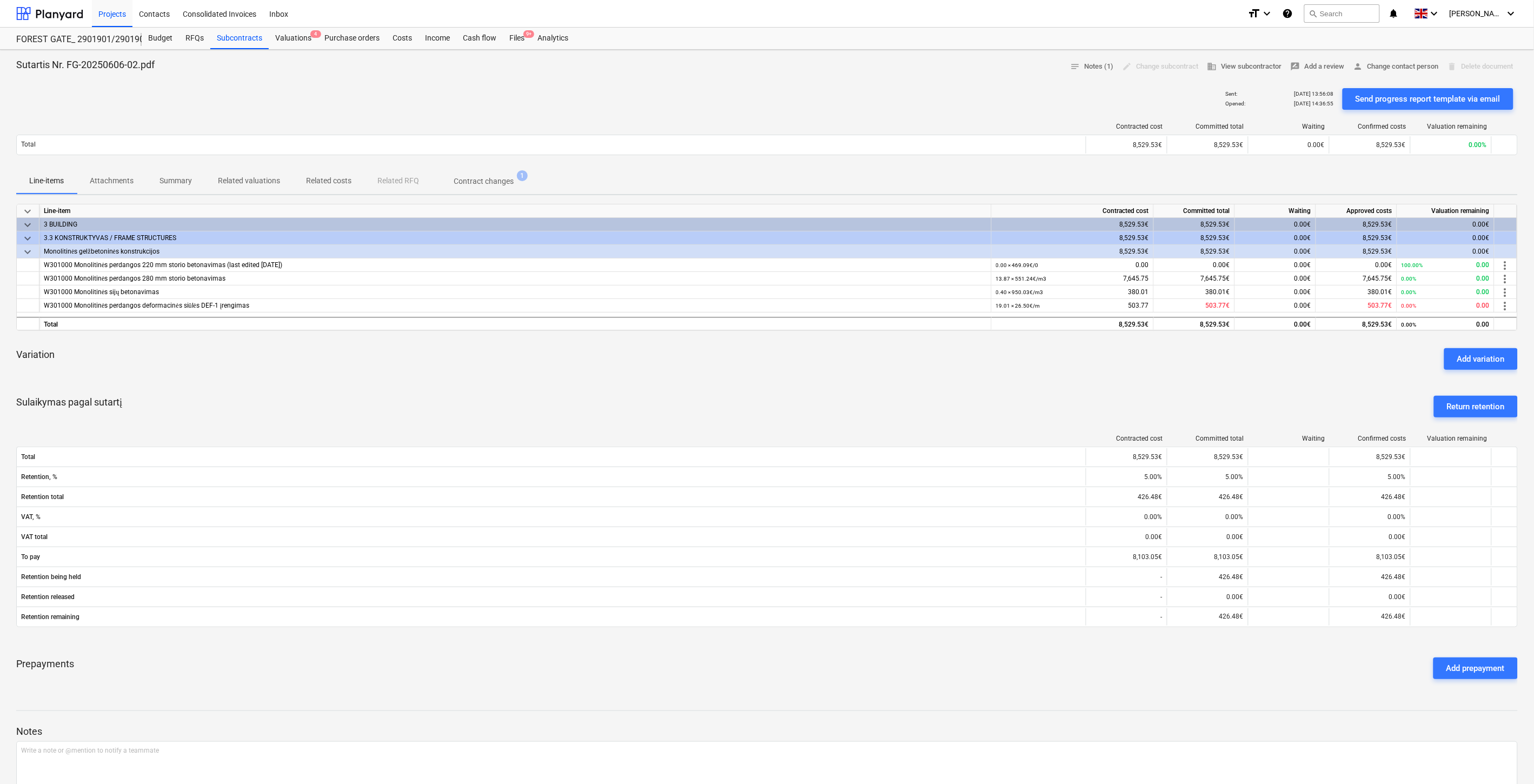
click at [1016, 652] on div "Prepayments Add prepayment" at bounding box center [767, 668] width 1501 height 39
drag, startPoint x: 1029, startPoint y: 646, endPoint x: 1038, endPoint y: 642, distance: 9.8
click at [1031, 646] on div "keyboard_arrow_down Line-item Contracted cost Committed total Waiting Approved …" at bounding box center [767, 445] width 1501 height 483
click at [1041, 641] on div "keyboard_arrow_down Line-item Contracted cost Committed total Waiting Approved …" at bounding box center [767, 445] width 1501 height 483
click at [926, 661] on div "Prepayments Add prepayment" at bounding box center [767, 668] width 1501 height 39
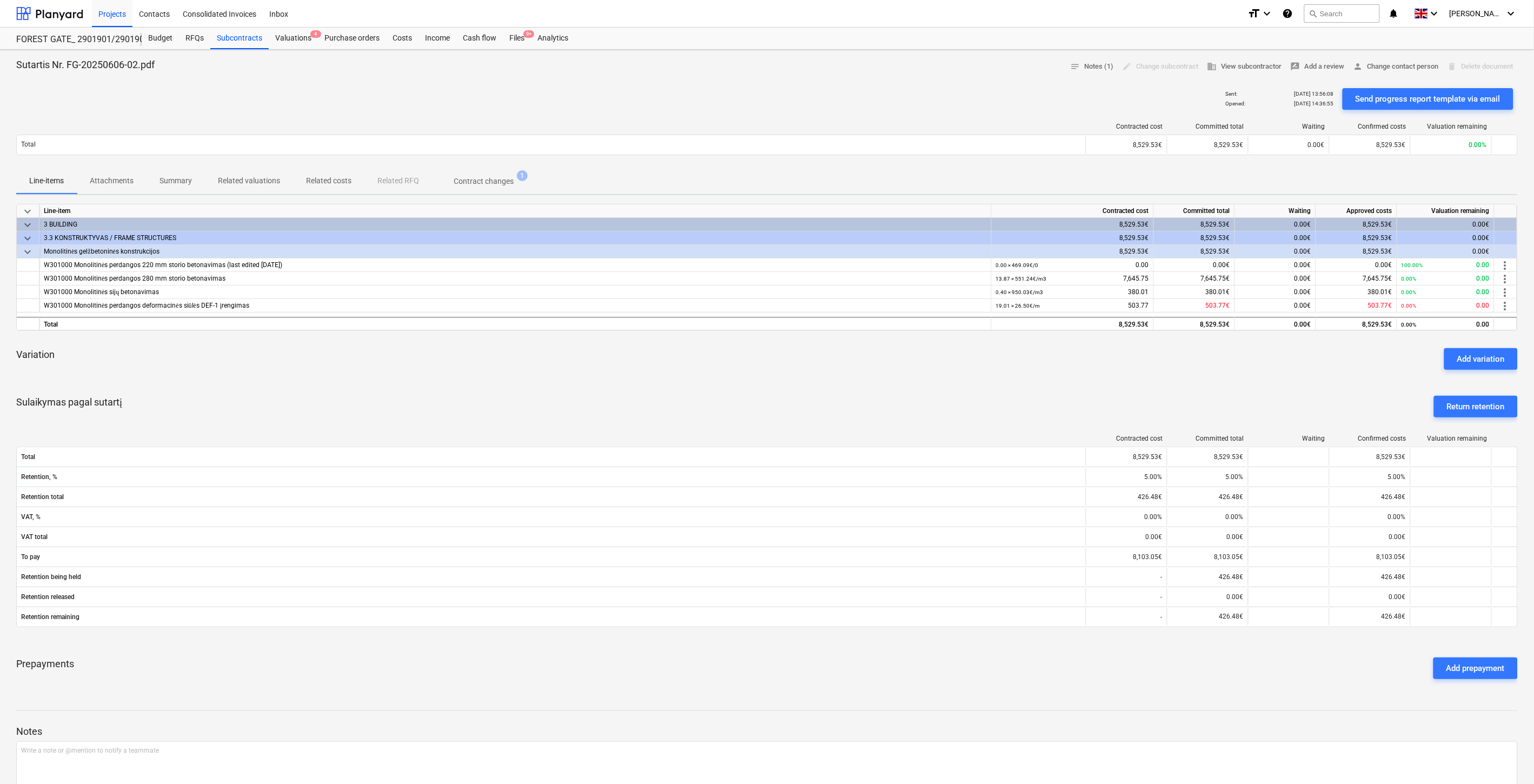
click at [945, 654] on div "Prepayments Add prepayment" at bounding box center [767, 668] width 1501 height 39
click at [968, 646] on div "keyboard_arrow_down Line-item Contracted cost Committed total Waiting Approved …" at bounding box center [767, 445] width 1501 height 483
click at [984, 640] on div "Contracted cost Committed total Waiting Confirmed costs Valuation remaining Tot…" at bounding box center [767, 533] width 1501 height 214
drag, startPoint x: 982, startPoint y: 407, endPoint x: 991, endPoint y: 399, distance: 12.0
click at [982, 407] on div "Sulaikymas pagal sutartį Return retention" at bounding box center [767, 406] width 1501 height 39
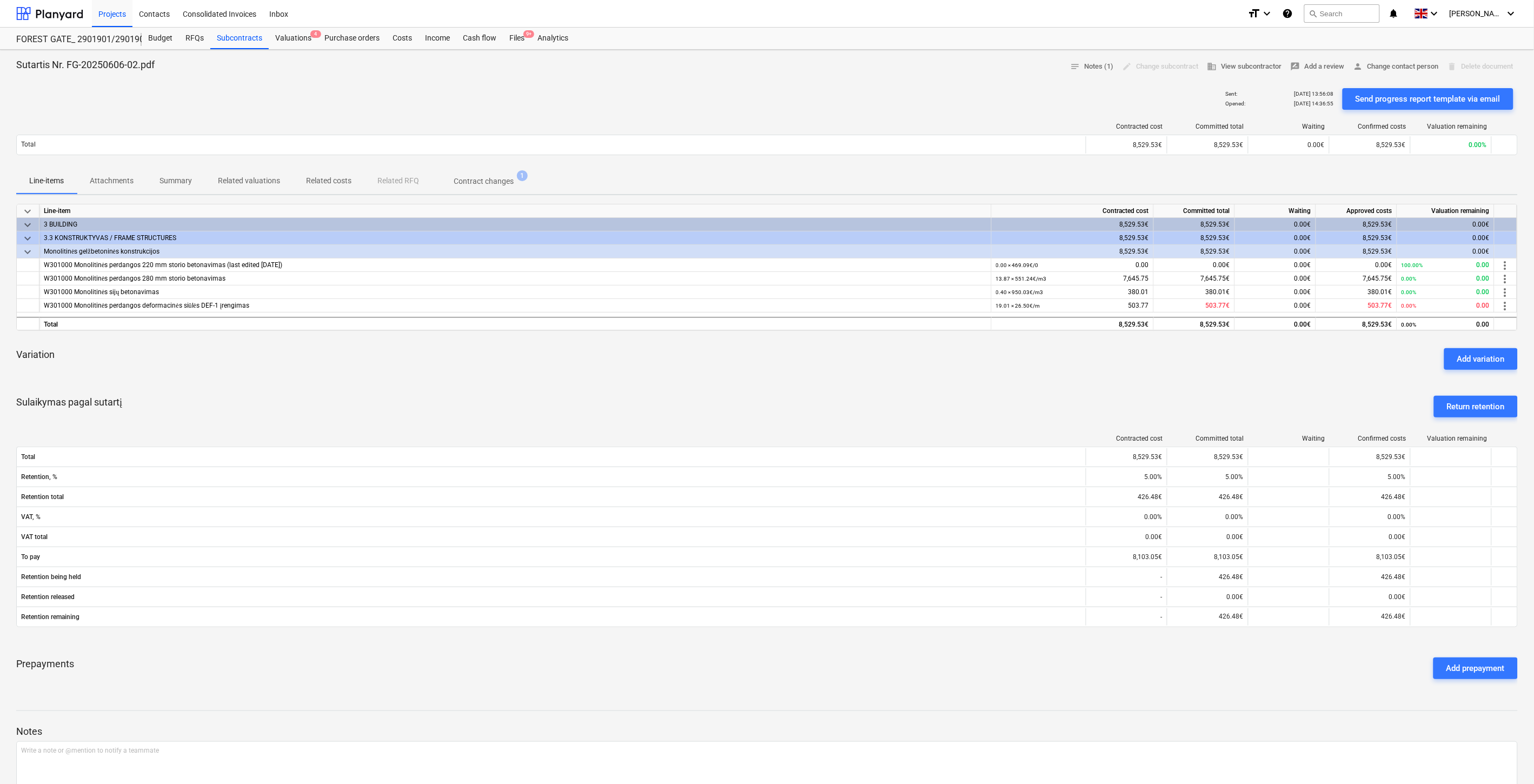
click at [997, 394] on div "Sulaikymas pagal sutartį Return retention" at bounding box center [767, 406] width 1501 height 39
click at [253, 41] on div "Subcontracts" at bounding box center [239, 38] width 58 height 21
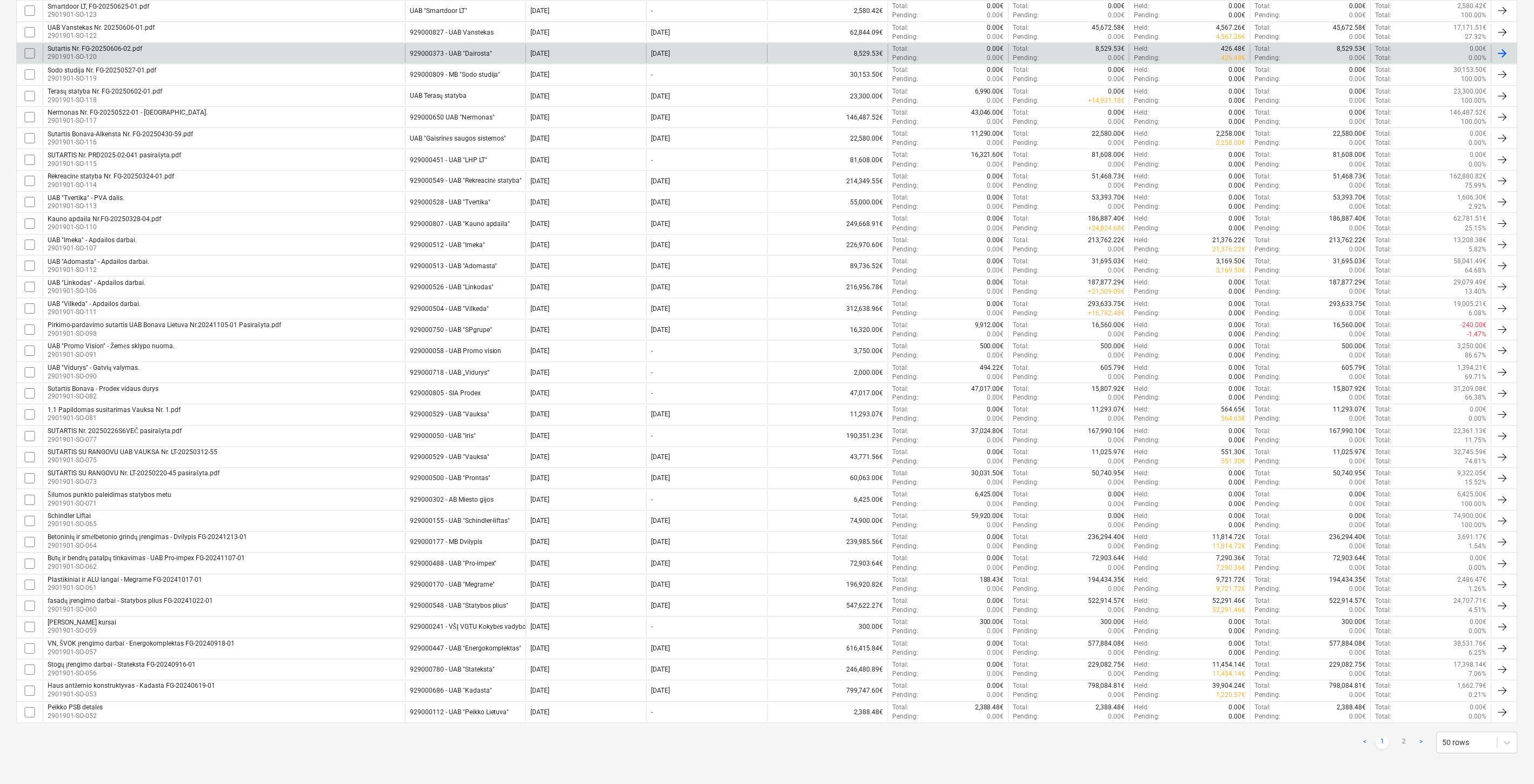
click at [1403, 737] on link "2" at bounding box center [1404, 743] width 13 height 13
checkbox input "false"
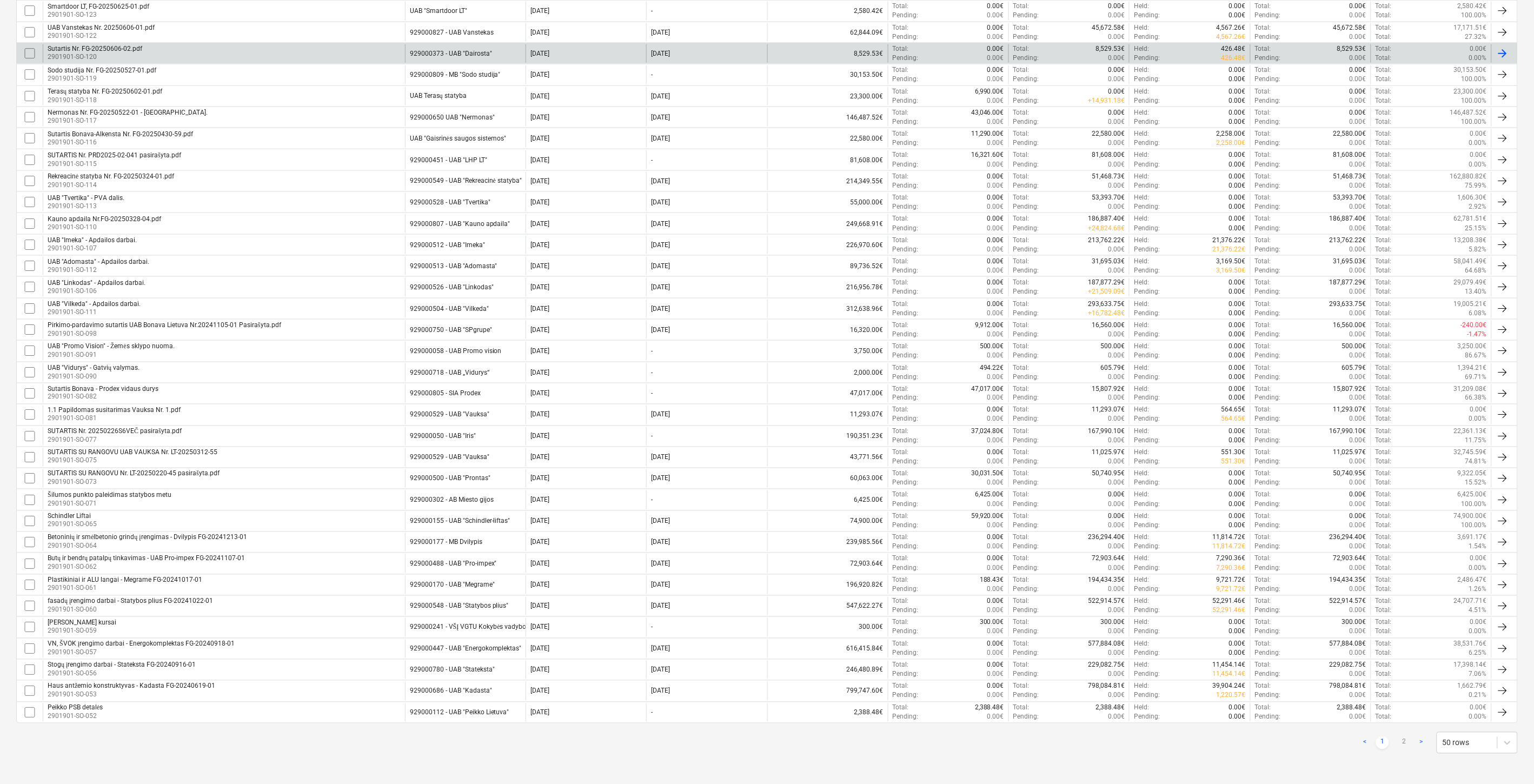
checkbox input "false"
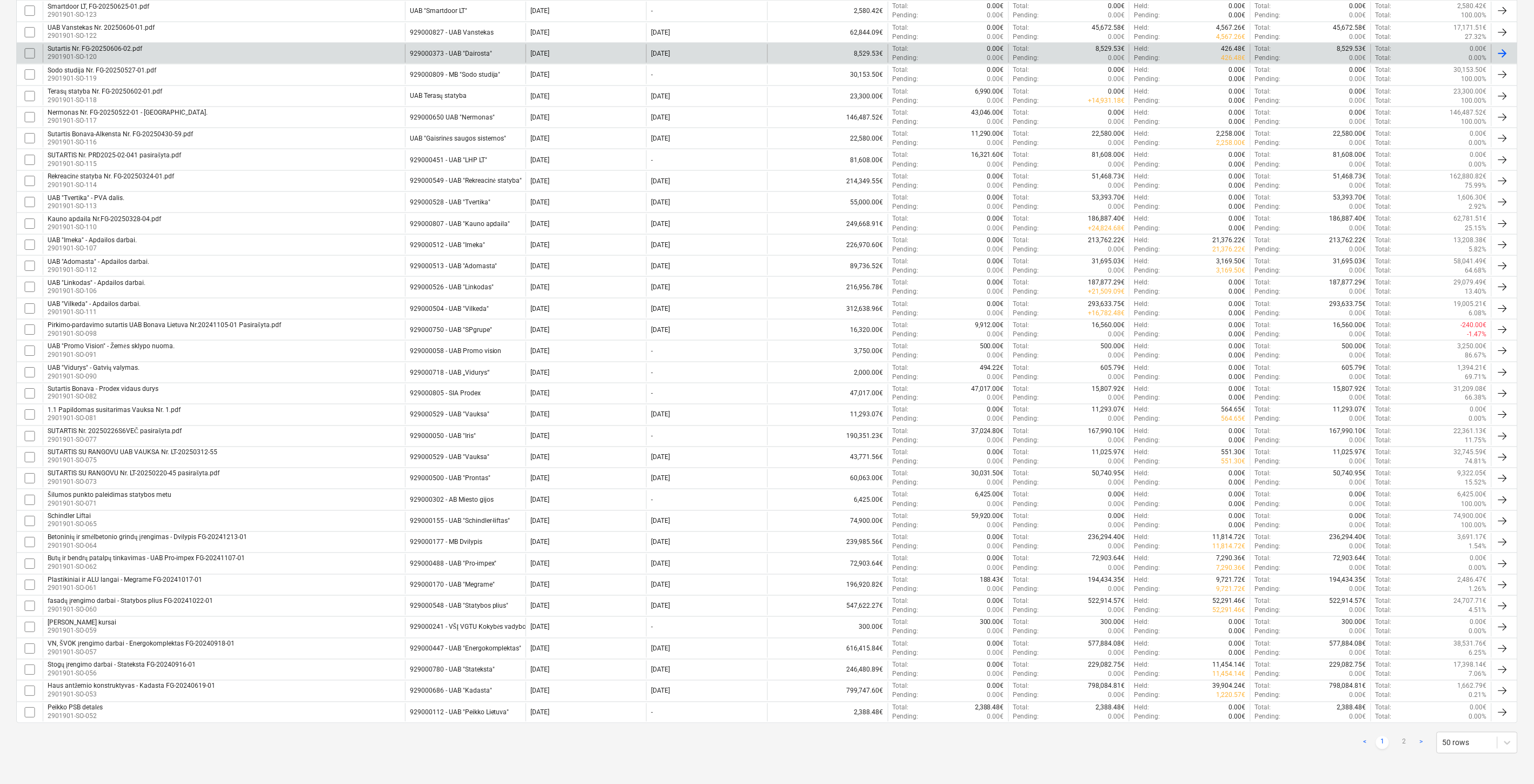
checkbox input "false"
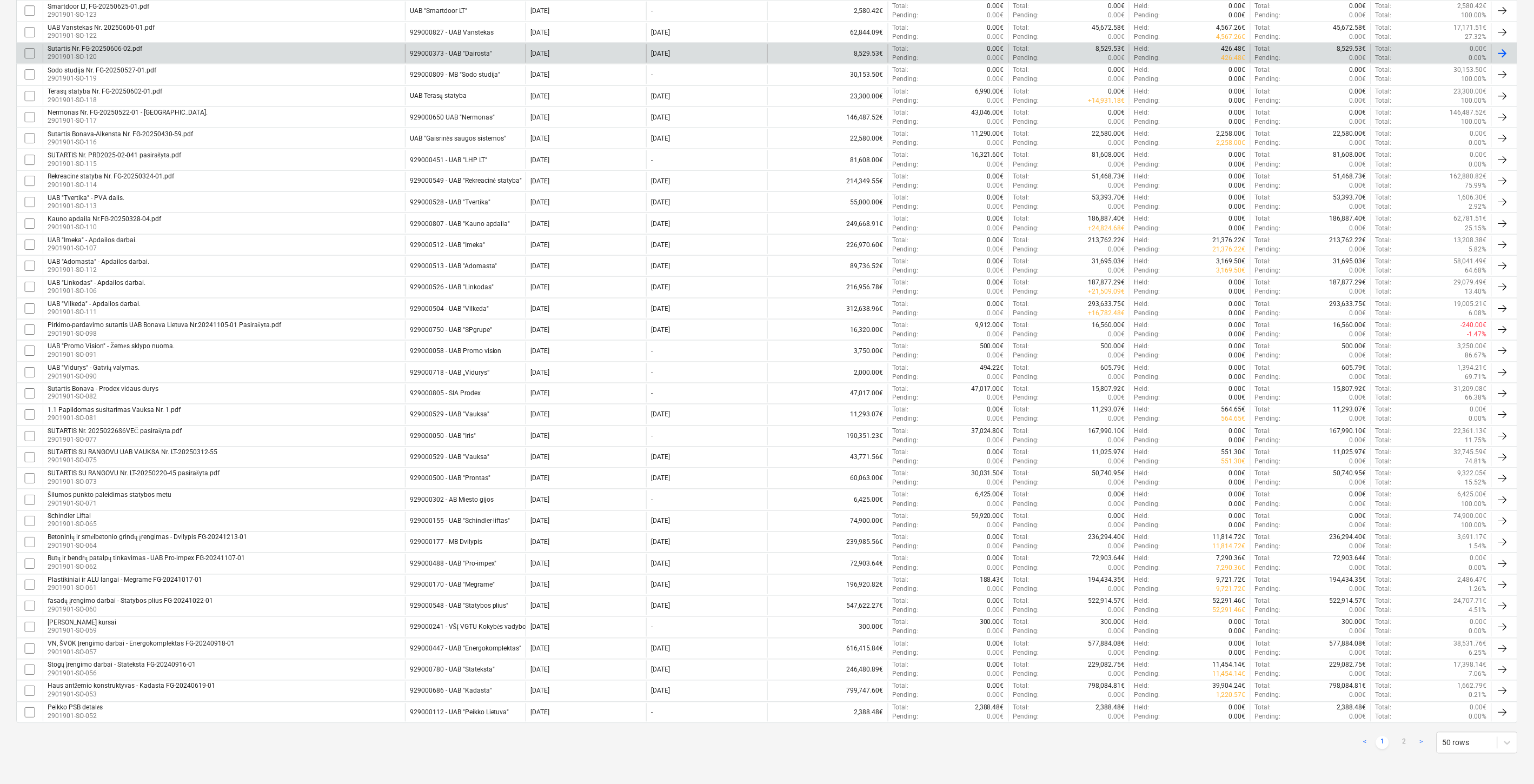
checkbox input "false"
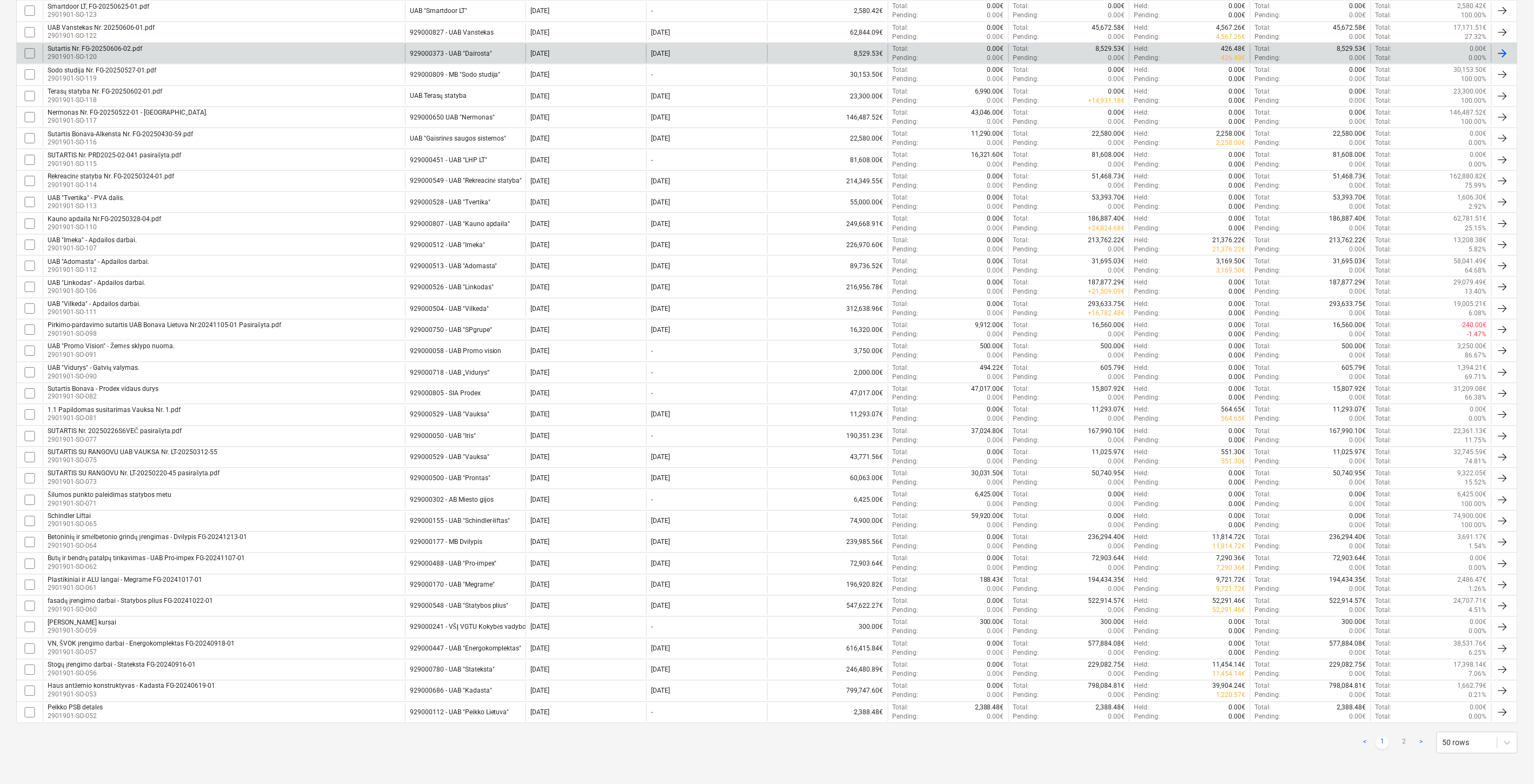
checkbox input "false"
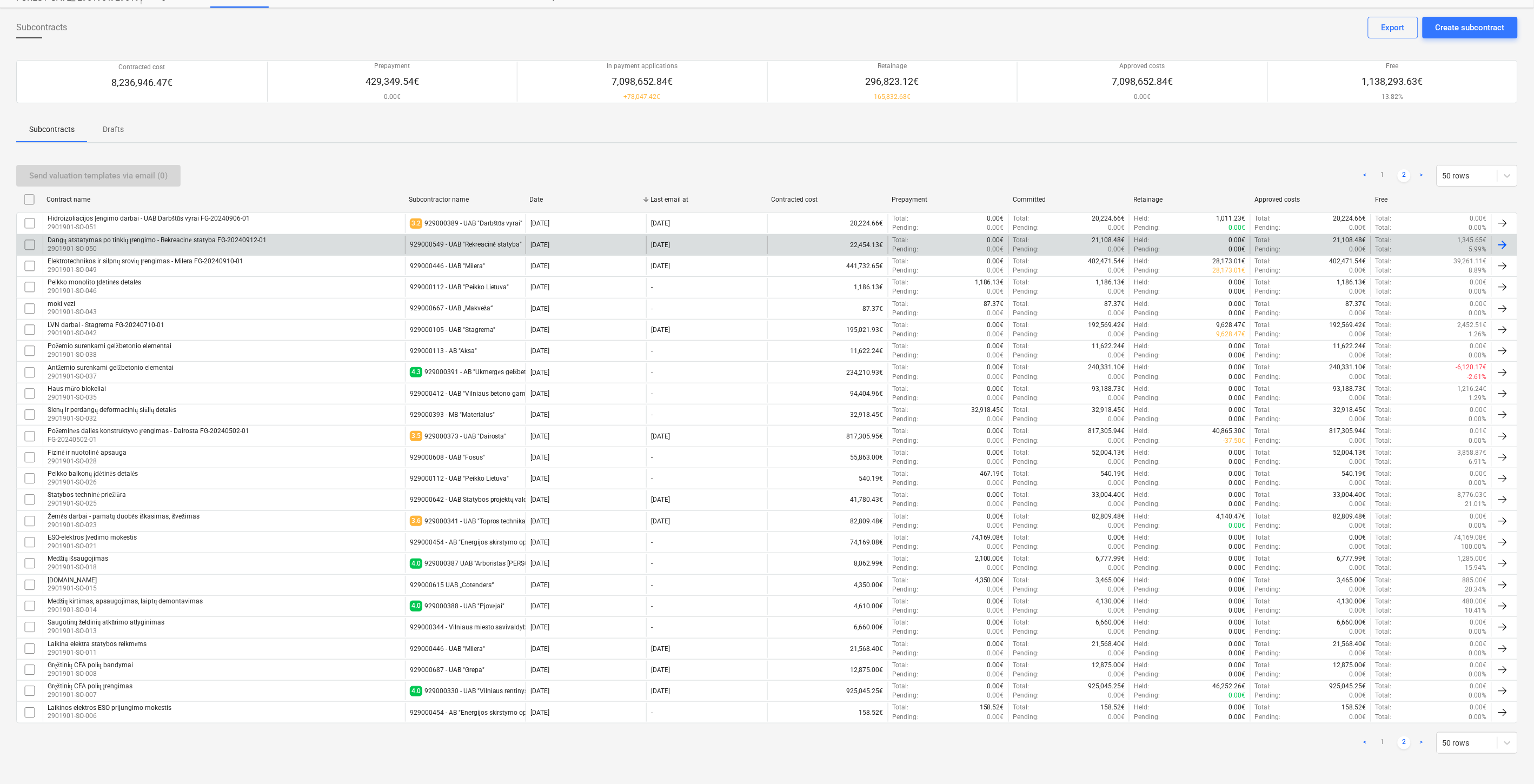
scroll to position [42, 0]
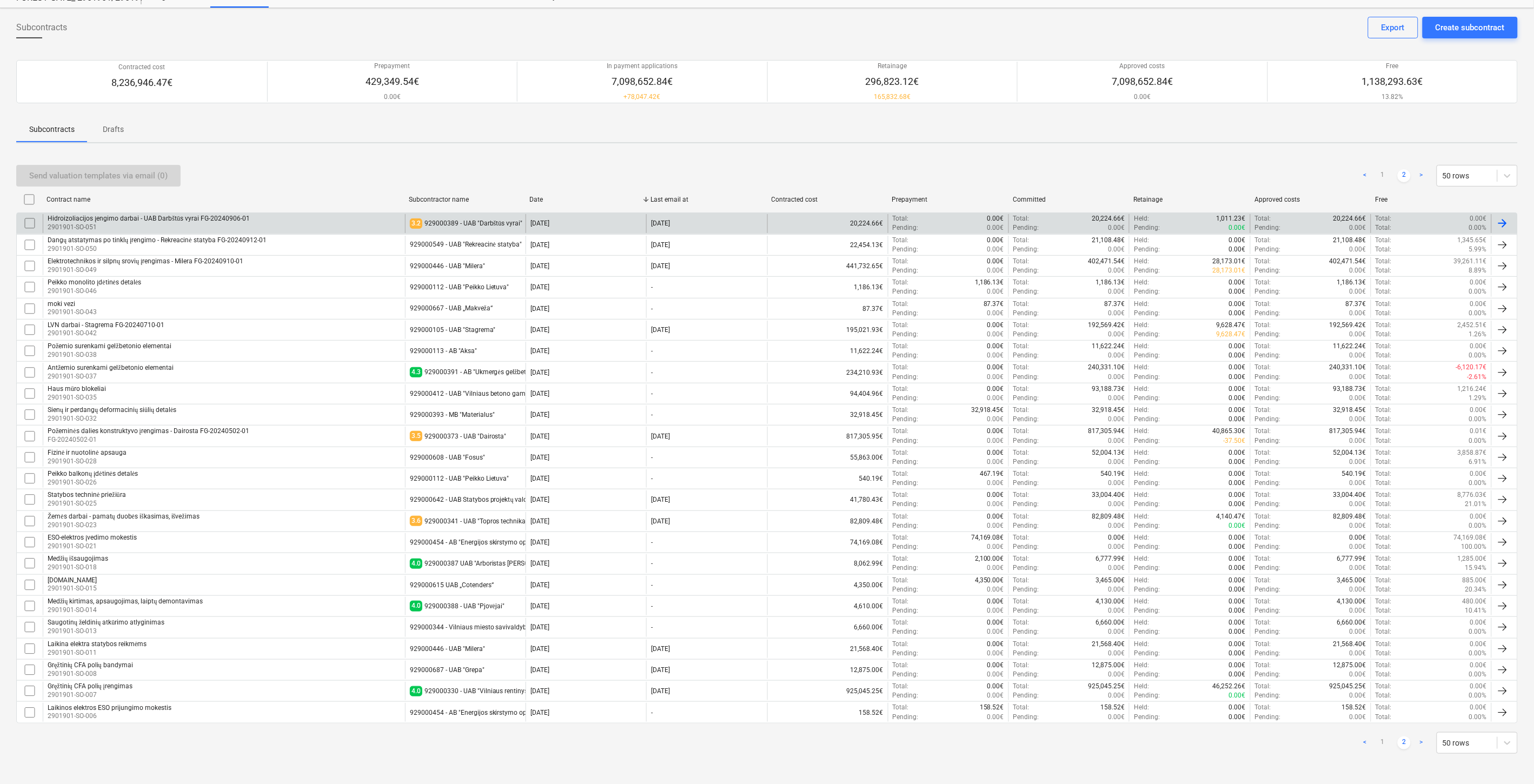
click at [325, 220] on div "Hidroizoliacijos įengimo darbai - UAB Darbštūs vyrai FG-20240906-01 2901901-SO-…" at bounding box center [224, 223] width 363 height 18
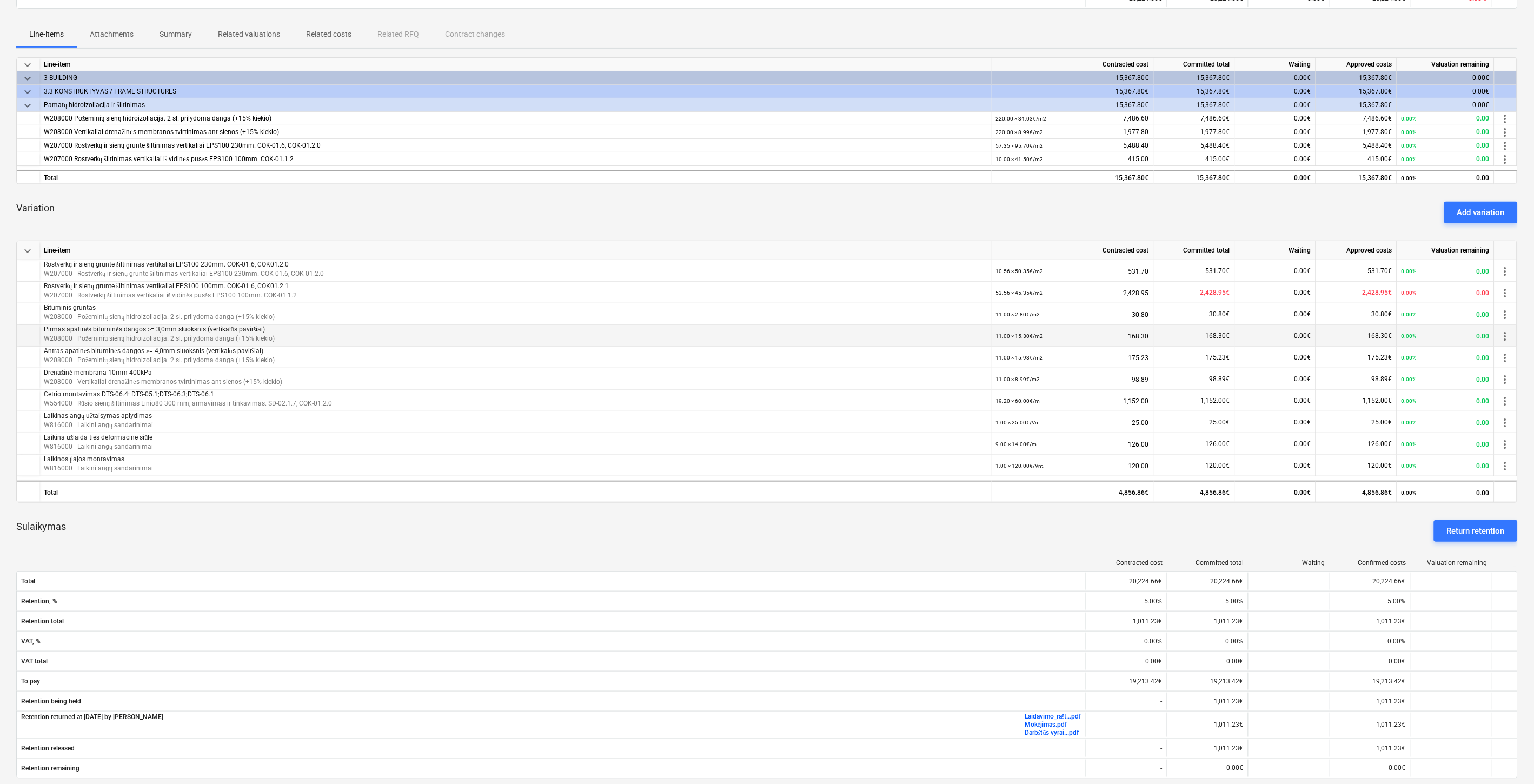
scroll to position [360, 0]
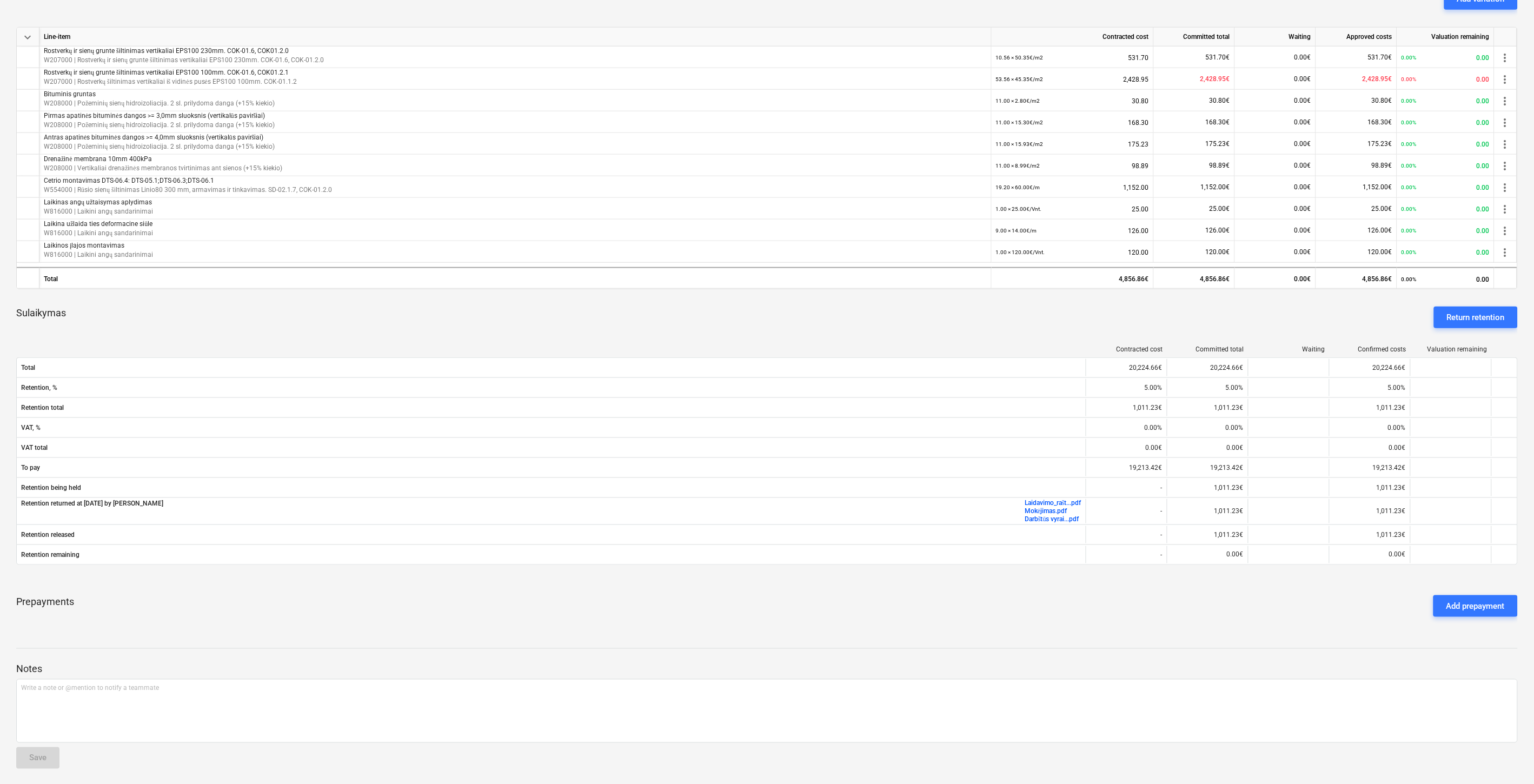
click at [1045, 612] on div "Prepayments Add prepayment" at bounding box center [767, 606] width 1501 height 39
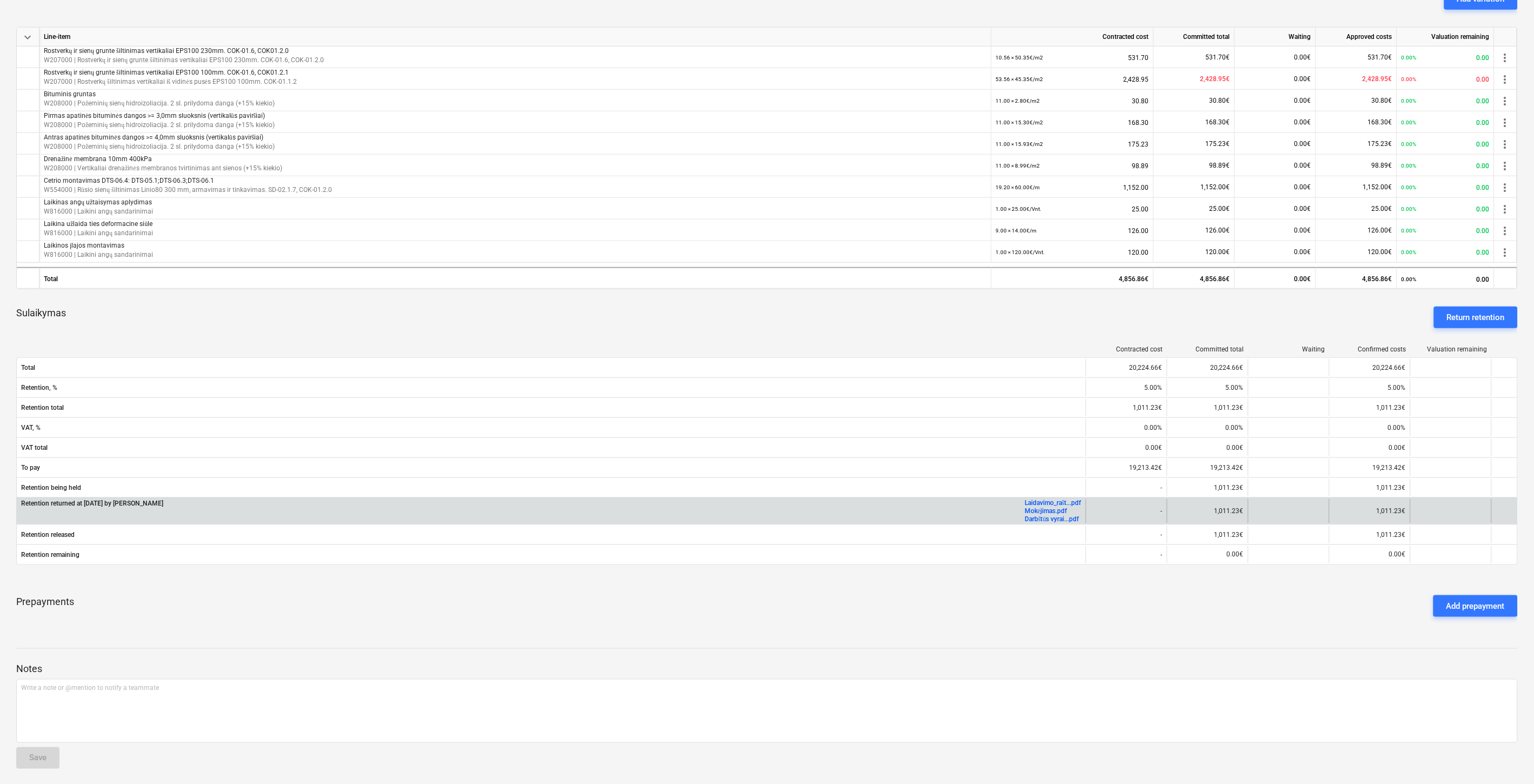
drag, startPoint x: 1053, startPoint y: 607, endPoint x: 1066, endPoint y: 514, distance: 93.9
click at [1054, 603] on div "Prepayments Add prepayment" at bounding box center [767, 606] width 1501 height 39
click at [1071, 501] on link "Laidavimo_rašt...pdf" at bounding box center [1052, 503] width 56 height 8
click at [1042, 519] on link "Darbštūs vyrai...pdf" at bounding box center [1051, 519] width 55 height 8
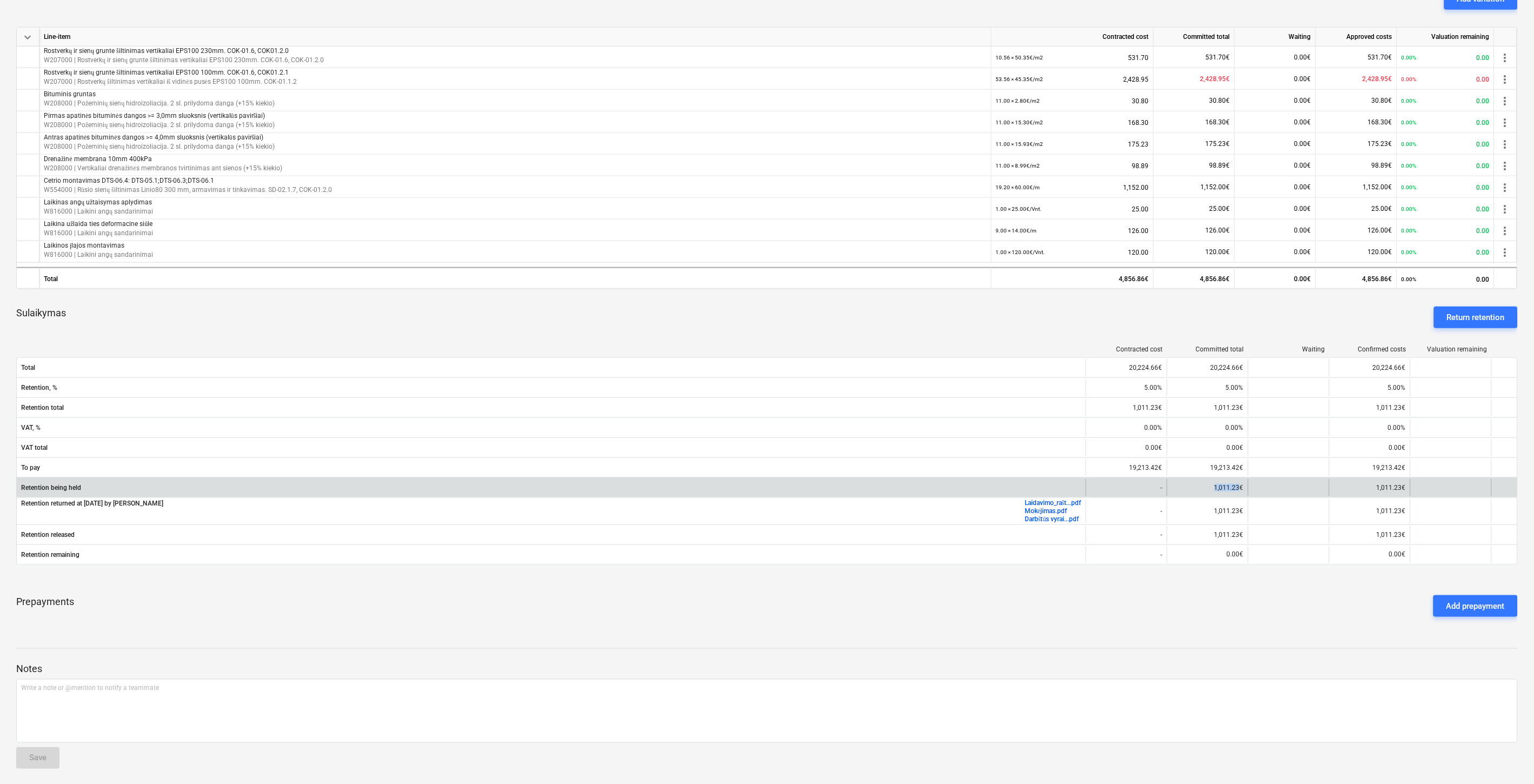
drag, startPoint x: 1241, startPoint y: 487, endPoint x: 1213, endPoint y: 485, distance: 28.1
click at [1213, 486] on div "1,011.23€" at bounding box center [1207, 487] width 81 height 17
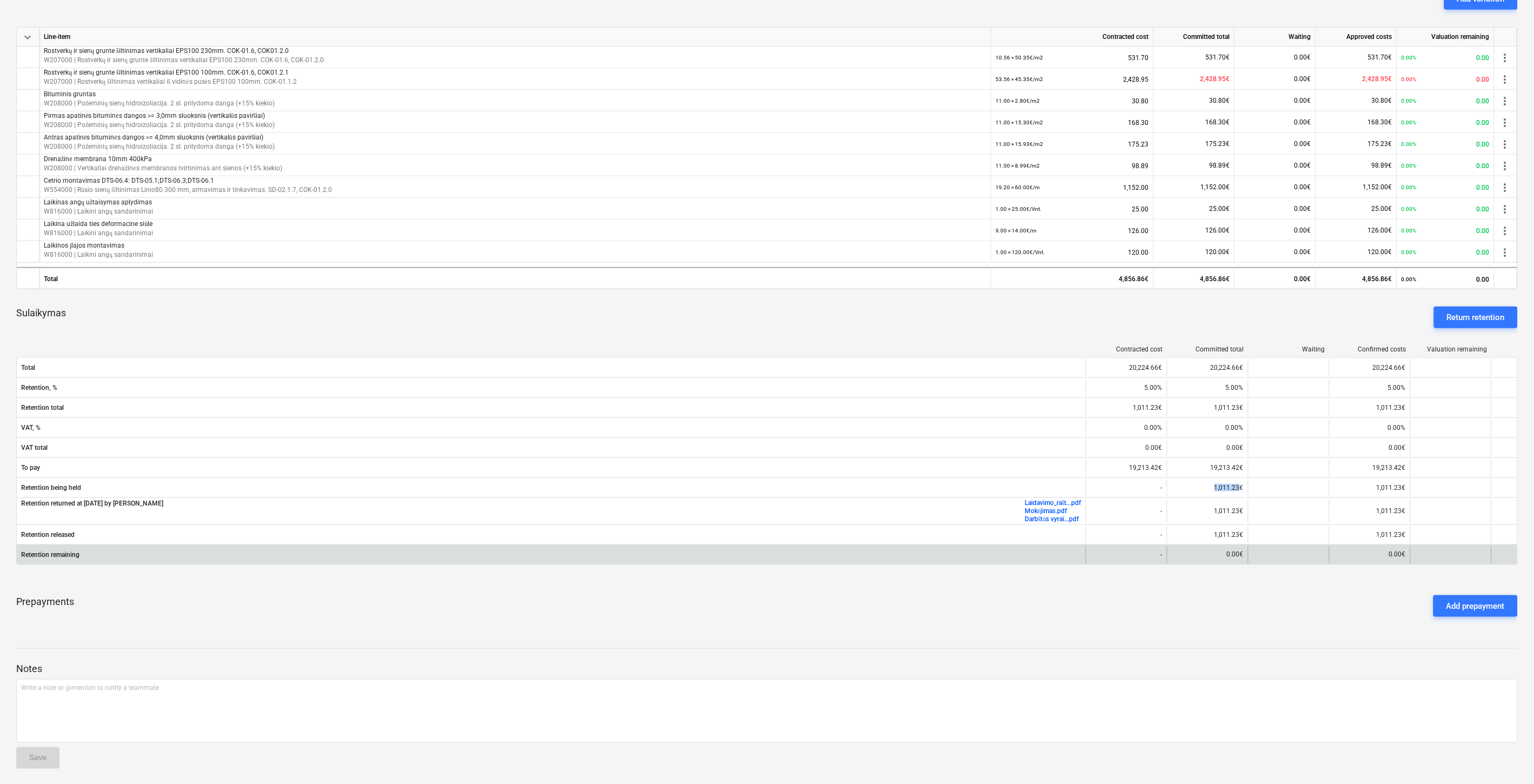
copy div "1,011.23"
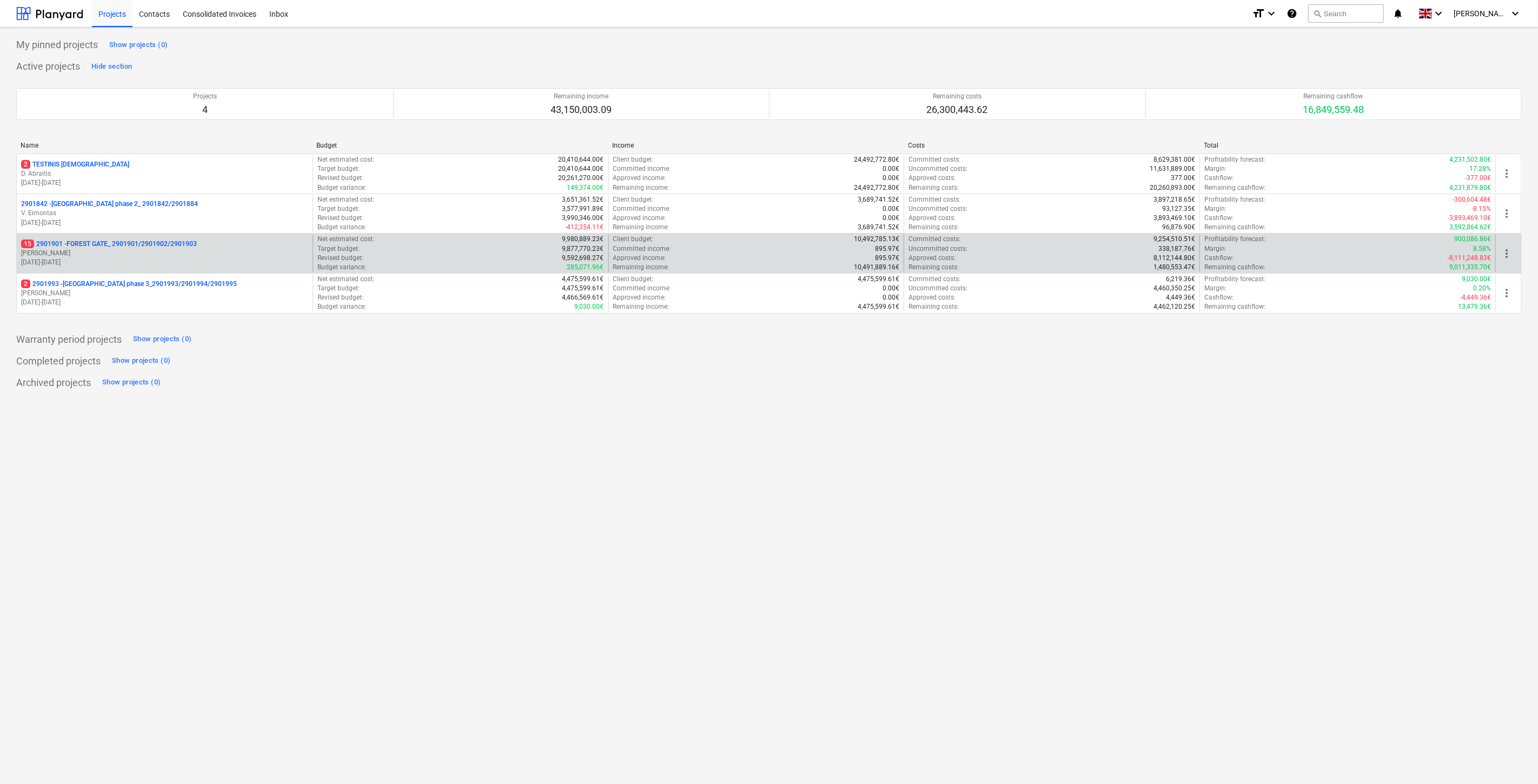
click at [129, 251] on p "[PERSON_NAME]" at bounding box center [165, 254] width 287 height 10
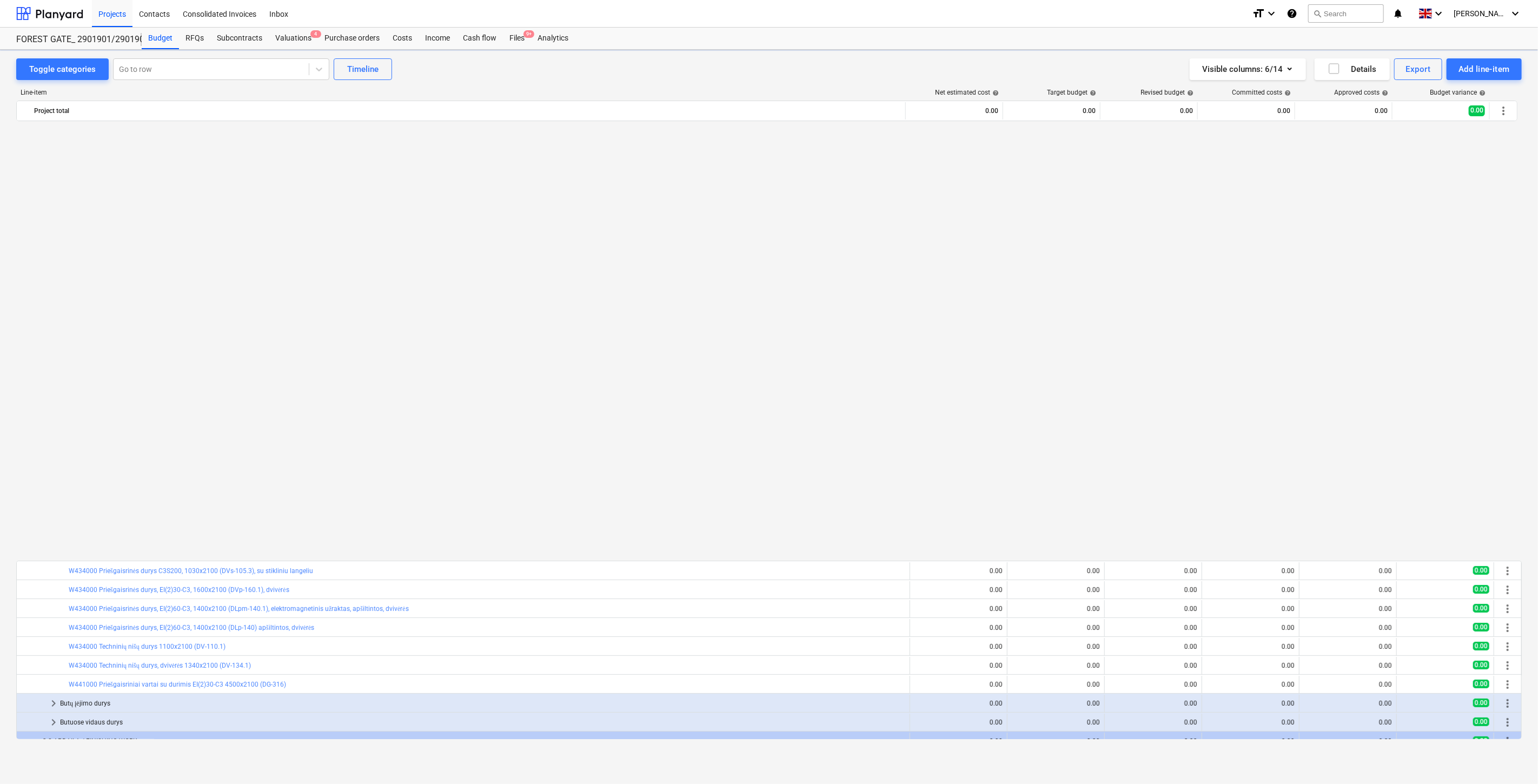
click at [222, 38] on div "Subcontracts" at bounding box center [239, 38] width 58 height 21
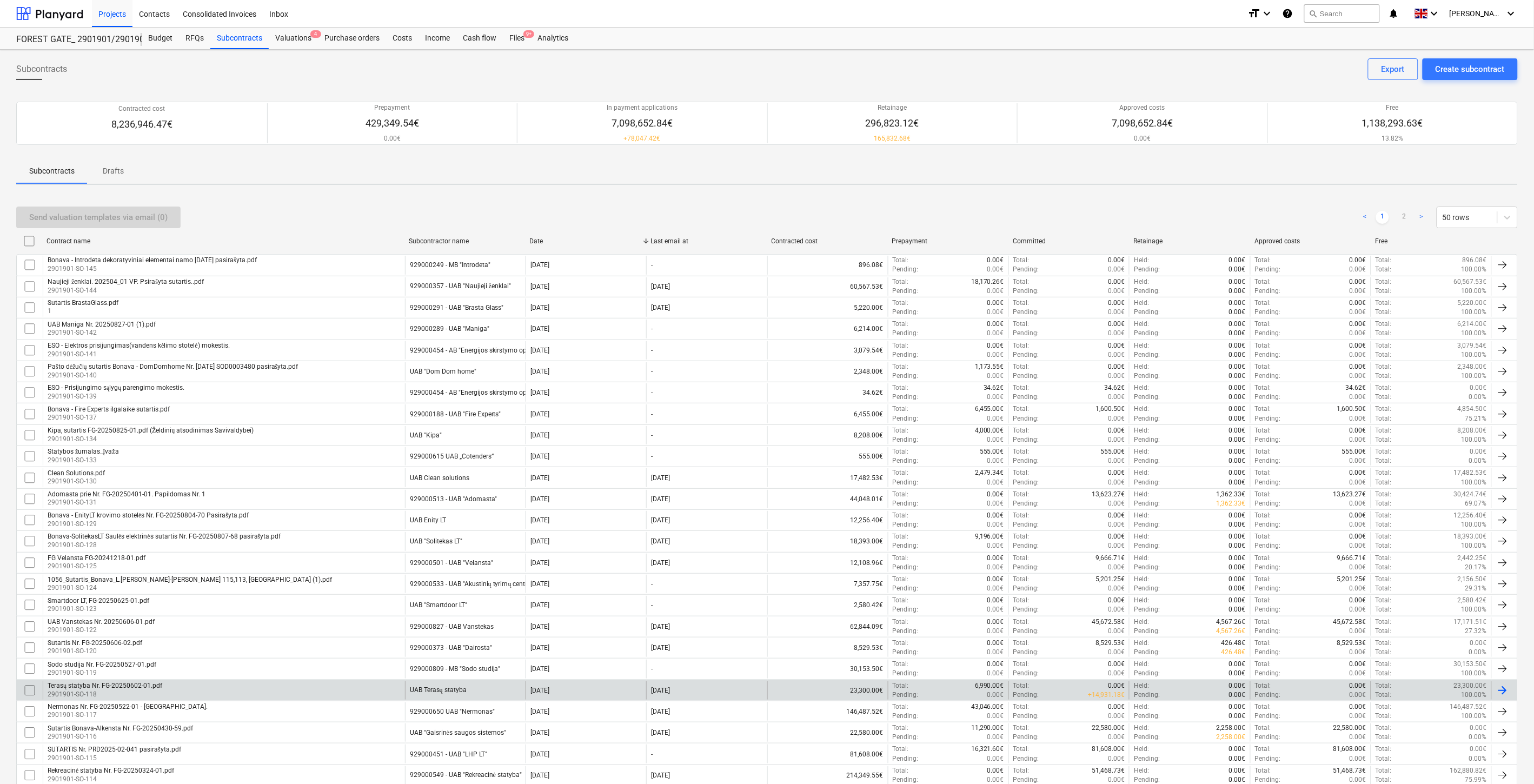
click at [216, 681] on div "Terasų statyba Nr. FG-20250602-01.pdf 2901901-SO-118" at bounding box center [224, 690] width 363 height 18
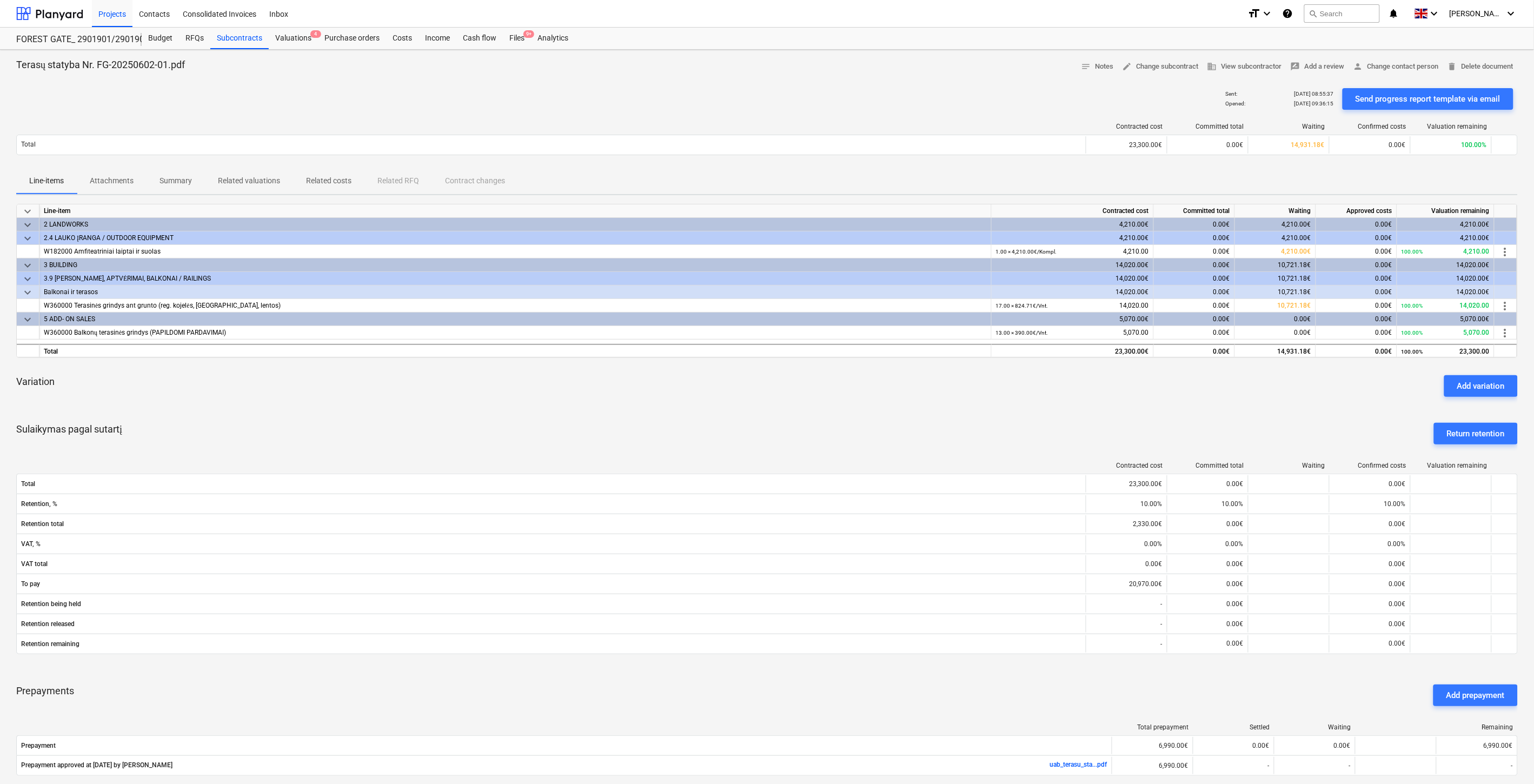
click at [1036, 429] on div "Sulaikymas pagal sutartį Return retention" at bounding box center [767, 433] width 1501 height 39
click at [1049, 423] on div "Sulaikymas pagal sutartį Return retention" at bounding box center [767, 433] width 1501 height 39
click at [1062, 413] on div "keyboard_arrow_down Line-item Contracted cost Committed total Waiting Approved …" at bounding box center [767, 496] width 1501 height 585
click at [1082, 398] on div "Variation Add variation" at bounding box center [767, 386] width 1501 height 39
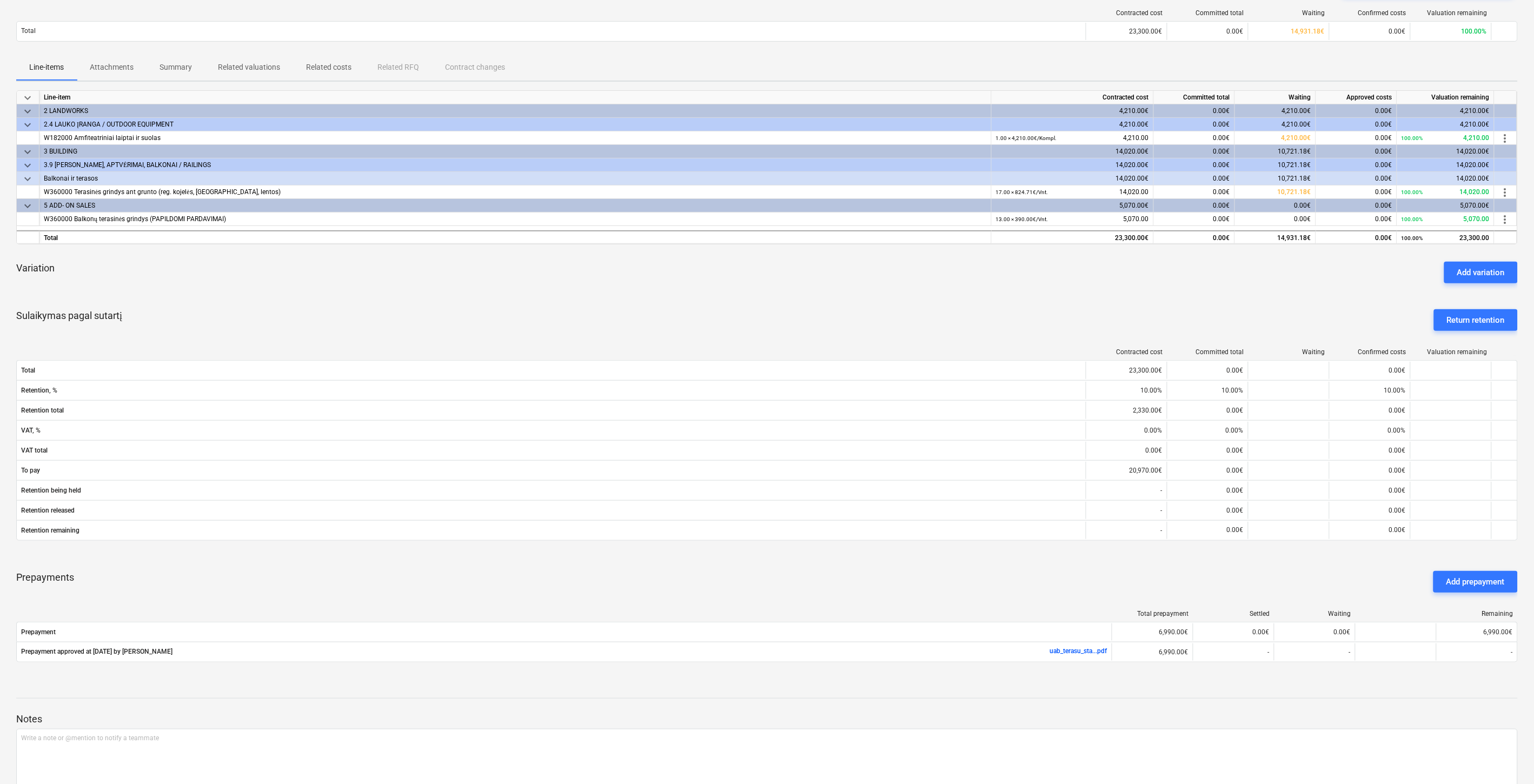
scroll to position [120, 0]
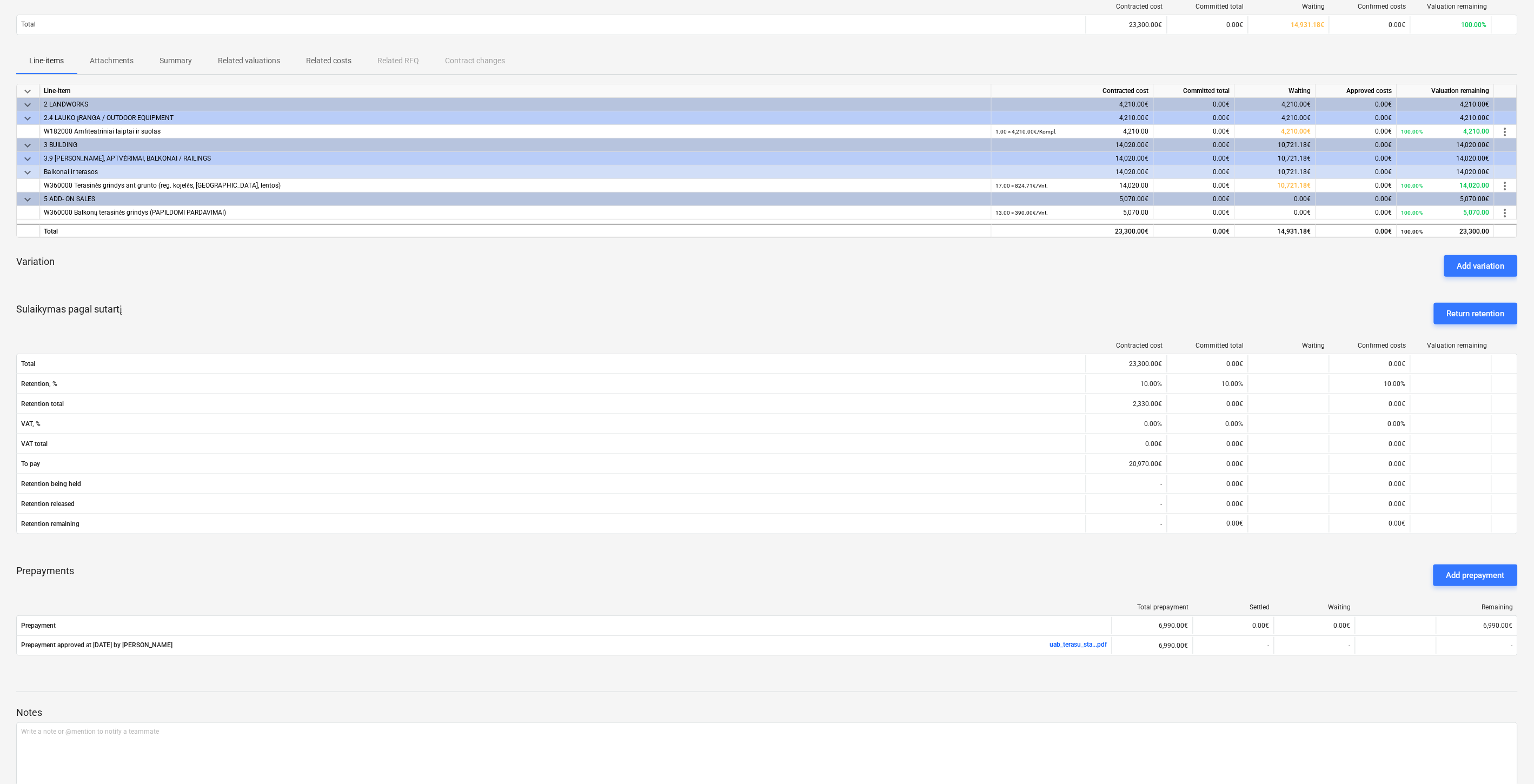
click at [867, 306] on div "Sulaikymas pagal sutartį Return retention" at bounding box center [767, 313] width 1501 height 39
click at [876, 301] on div "Sulaikymas pagal sutartį Return retention" at bounding box center [767, 313] width 1501 height 39
click at [861, 296] on div "Sulaikymas pagal sutartį Return retention" at bounding box center [767, 313] width 1501 height 39
click at [874, 289] on div "keyboard_arrow_down Line-item Contracted cost Committed total Waiting Approved …" at bounding box center [767, 376] width 1501 height 585
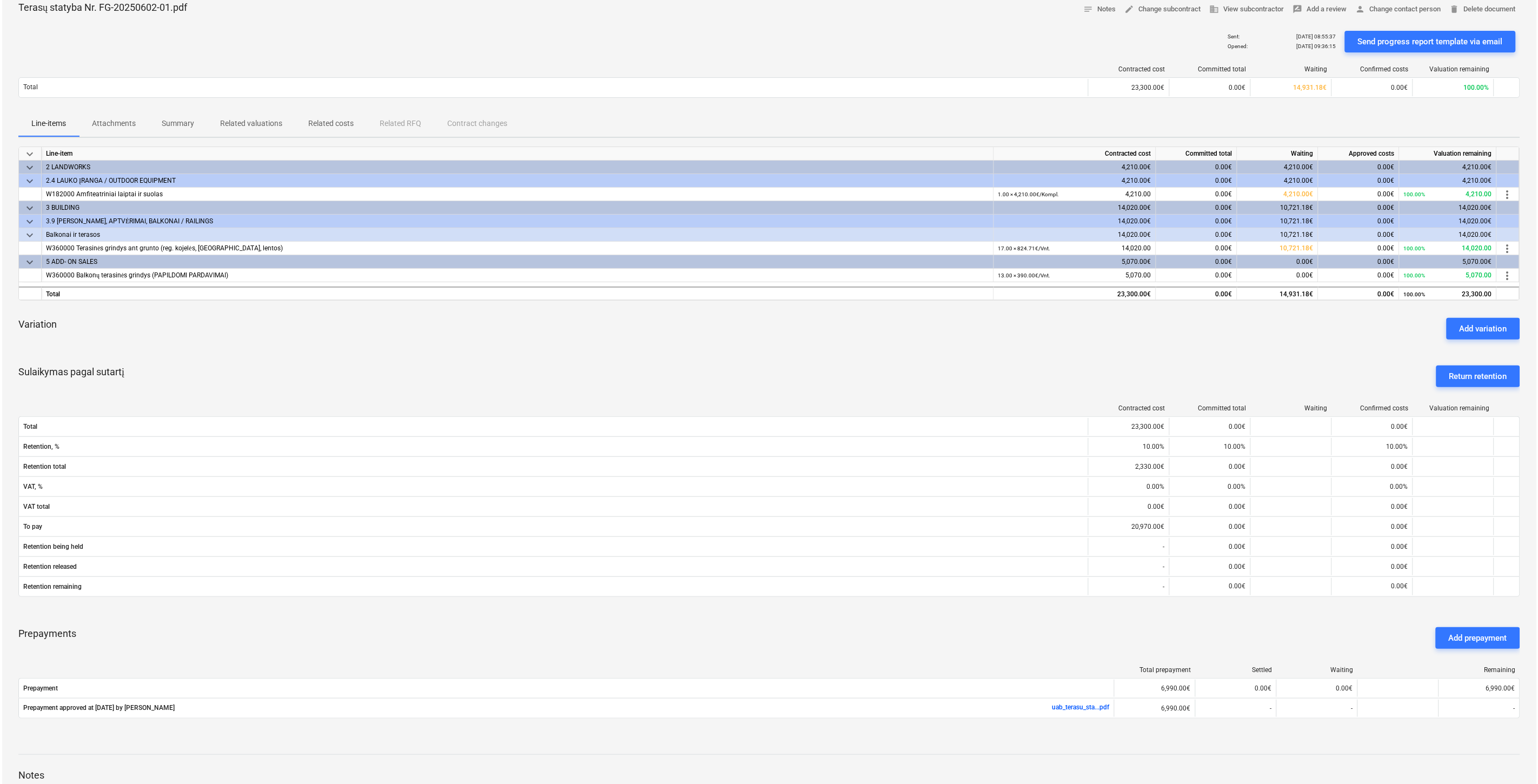
scroll to position [0, 0]
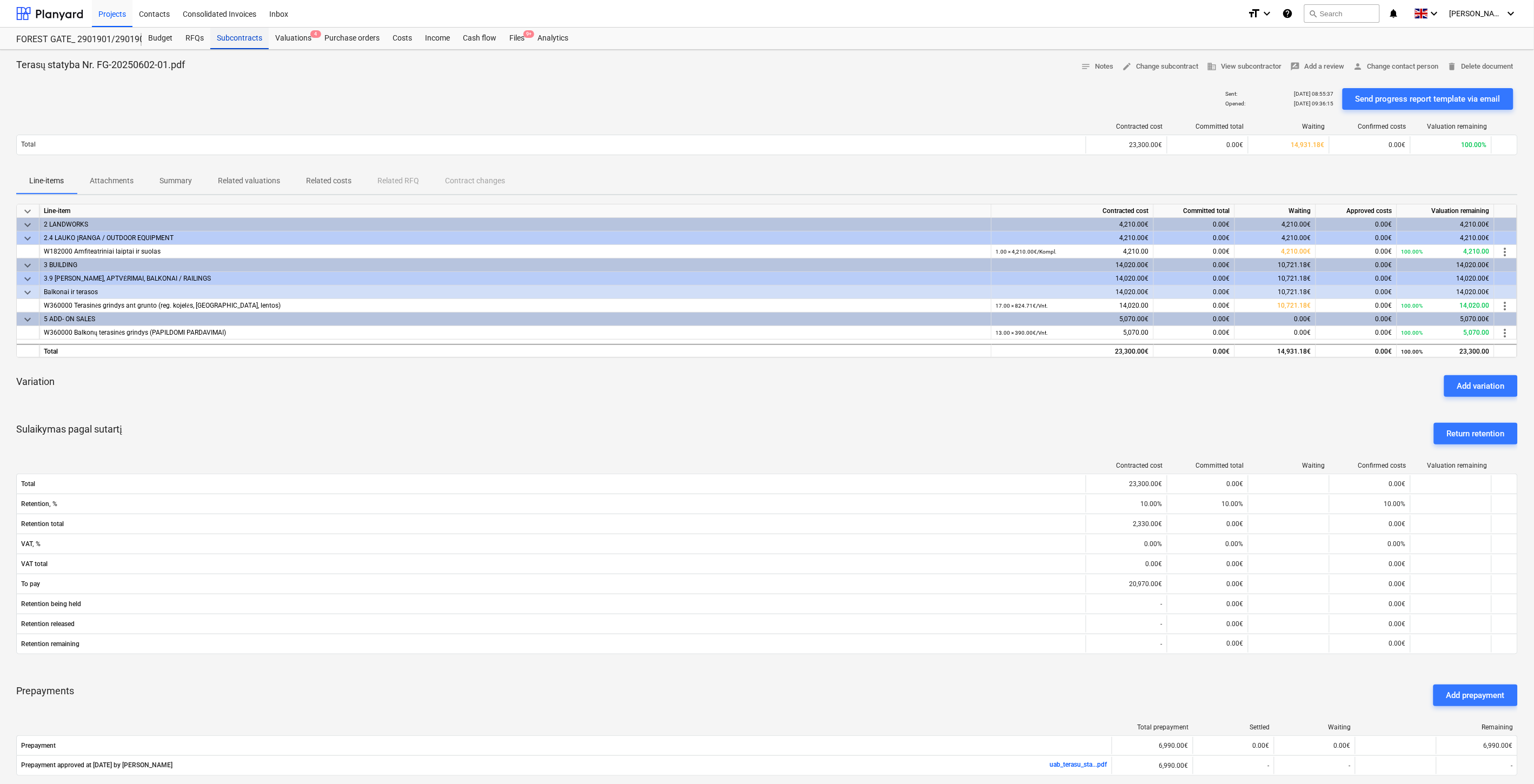
click at [250, 41] on div "Subcontracts" at bounding box center [239, 38] width 58 height 21
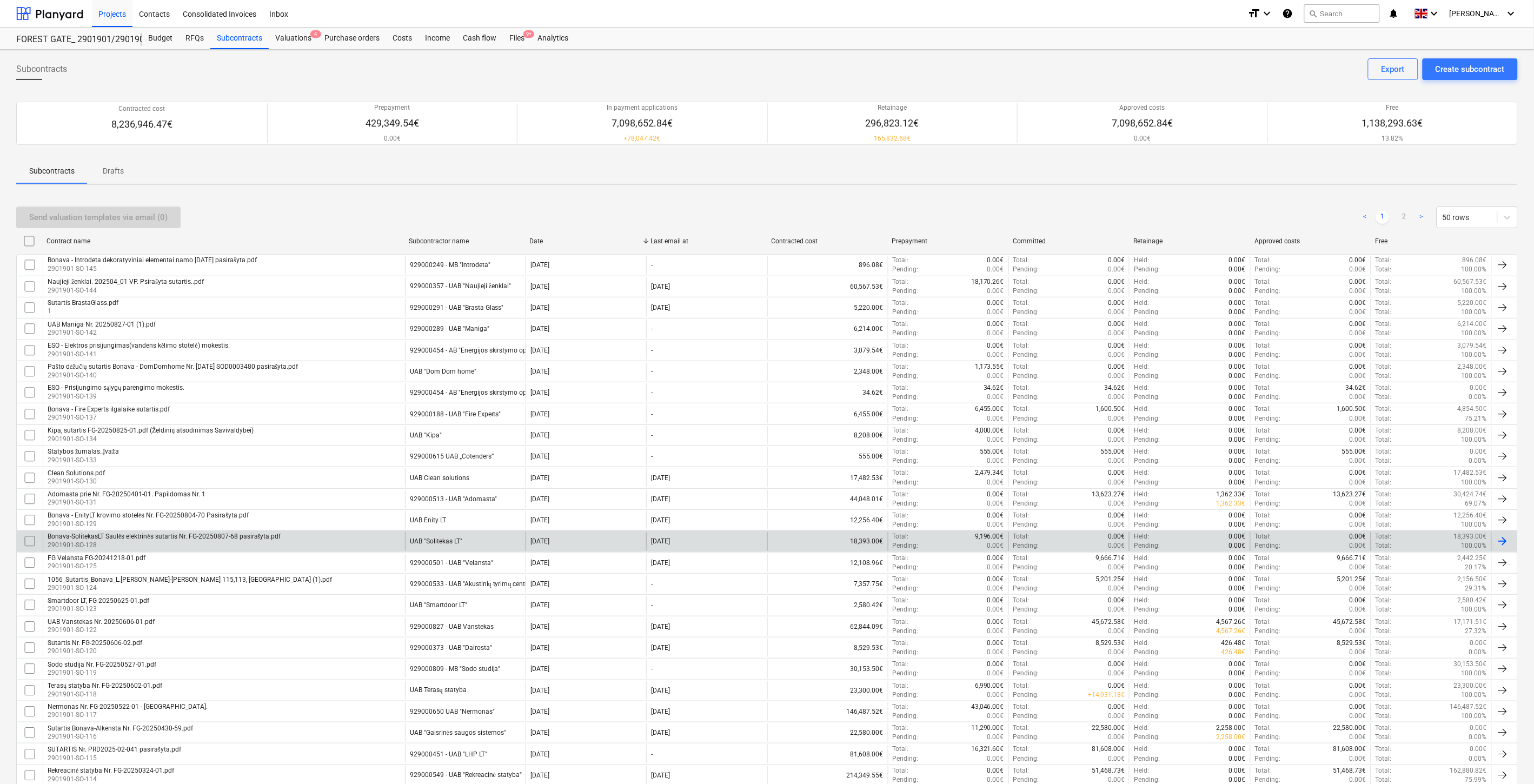
click at [316, 534] on div "Bonava-SolitekasLT Saulės elektrinės sutartis Nr. FG-20250807-68 pasirašyta.pdf…" at bounding box center [224, 541] width 363 height 18
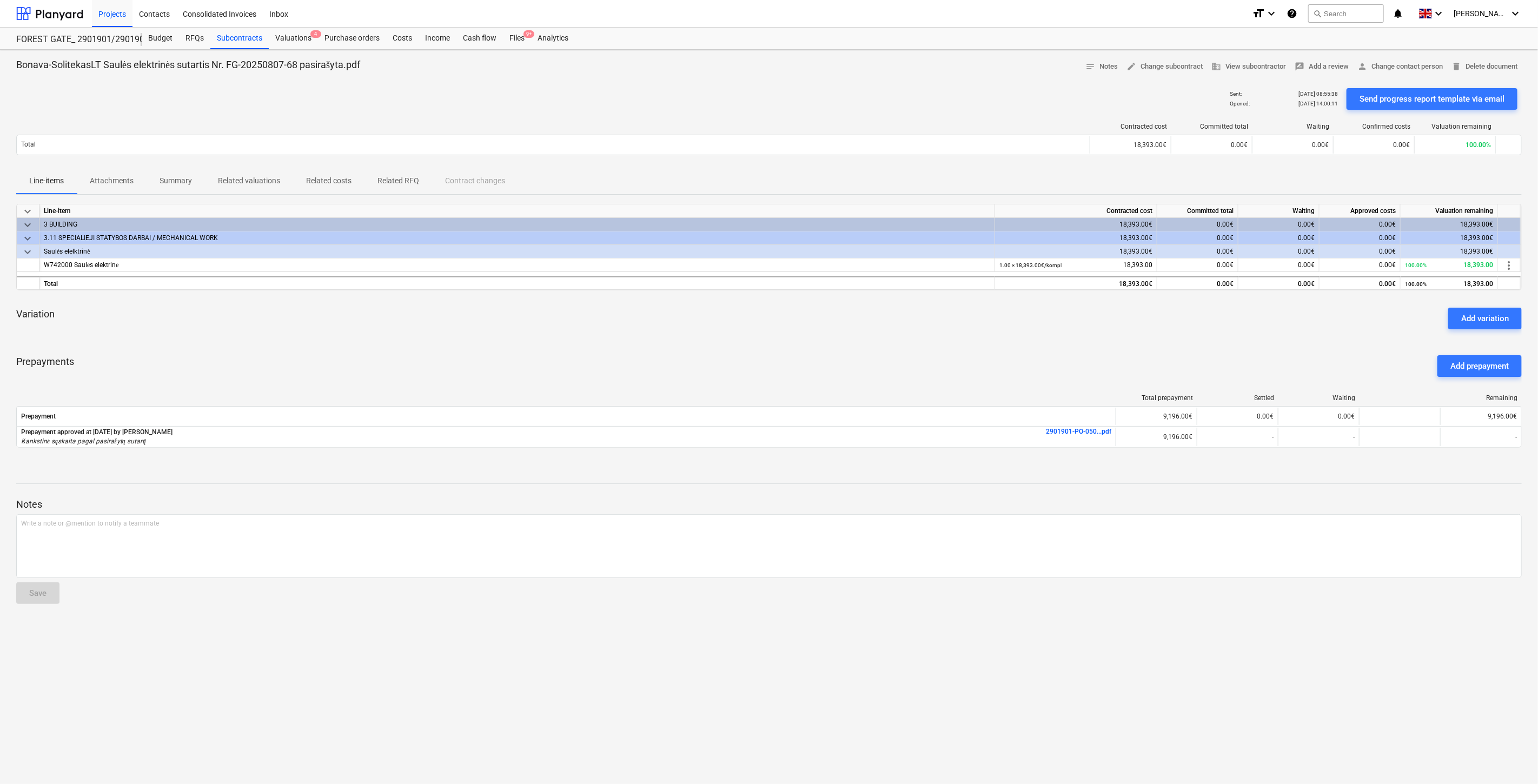
click at [985, 325] on div "Variation Add variation" at bounding box center [768, 318] width 1505 height 39
